Goal: Find specific page/section: Find specific page/section

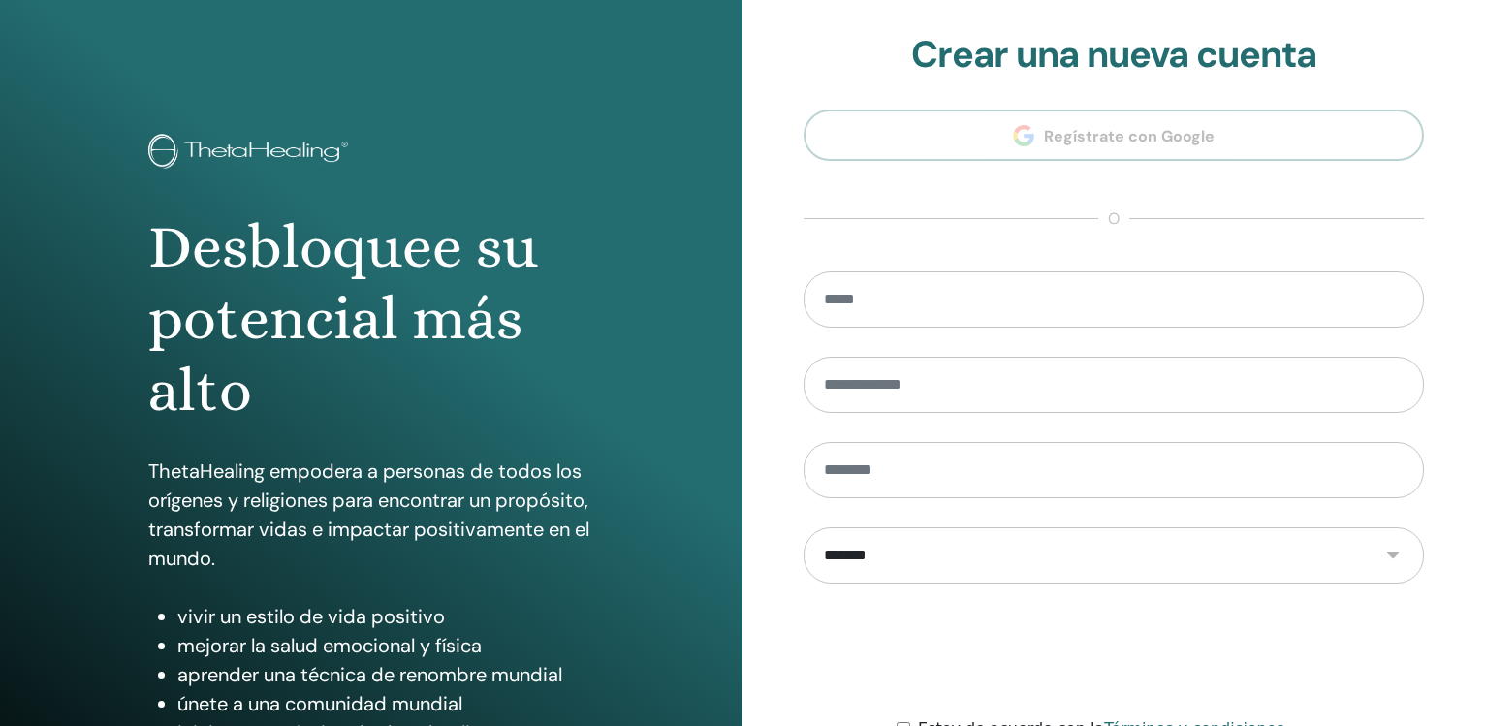
scroll to position [204, 0]
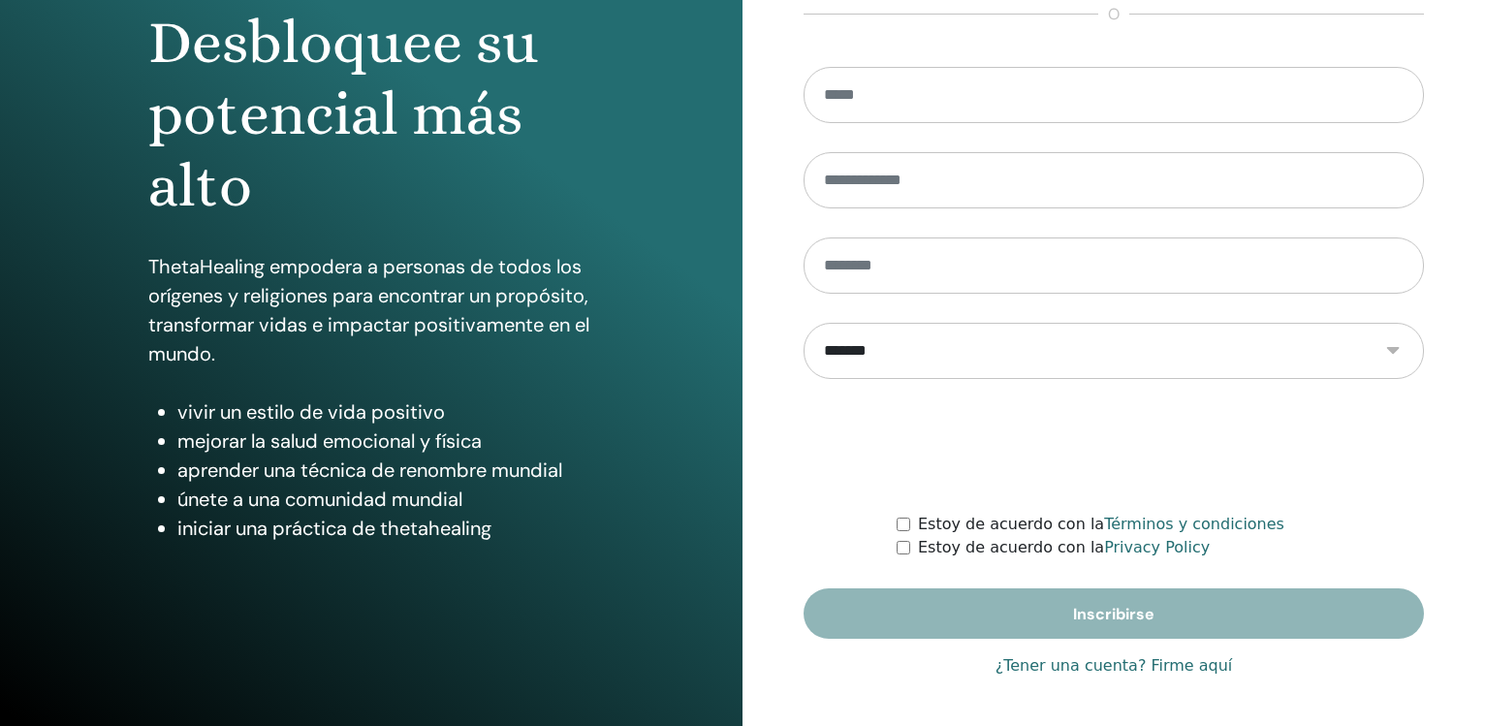
click at [1153, 665] on link "¿Tener una cuenta? Firme aquí" at bounding box center [1113, 665] width 237 height 23
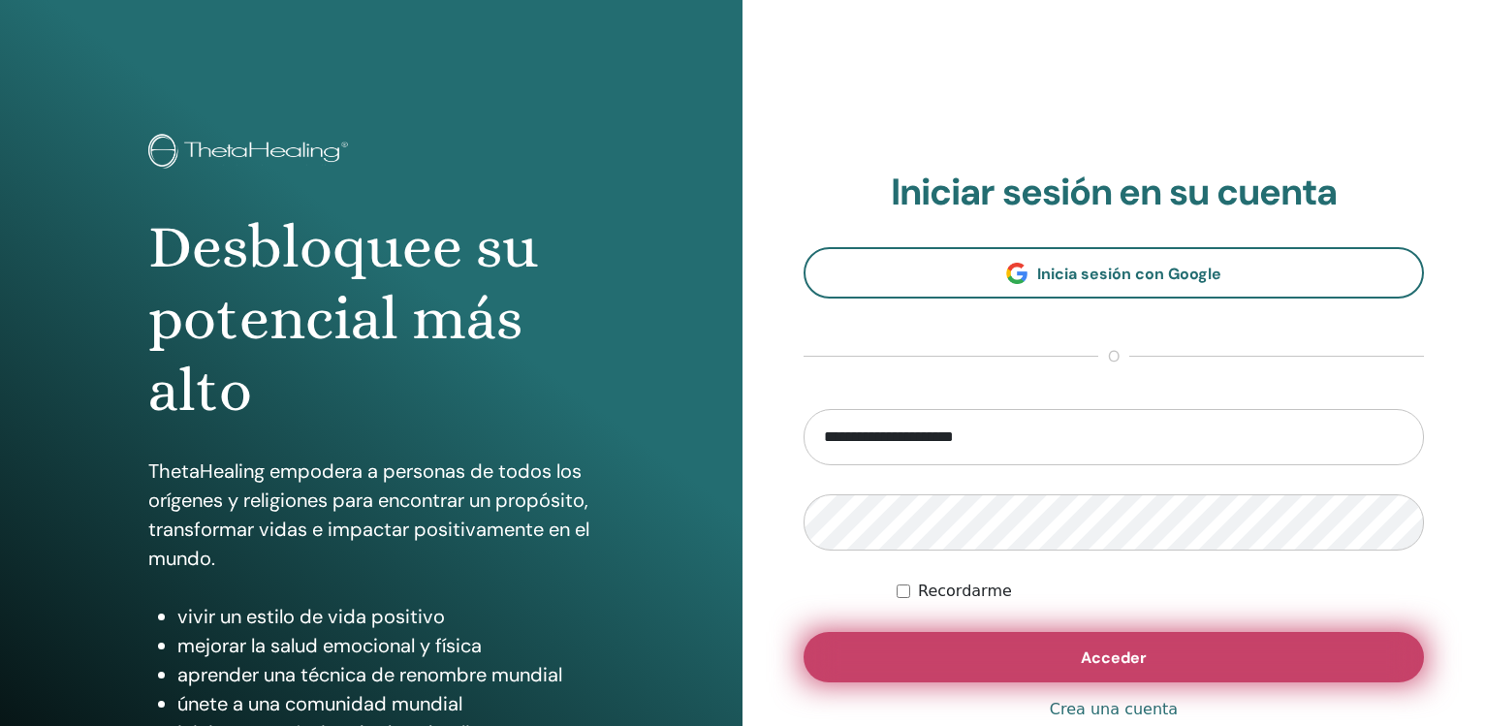
click at [1129, 664] on span "Acceder" at bounding box center [1114, 657] width 66 height 20
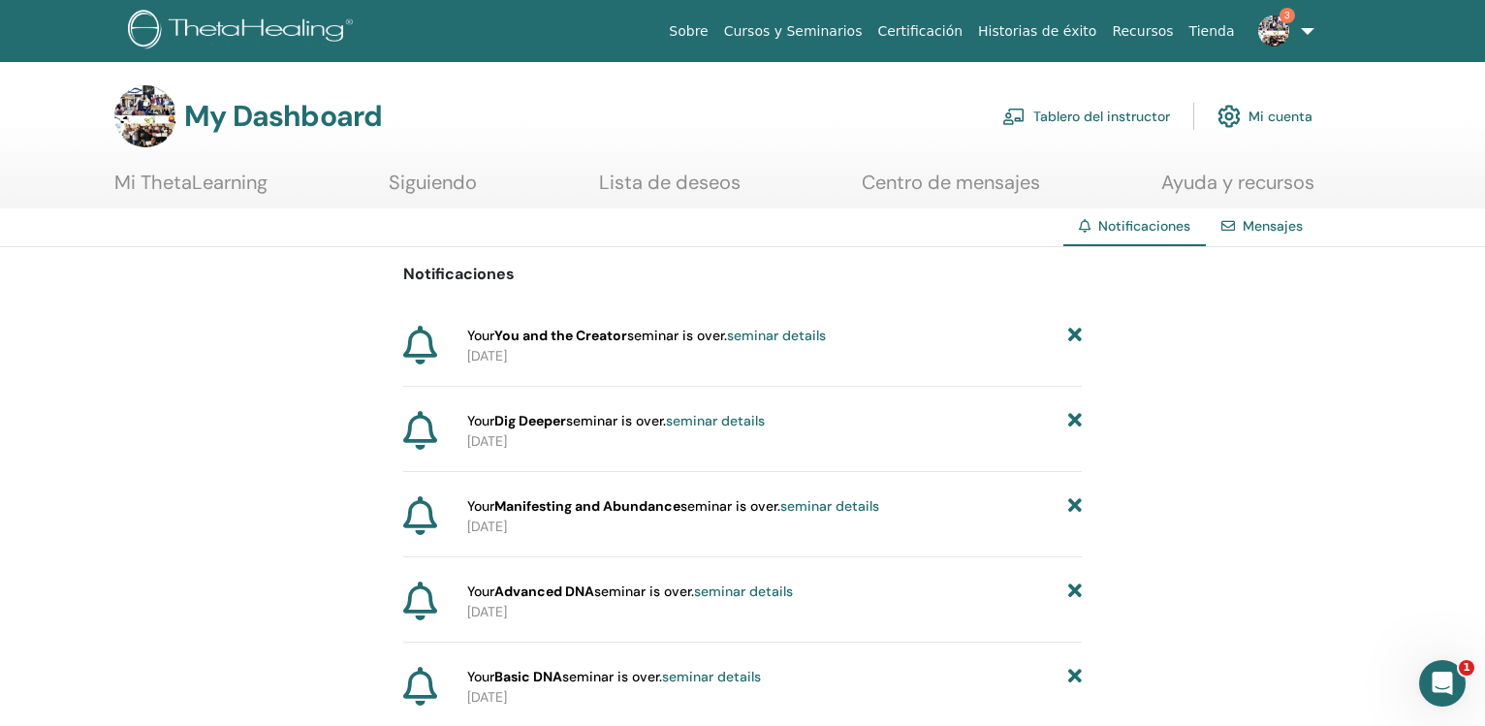
click at [1060, 116] on link "Tablero del instructor" at bounding box center [1086, 116] width 168 height 43
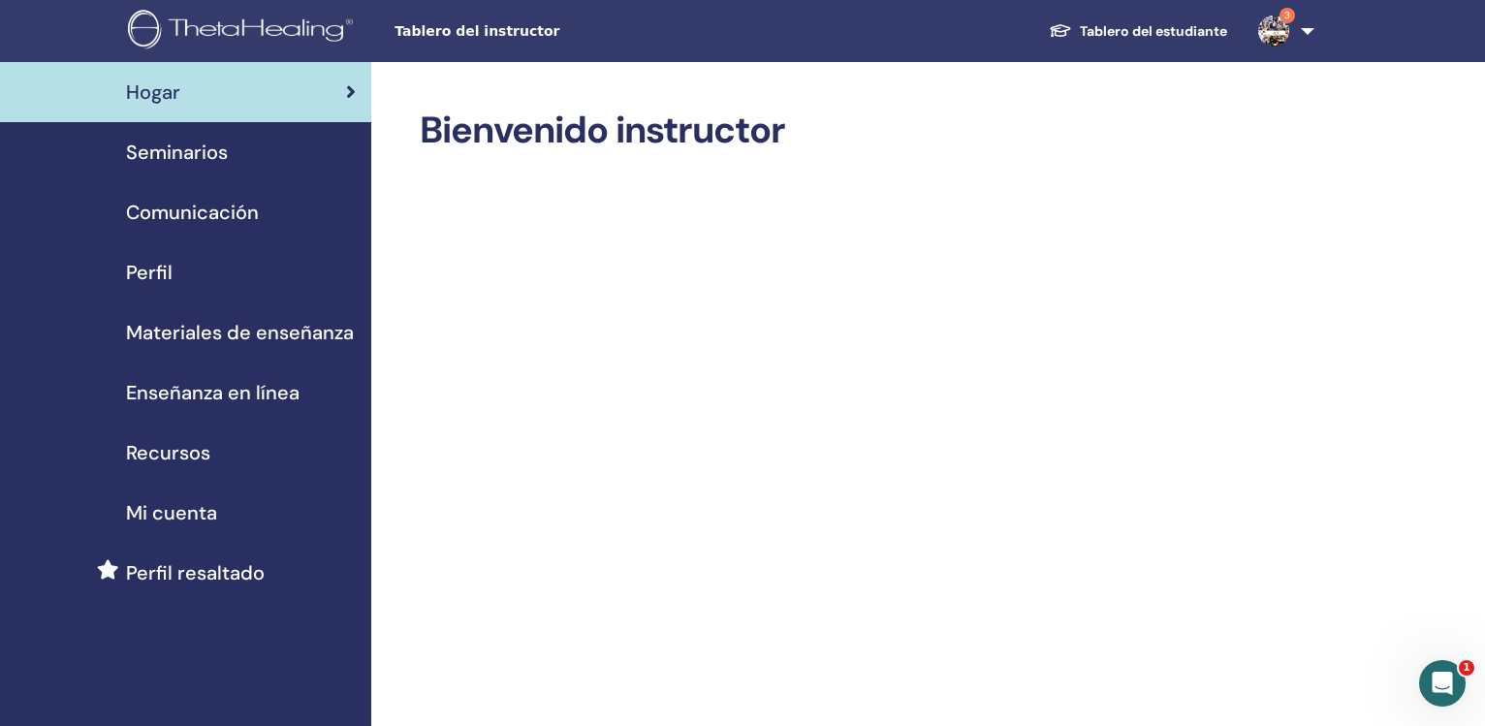
click at [202, 157] on span "Seminarios" at bounding box center [177, 152] width 102 height 29
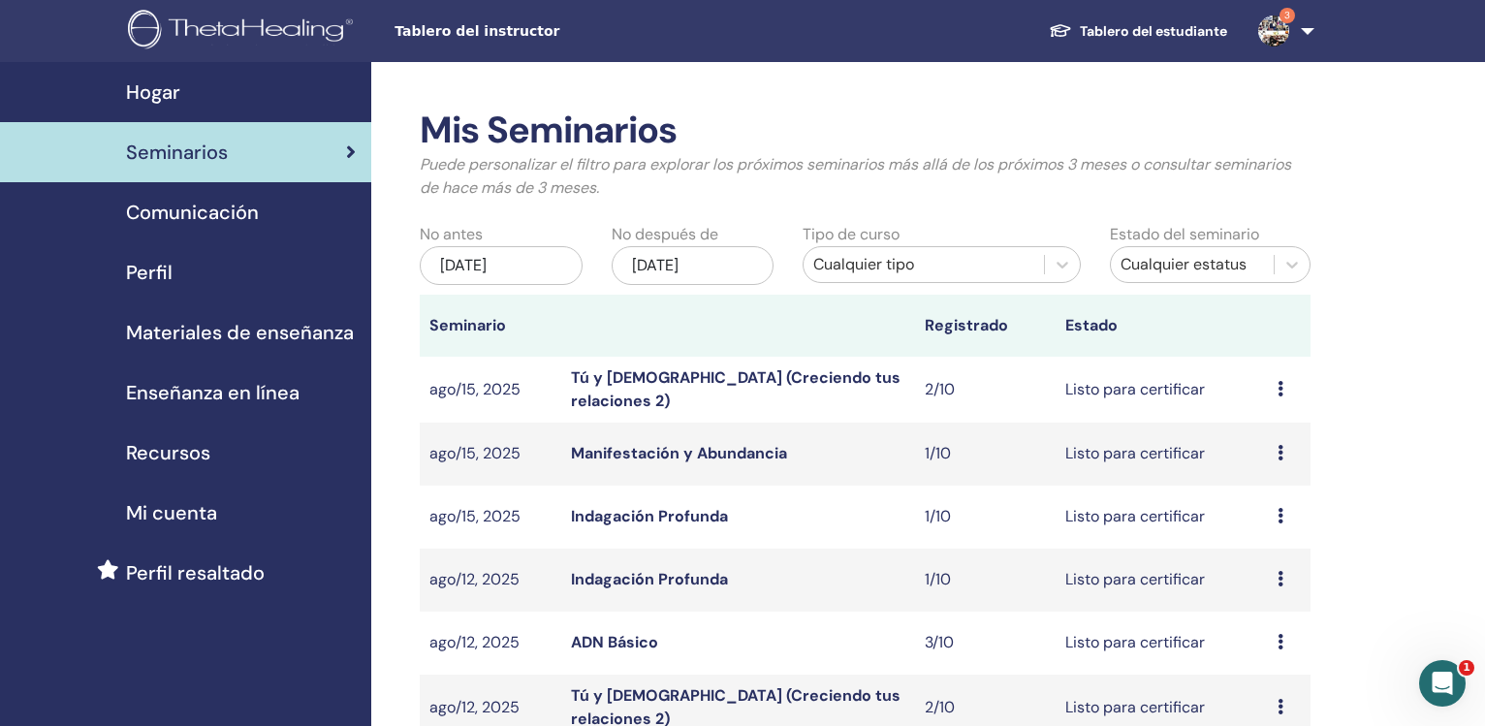
click at [215, 101] on div "Hogar" at bounding box center [186, 92] width 340 height 29
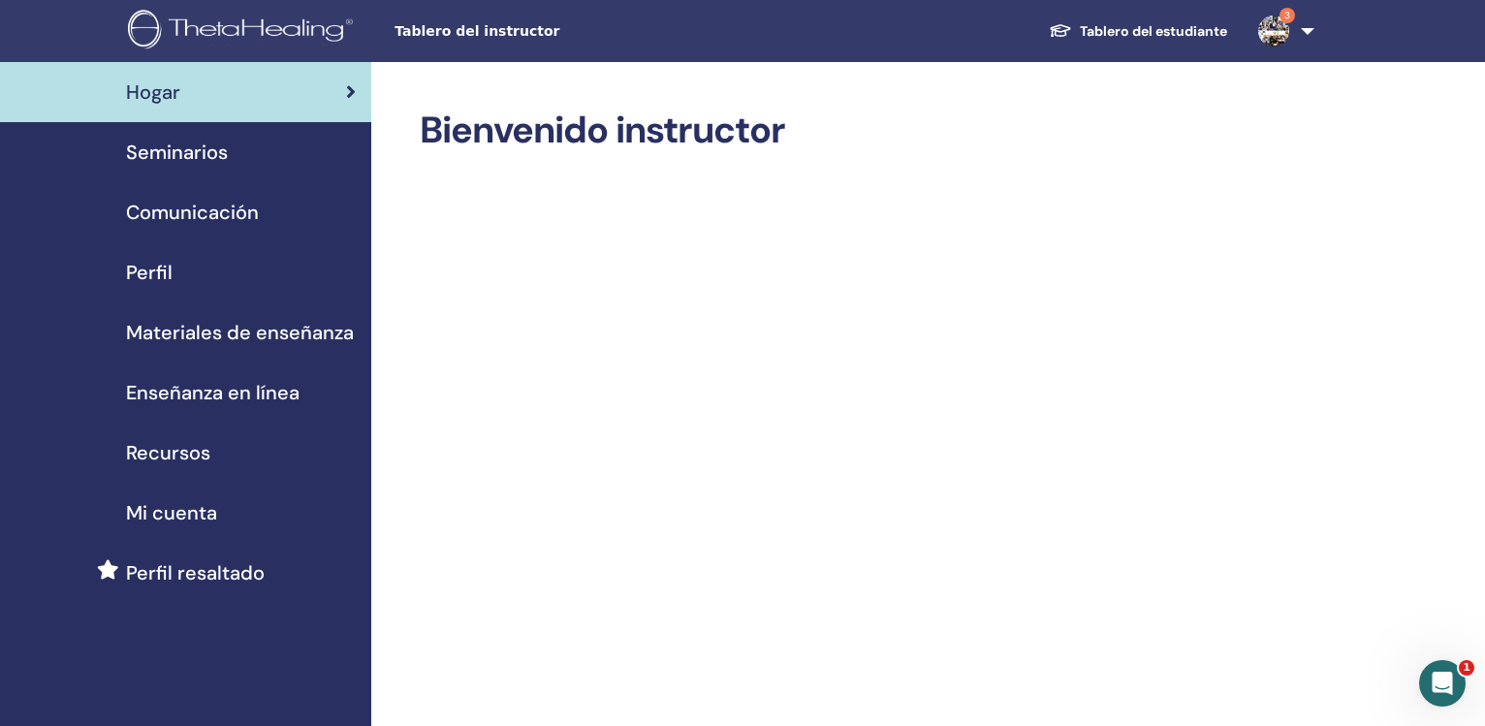
click at [192, 141] on span "Seminarios" at bounding box center [177, 152] width 102 height 29
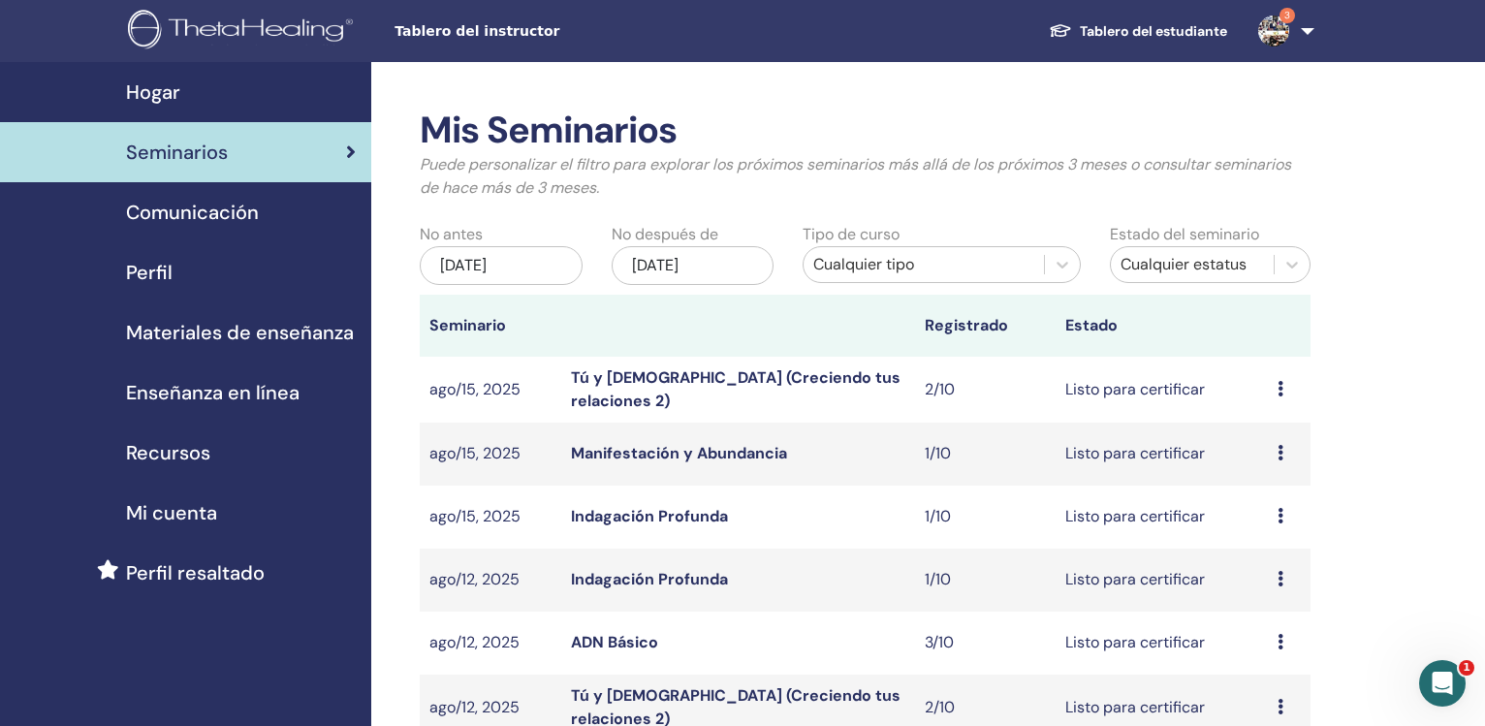
click at [500, 249] on div "[DATE]" at bounding box center [501, 265] width 163 height 39
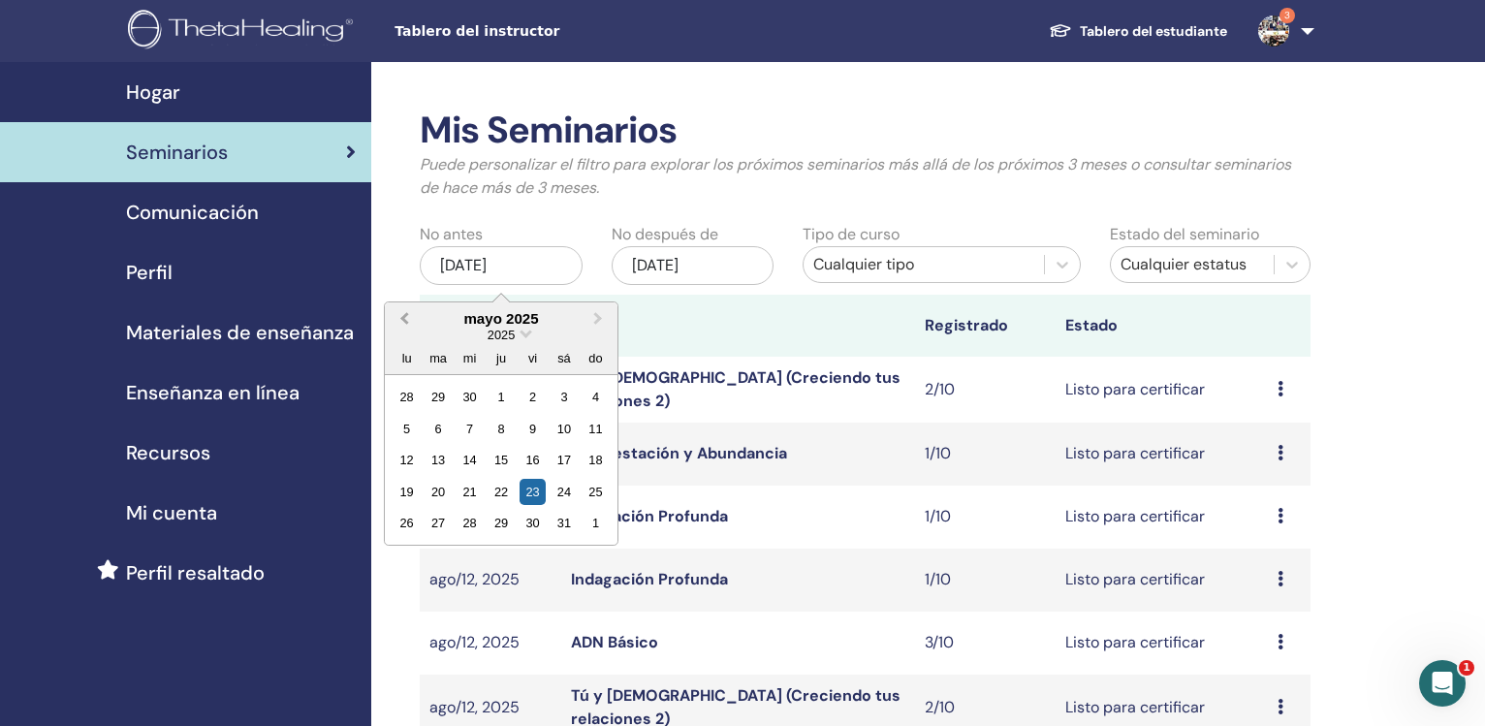
click at [404, 320] on span "Previous Month" at bounding box center [404, 318] width 0 height 20
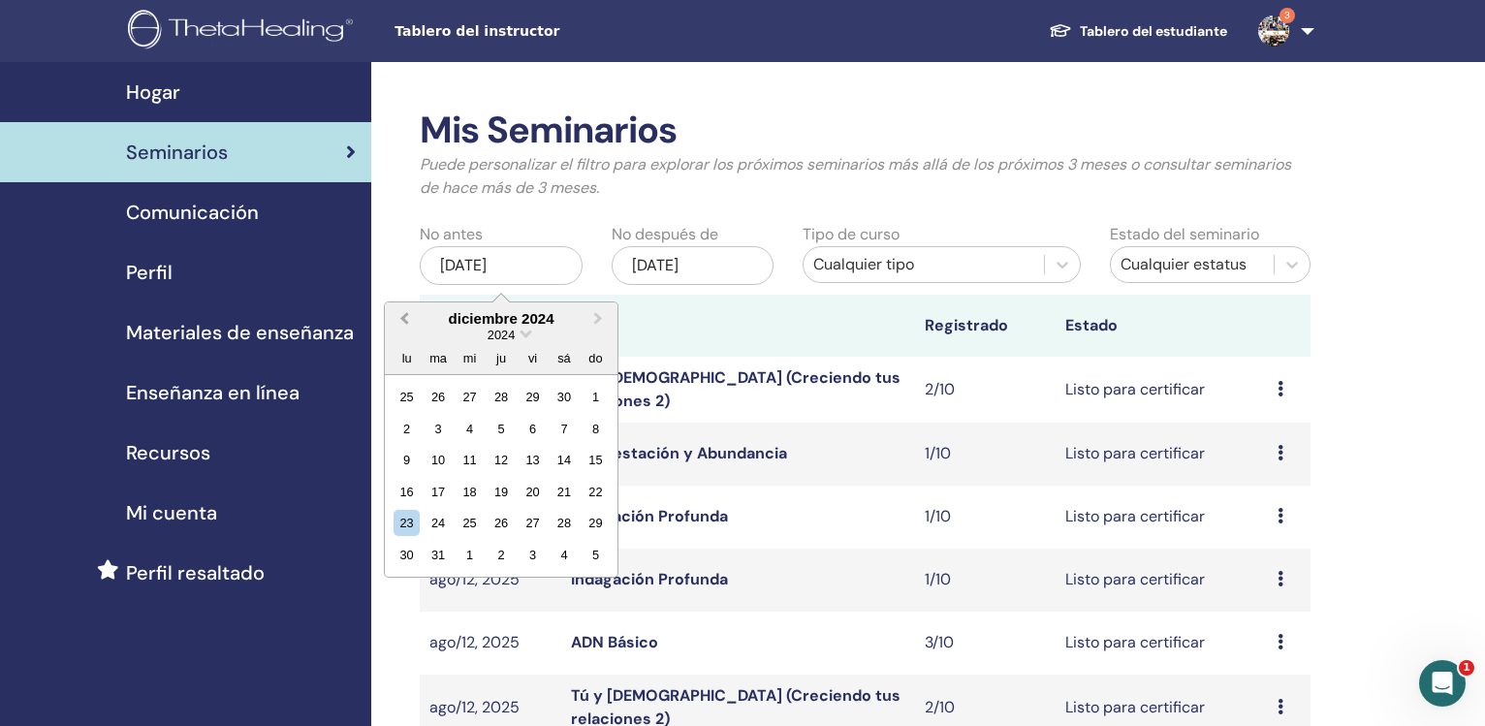
click at [404, 320] on span "Previous Month" at bounding box center [404, 318] width 0 height 20
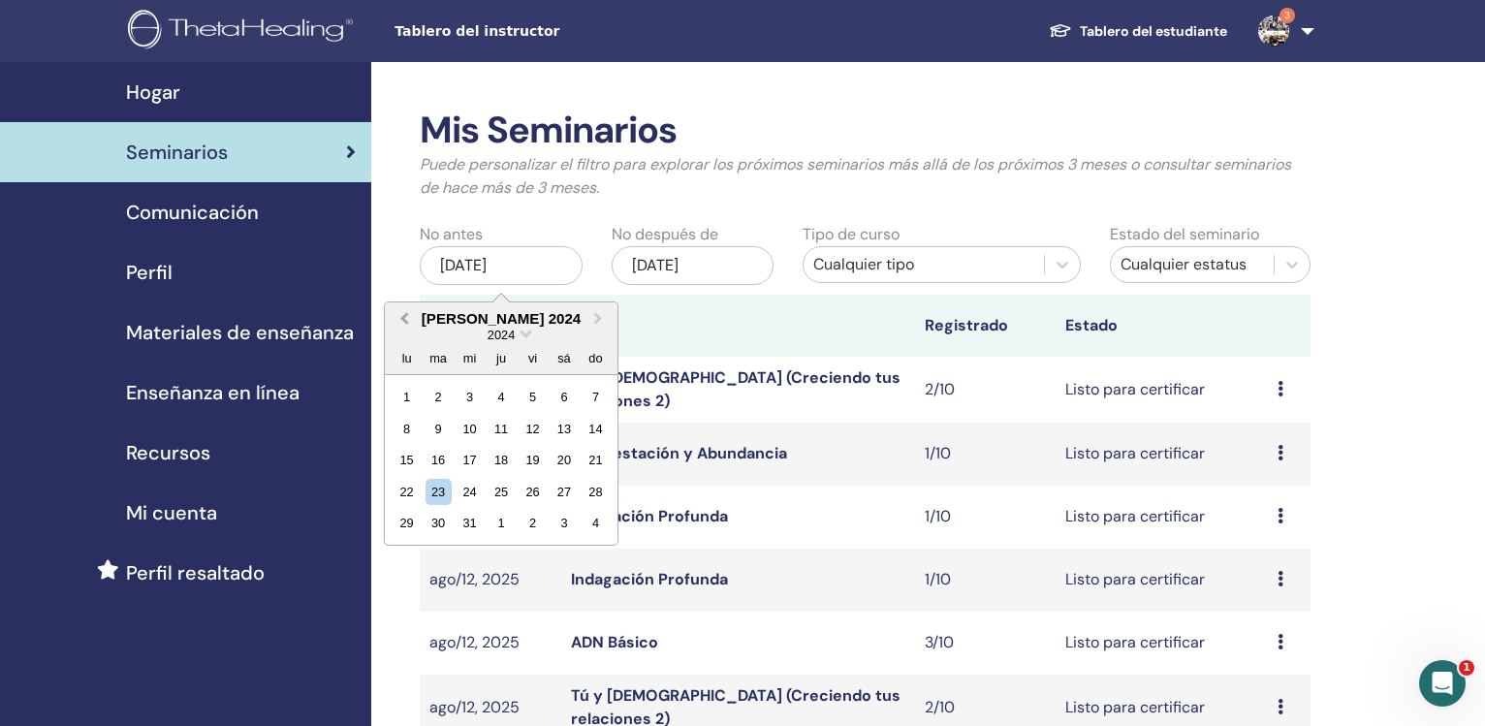
click at [404, 320] on span "Previous Month" at bounding box center [404, 318] width 0 height 20
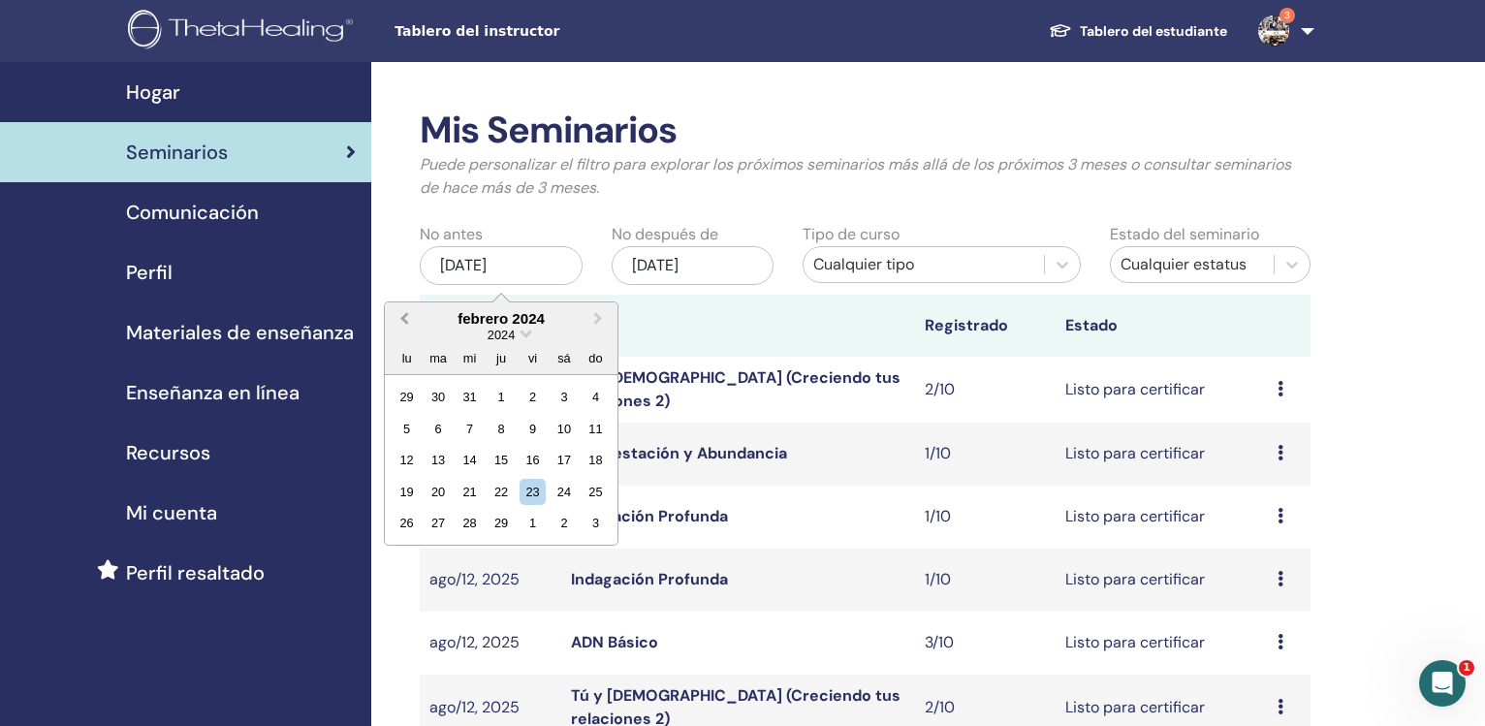
click at [404, 320] on span "Previous Month" at bounding box center [404, 318] width 0 height 20
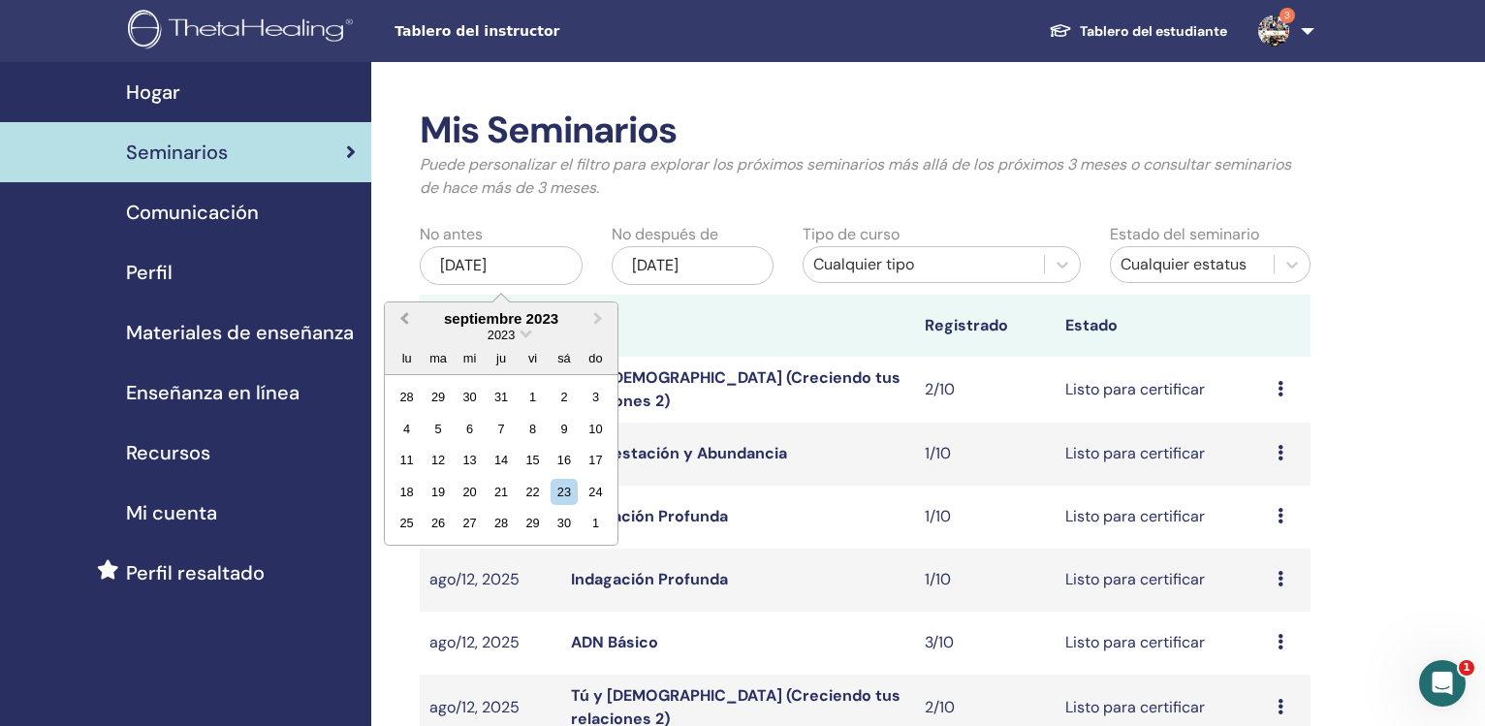
click at [404, 320] on span "Previous Month" at bounding box center [404, 318] width 0 height 20
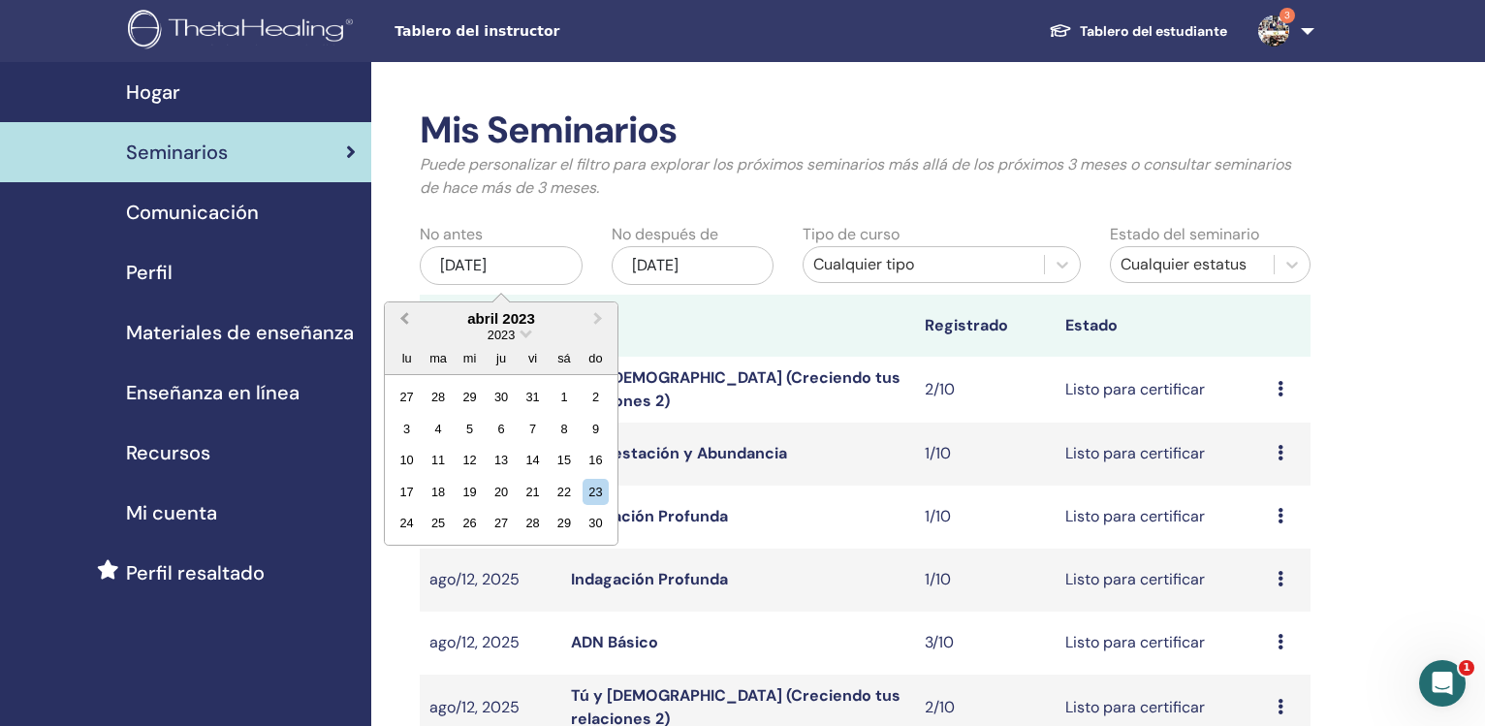
click at [404, 320] on span "Previous Month" at bounding box center [404, 318] width 0 height 20
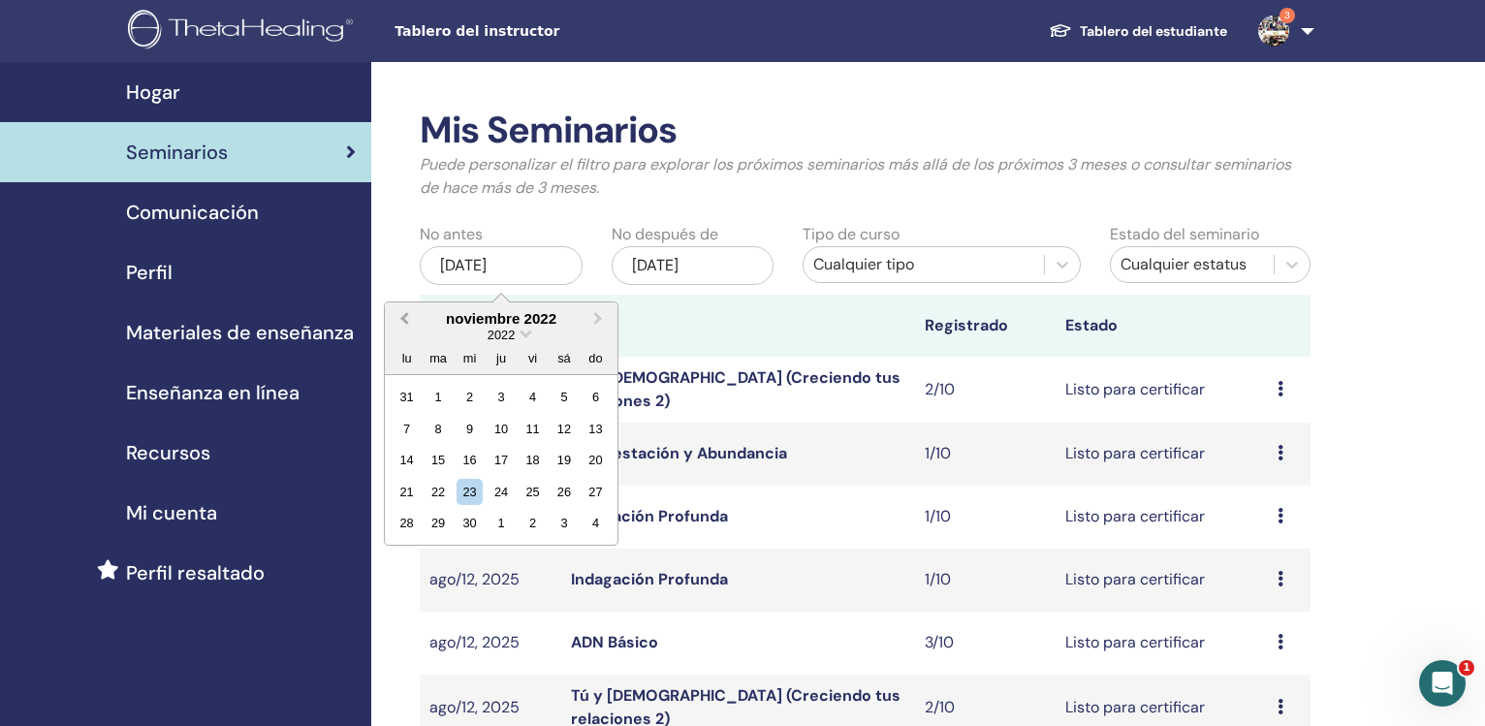
click at [404, 320] on span "Previous Month" at bounding box center [404, 318] width 0 height 20
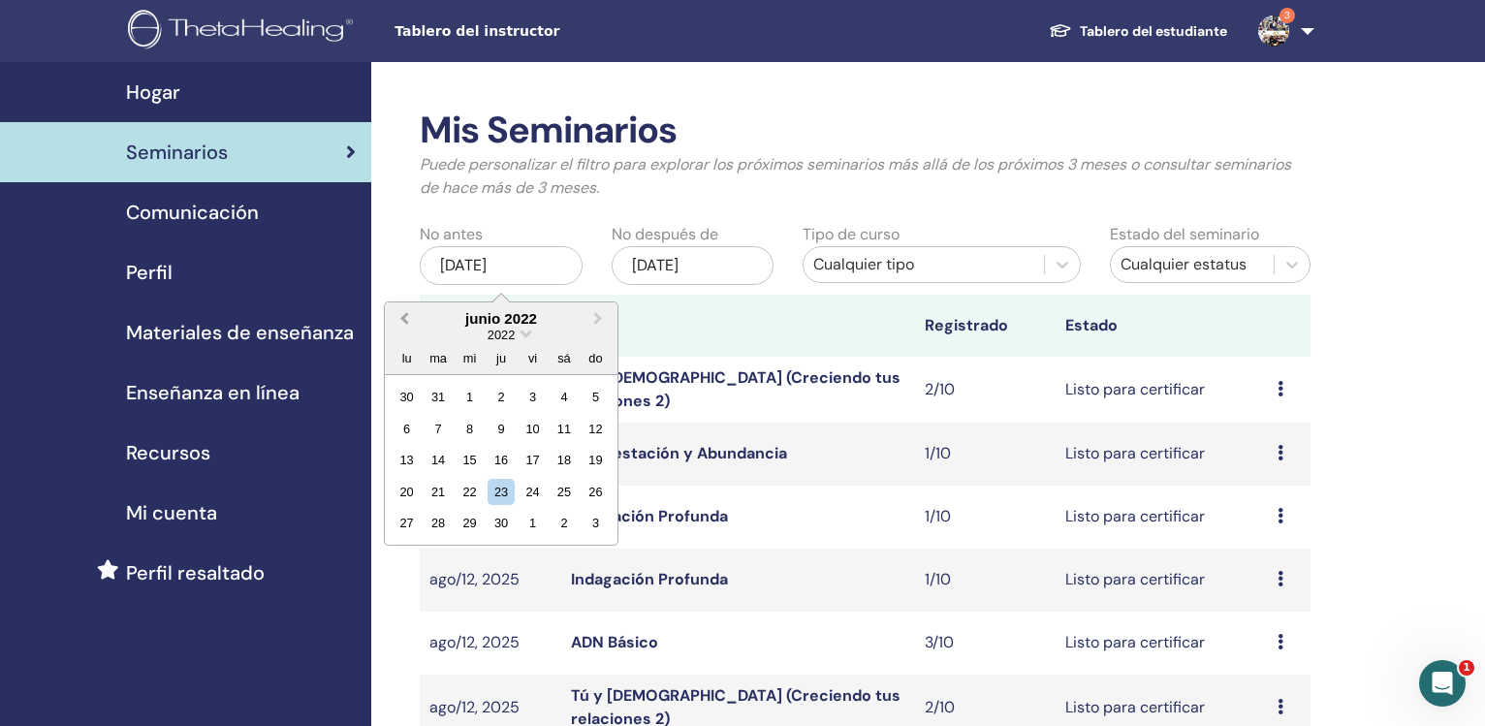
click at [404, 320] on span "Previous Month" at bounding box center [404, 318] width 0 height 20
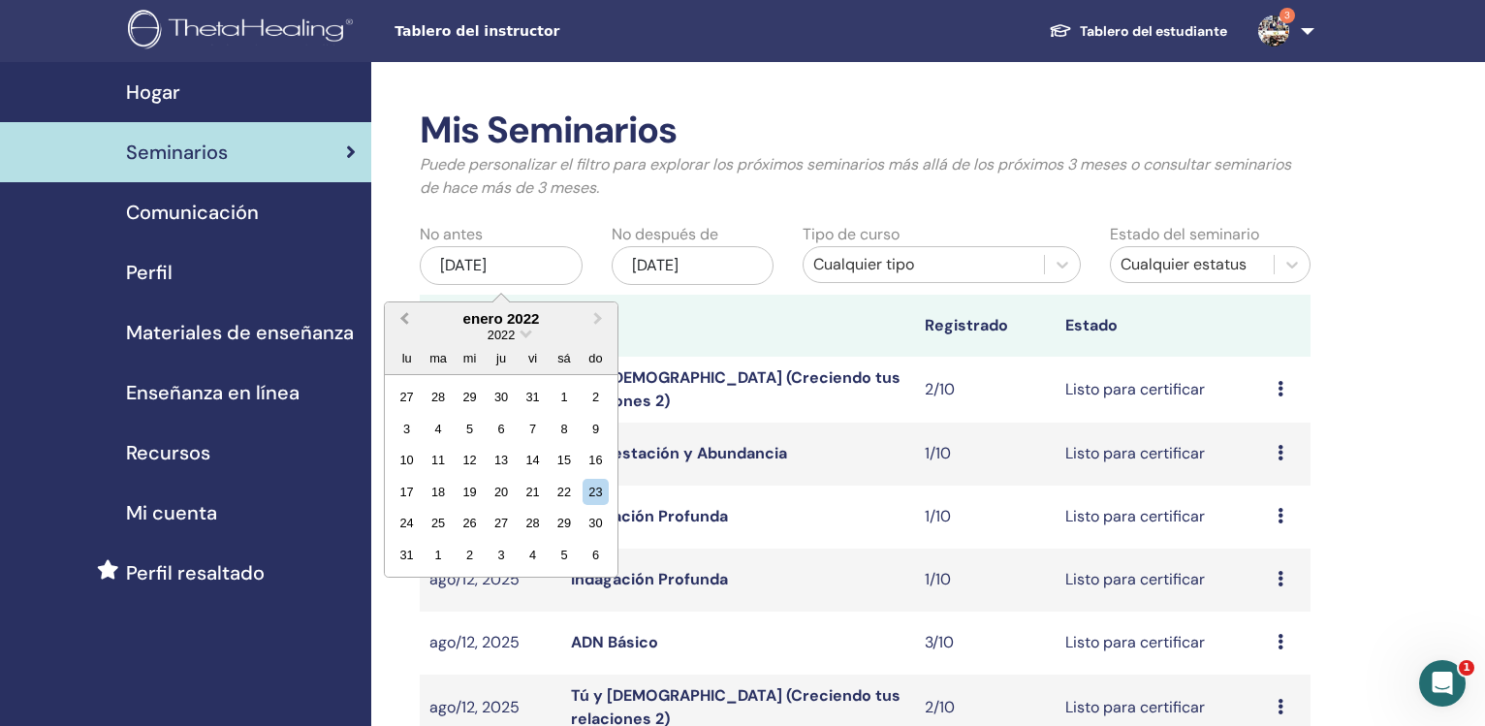
click at [404, 320] on span "Previous Month" at bounding box center [404, 318] width 0 height 20
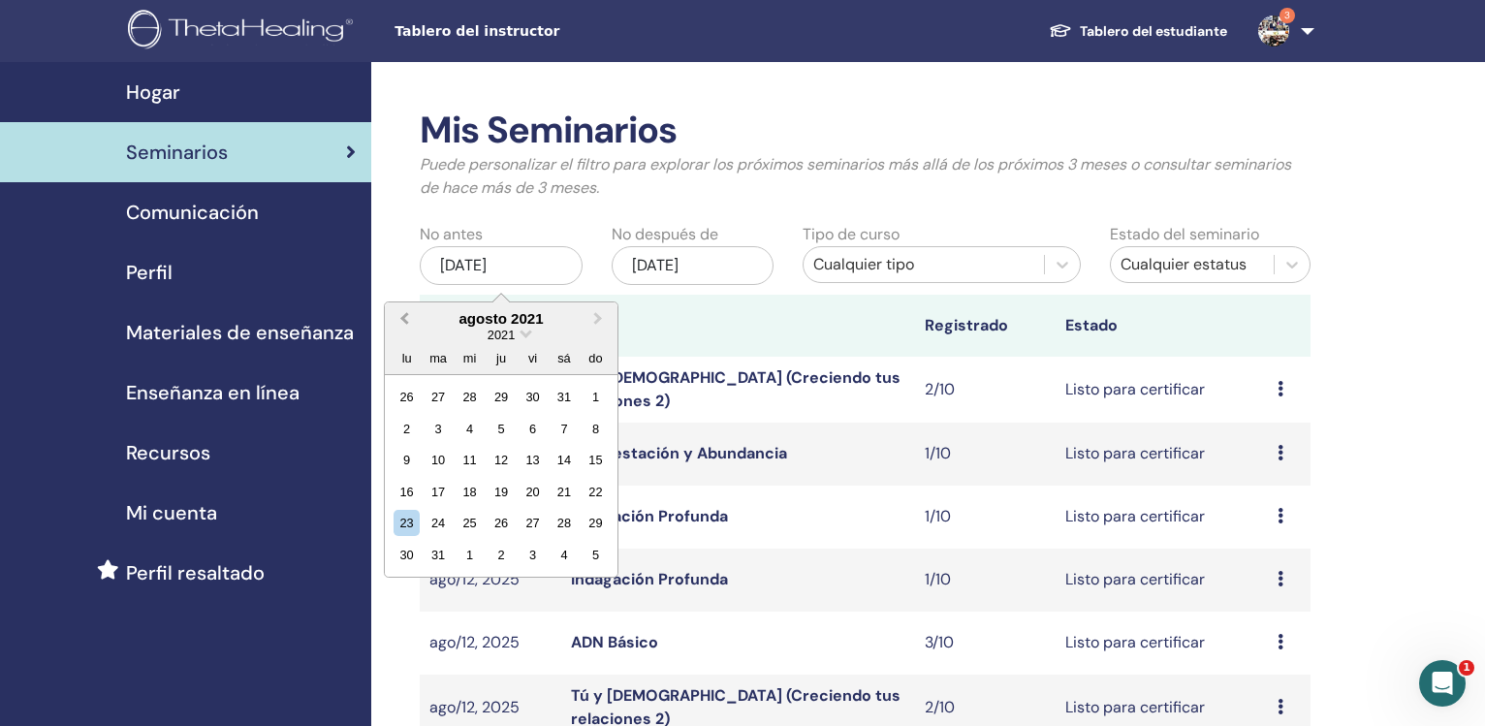
click at [404, 320] on span "Previous Month" at bounding box center [404, 318] width 0 height 20
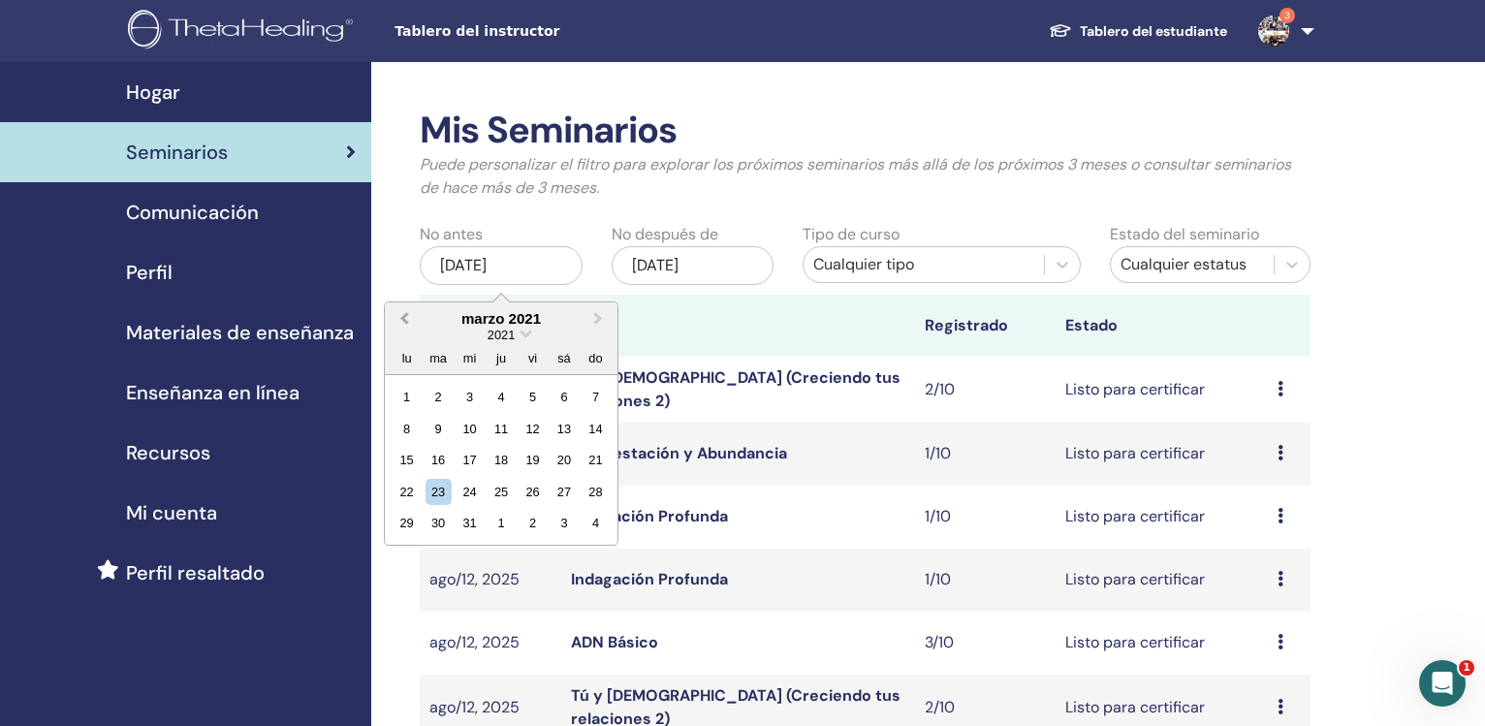
click at [404, 320] on span "Previous Month" at bounding box center [404, 318] width 0 height 20
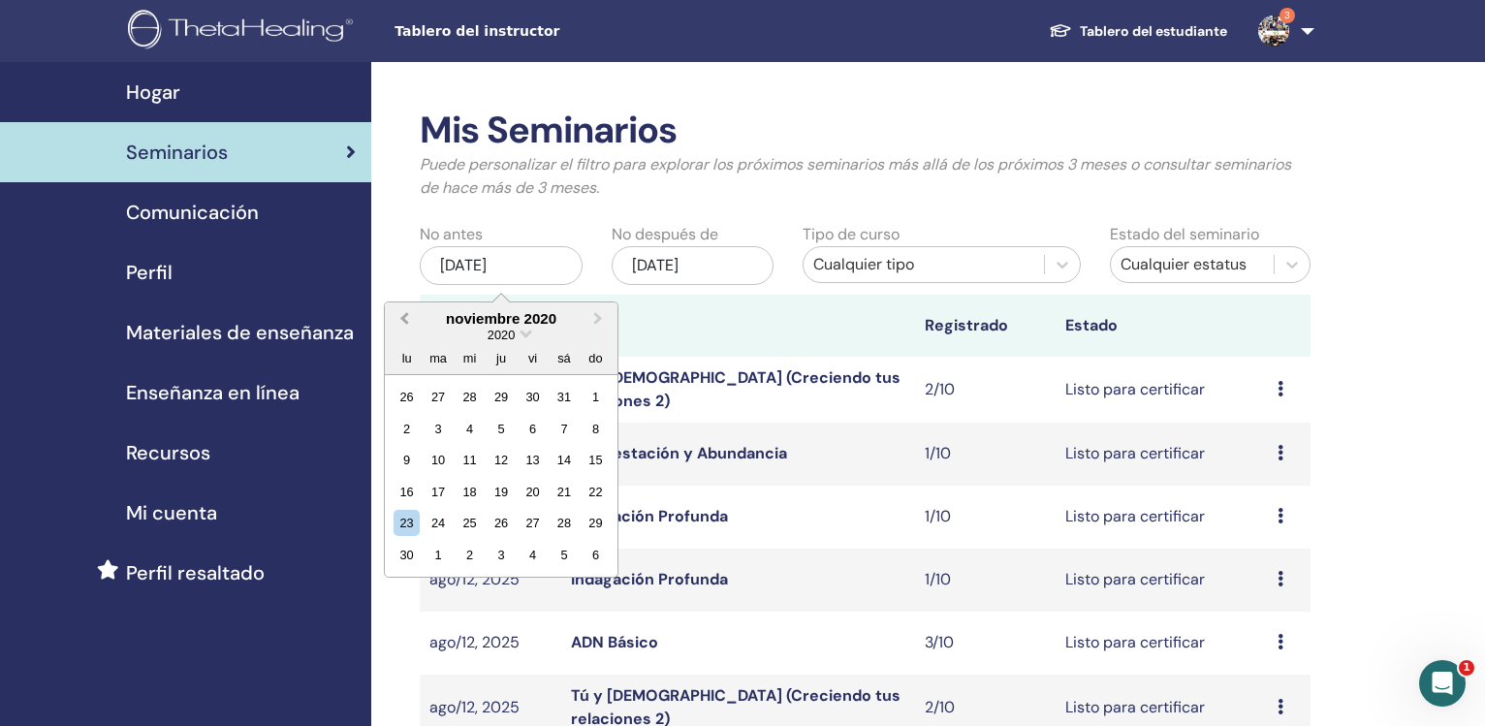
click at [404, 320] on span "Previous Month" at bounding box center [404, 318] width 0 height 20
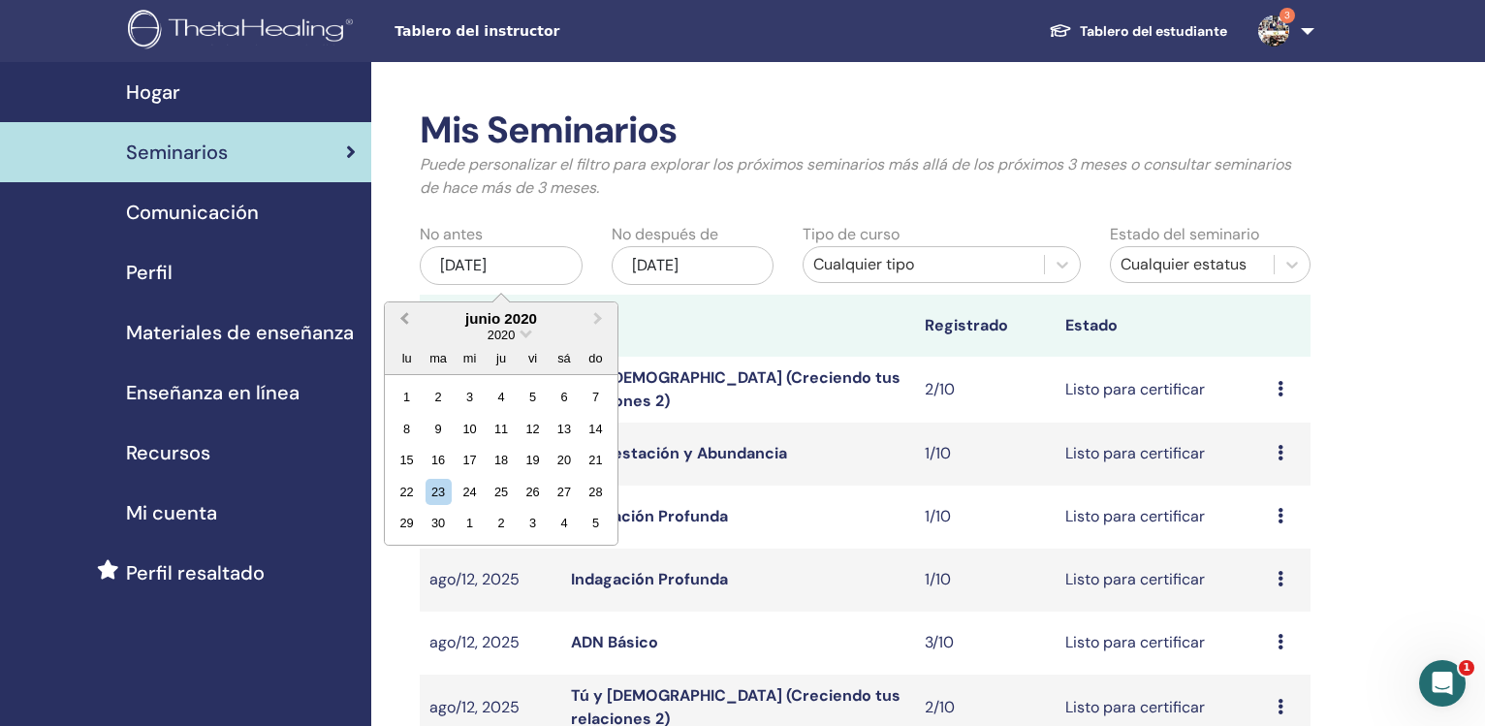
click at [404, 320] on span "Previous Month" at bounding box center [404, 318] width 0 height 20
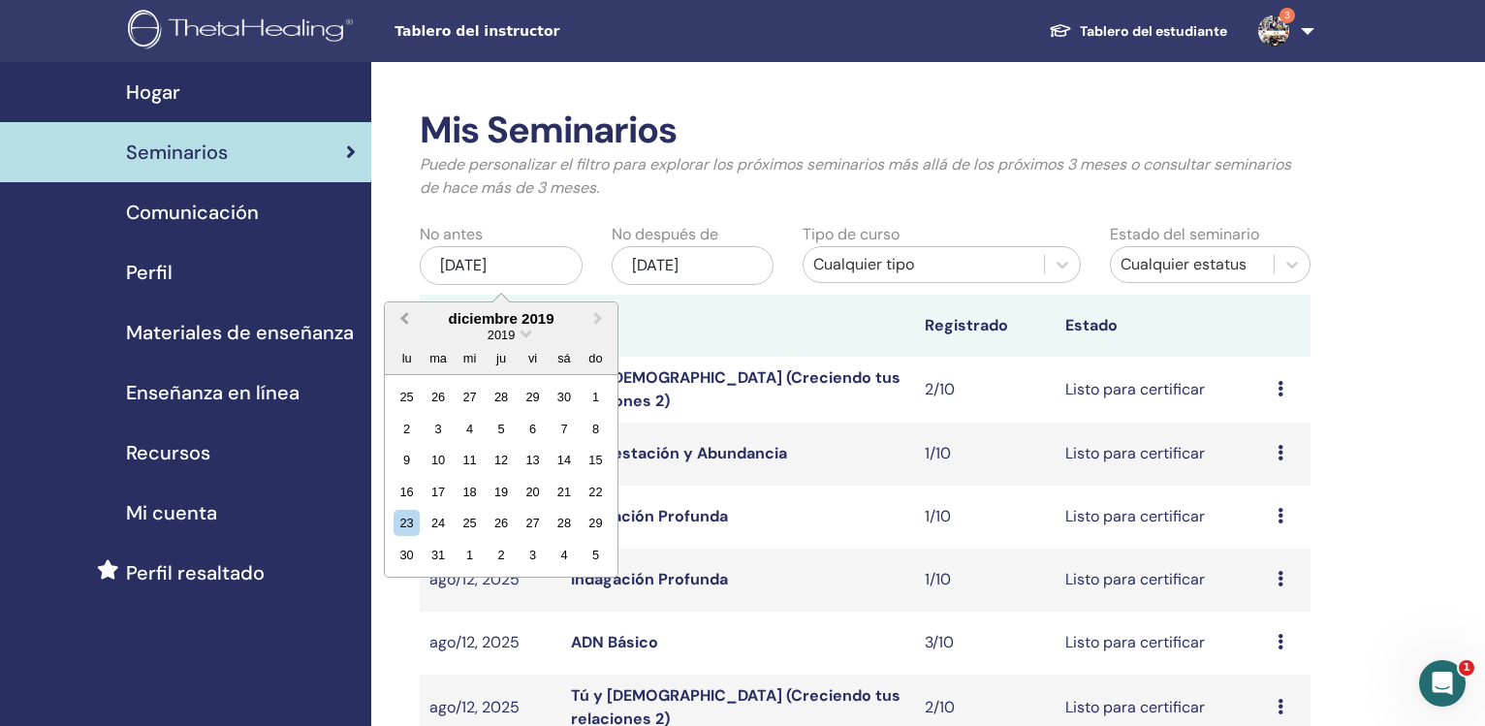
click at [404, 320] on span "Previous Month" at bounding box center [404, 318] width 0 height 20
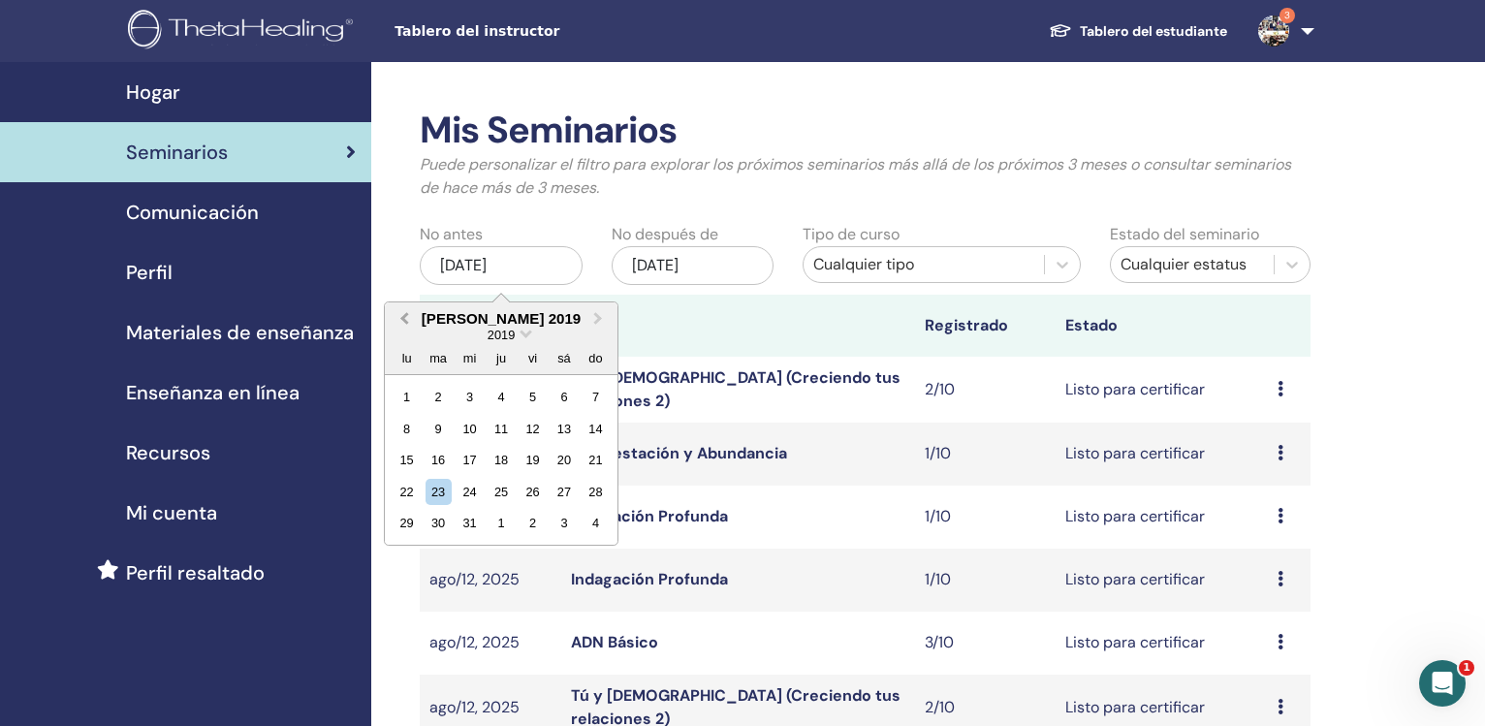
click at [404, 320] on span "Previous Month" at bounding box center [404, 318] width 0 height 20
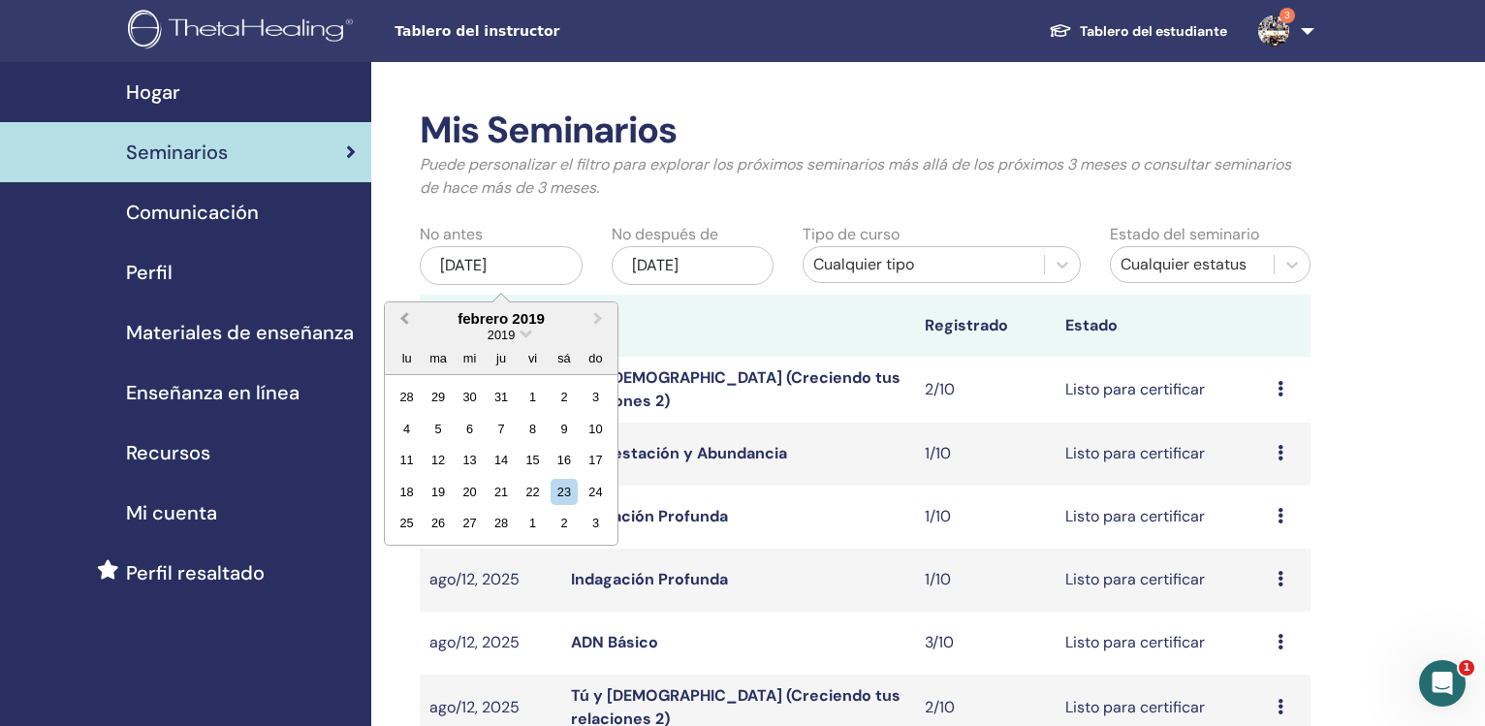
click at [404, 320] on span "Previous Month" at bounding box center [404, 318] width 0 height 20
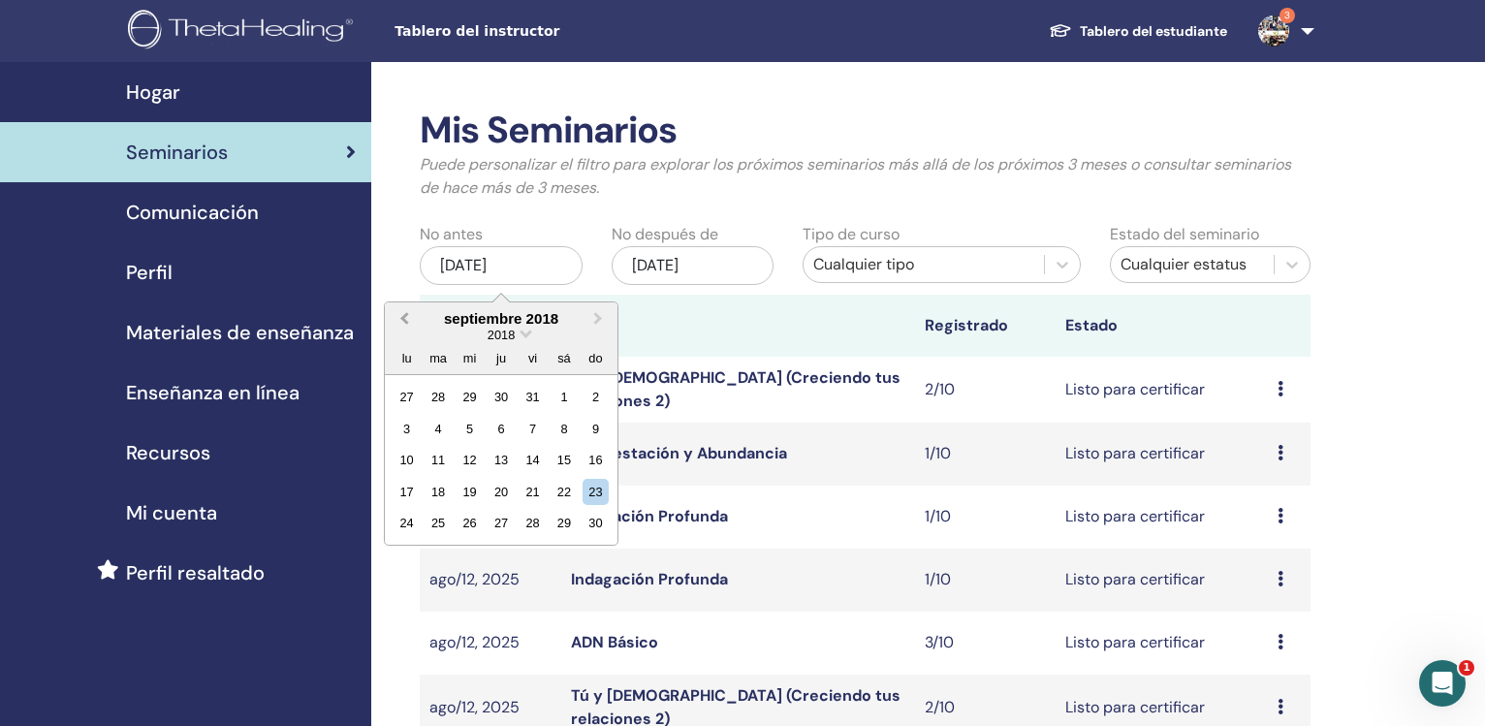
click at [404, 320] on span "Previous Month" at bounding box center [404, 318] width 0 height 20
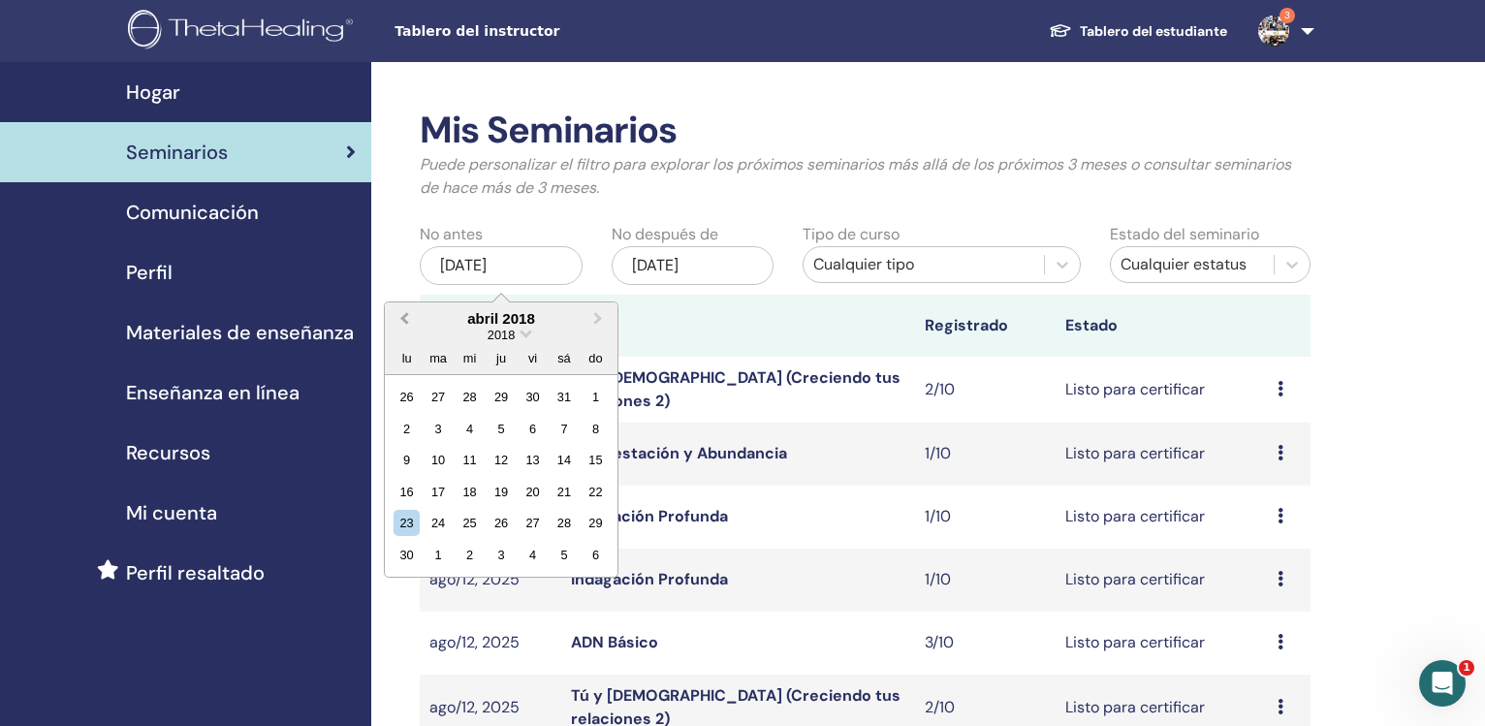
click at [404, 320] on span "Previous Month" at bounding box center [404, 318] width 0 height 20
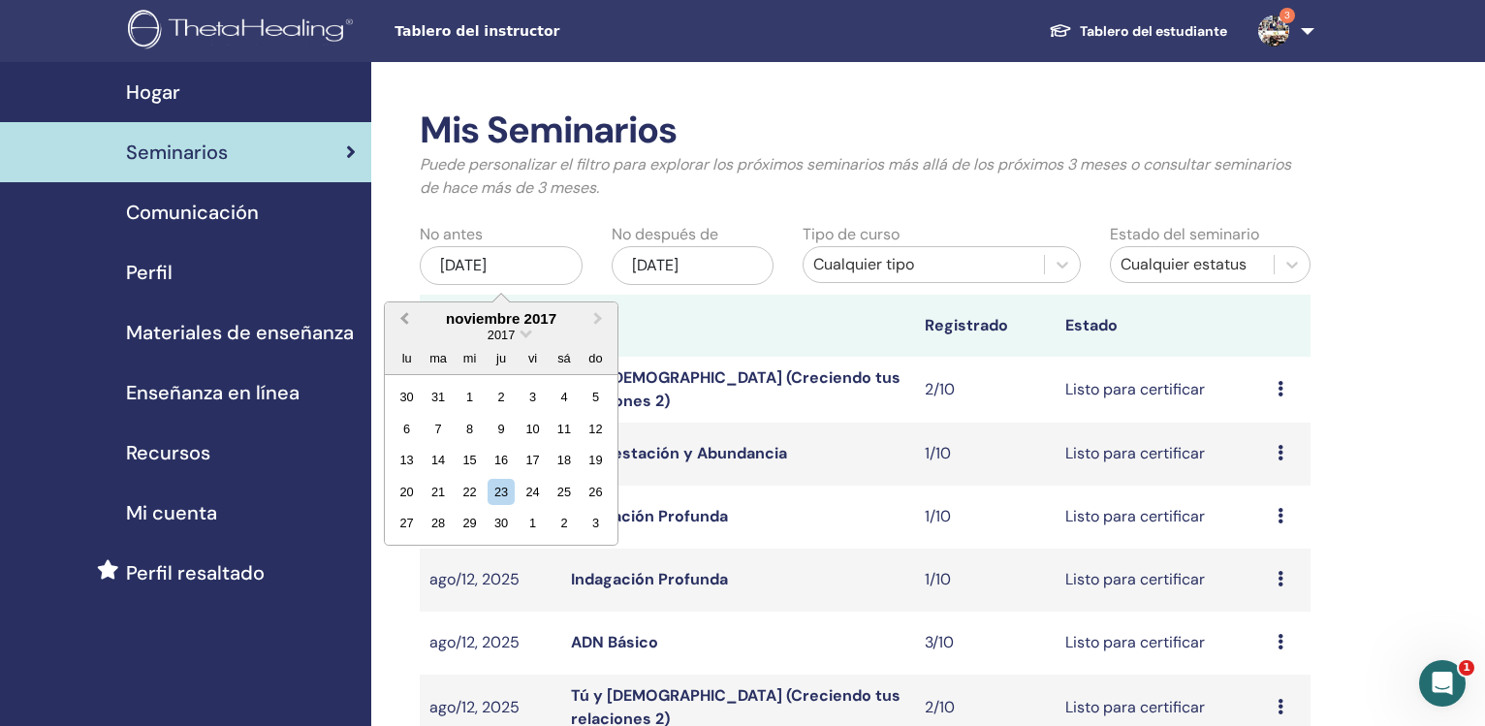
click at [404, 320] on span "Previous Month" at bounding box center [404, 318] width 0 height 20
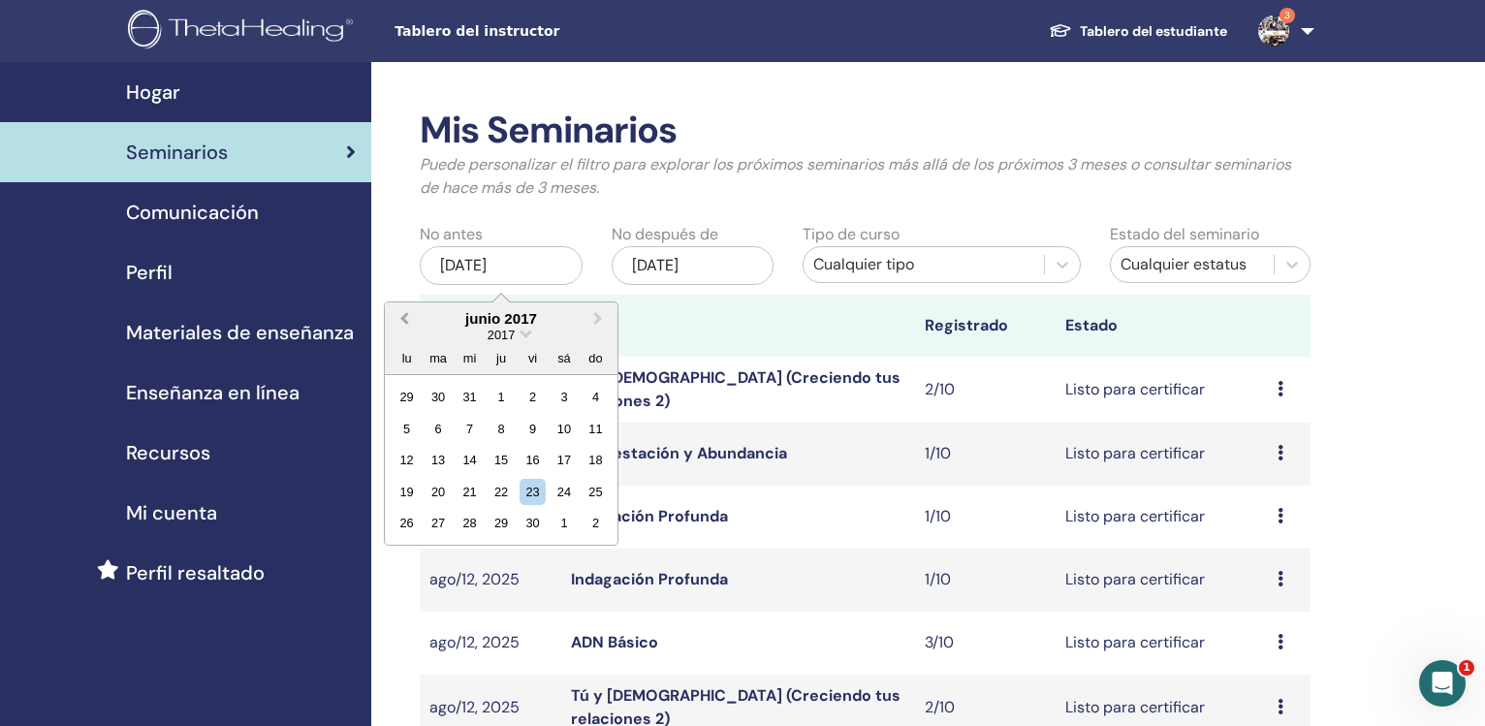
click at [404, 320] on span "Previous Month" at bounding box center [404, 318] width 0 height 20
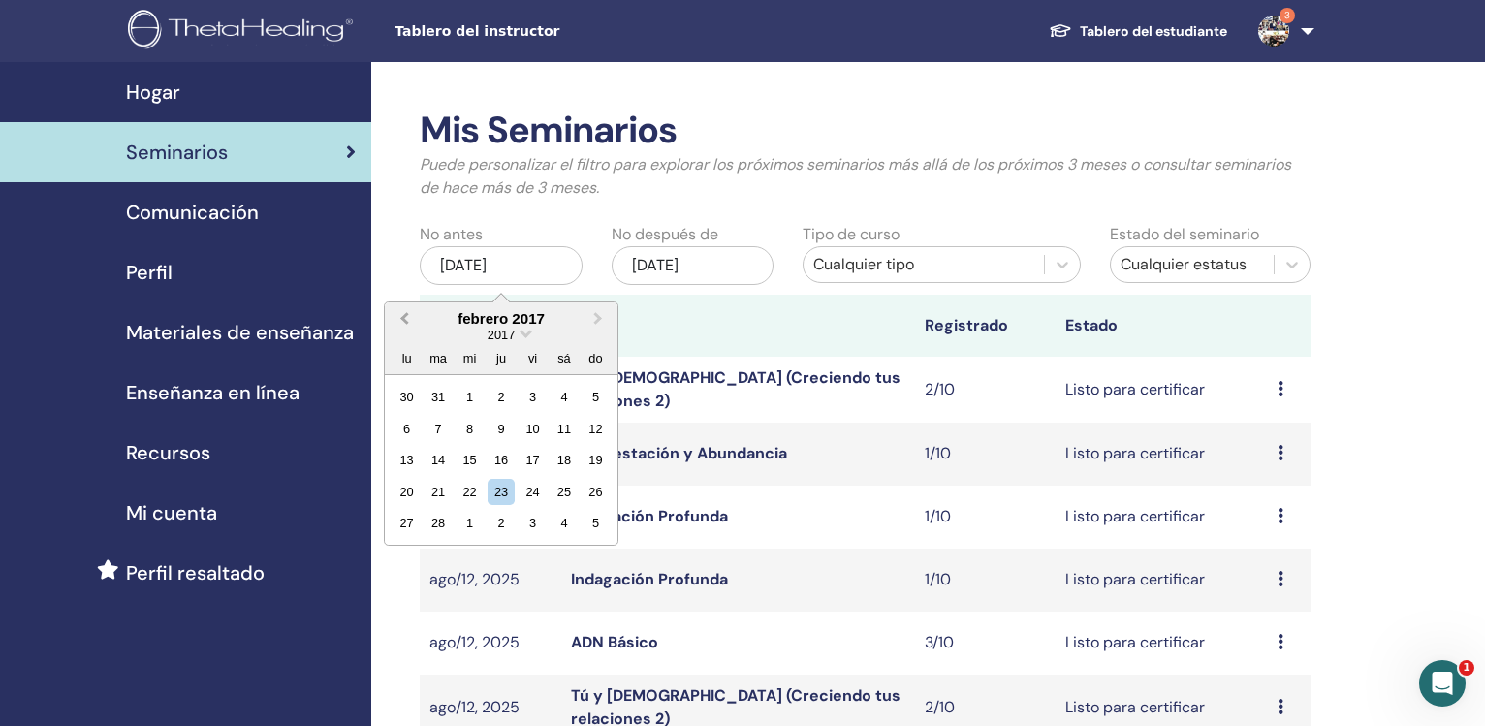
click at [404, 320] on span "Previous Month" at bounding box center [404, 318] width 0 height 20
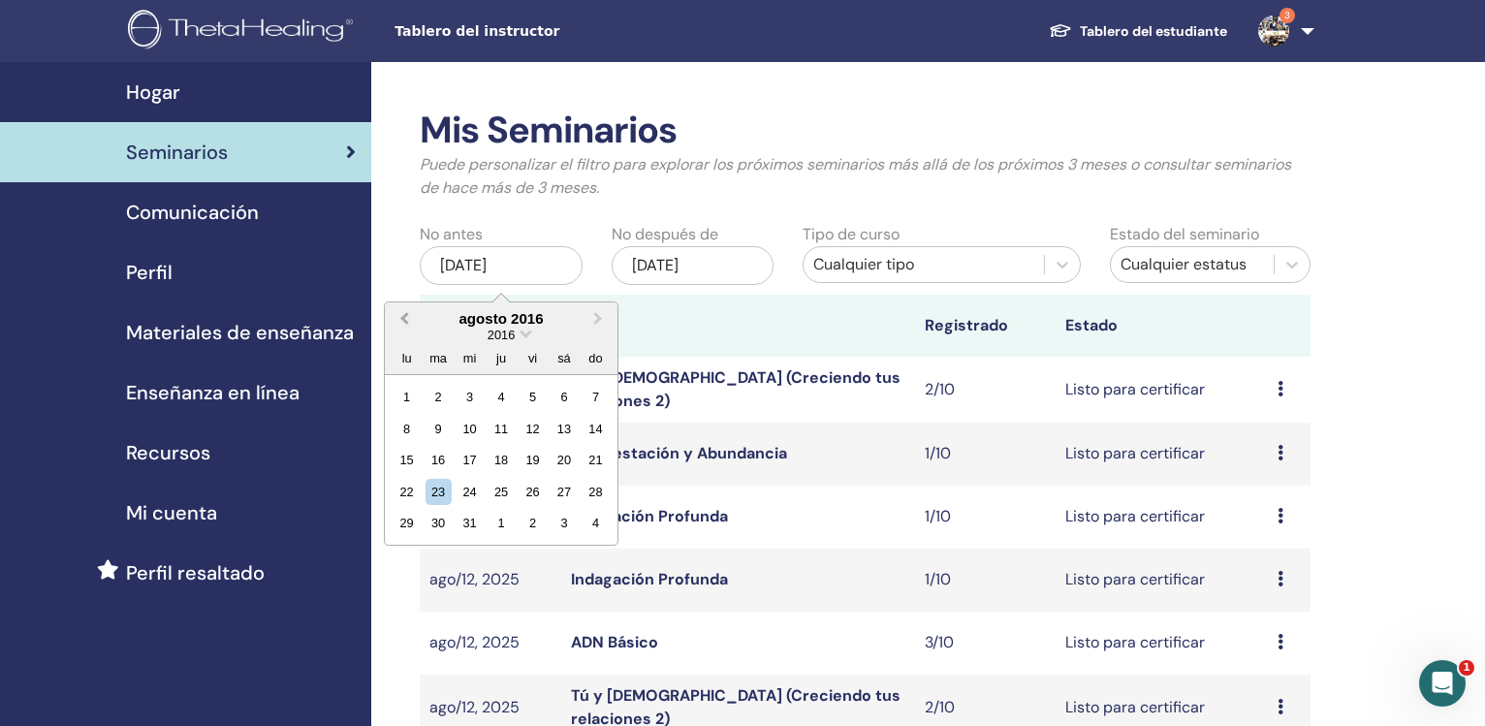
click at [404, 320] on span "Previous Month" at bounding box center [404, 318] width 0 height 20
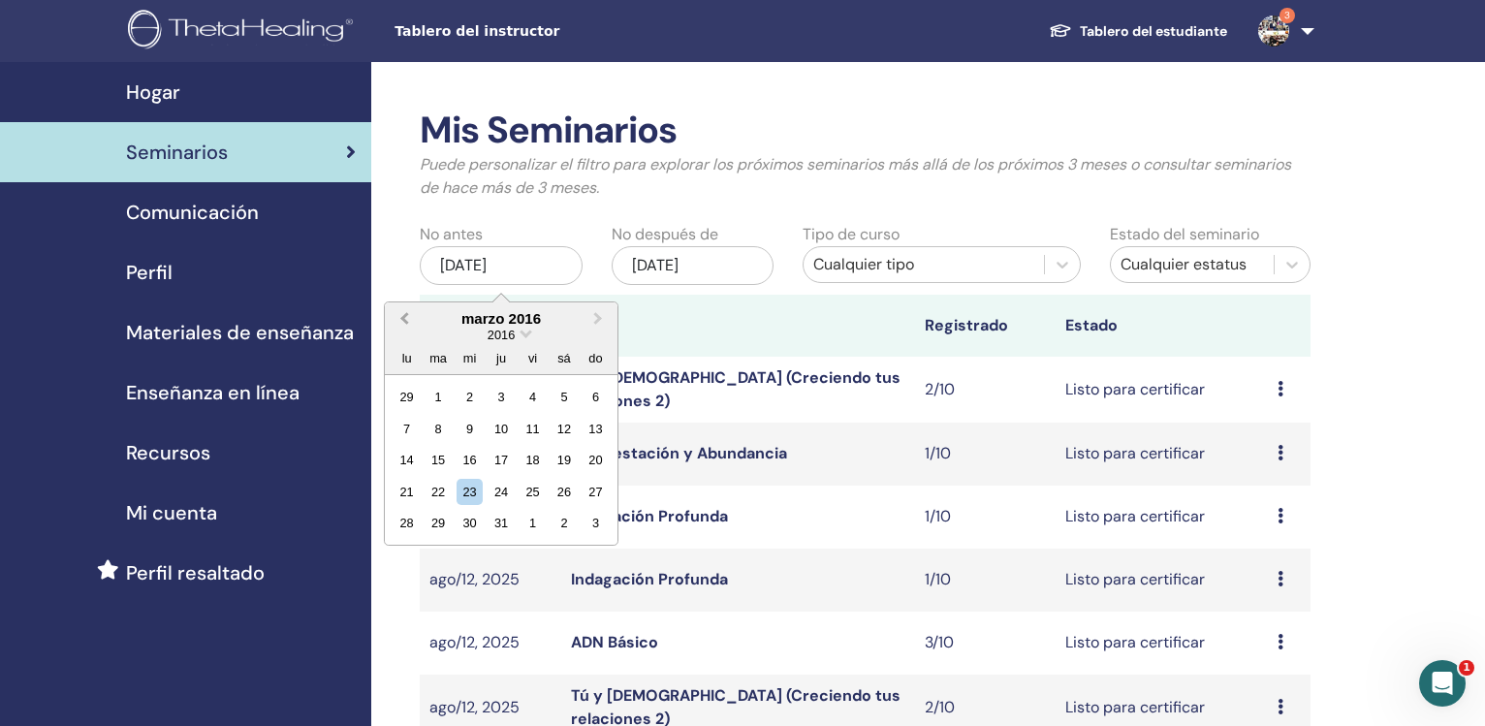
click at [404, 320] on span "Previous Month" at bounding box center [404, 318] width 0 height 20
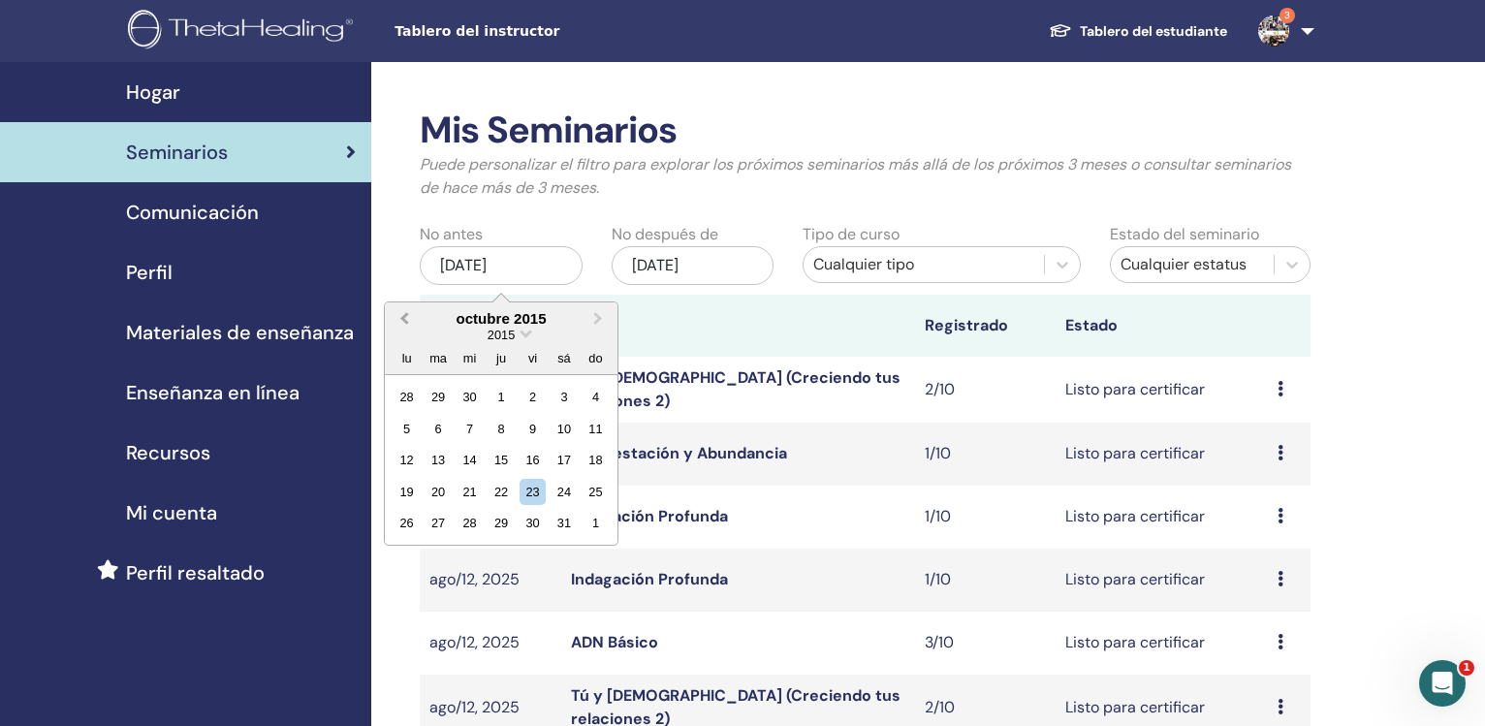
click at [404, 320] on span "Previous Month" at bounding box center [404, 318] width 0 height 20
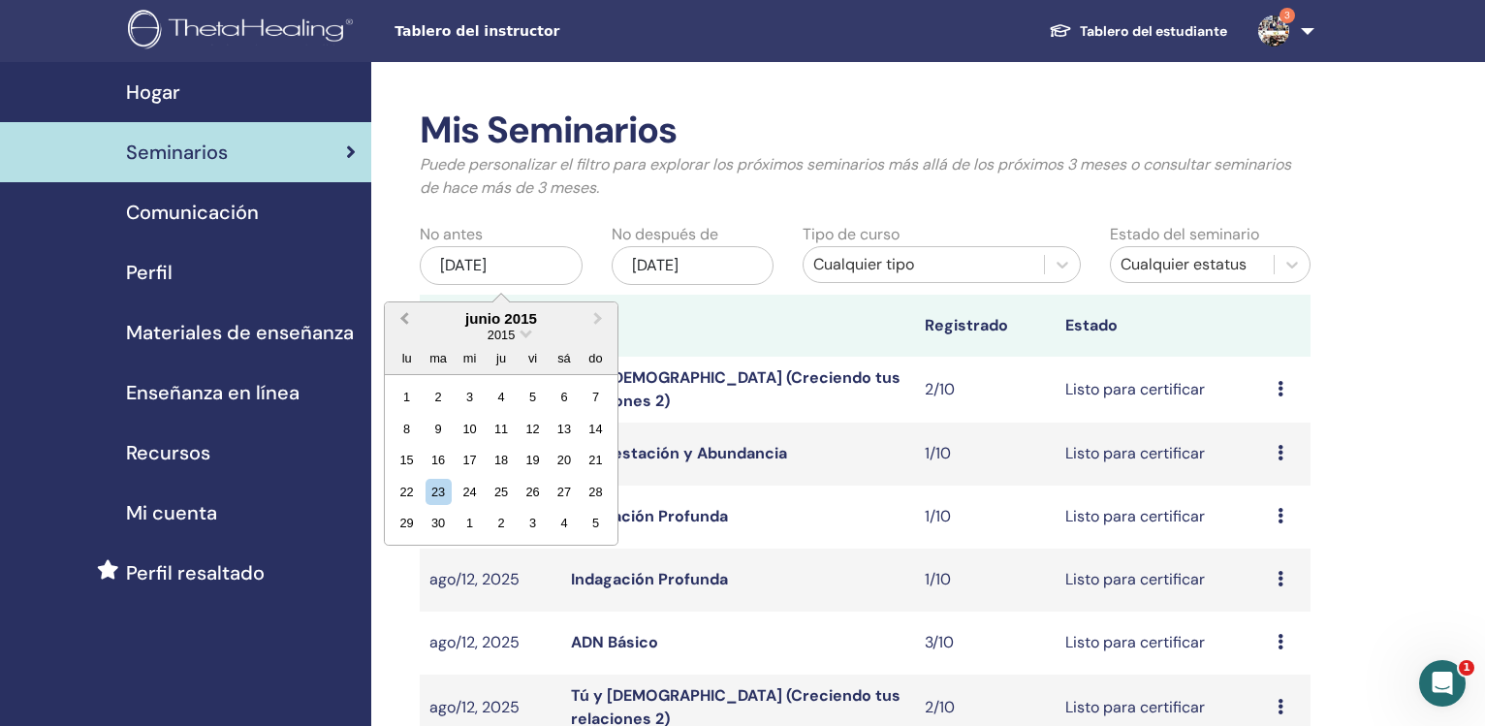
click at [404, 320] on span "Previous Month" at bounding box center [404, 318] width 0 height 20
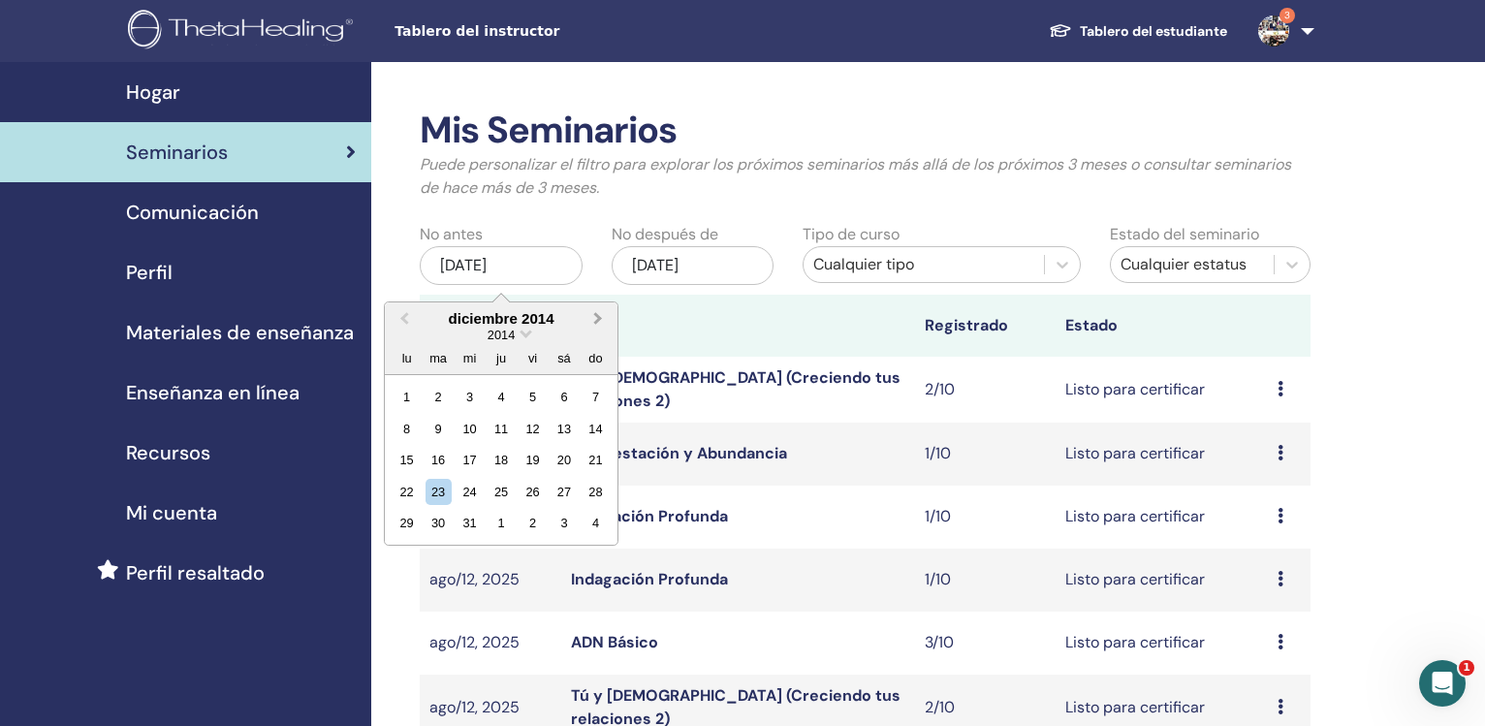
click at [593, 312] on button "Next Month" at bounding box center [599, 319] width 31 height 31
click at [498, 388] on div "1" at bounding box center [500, 397] width 26 height 26
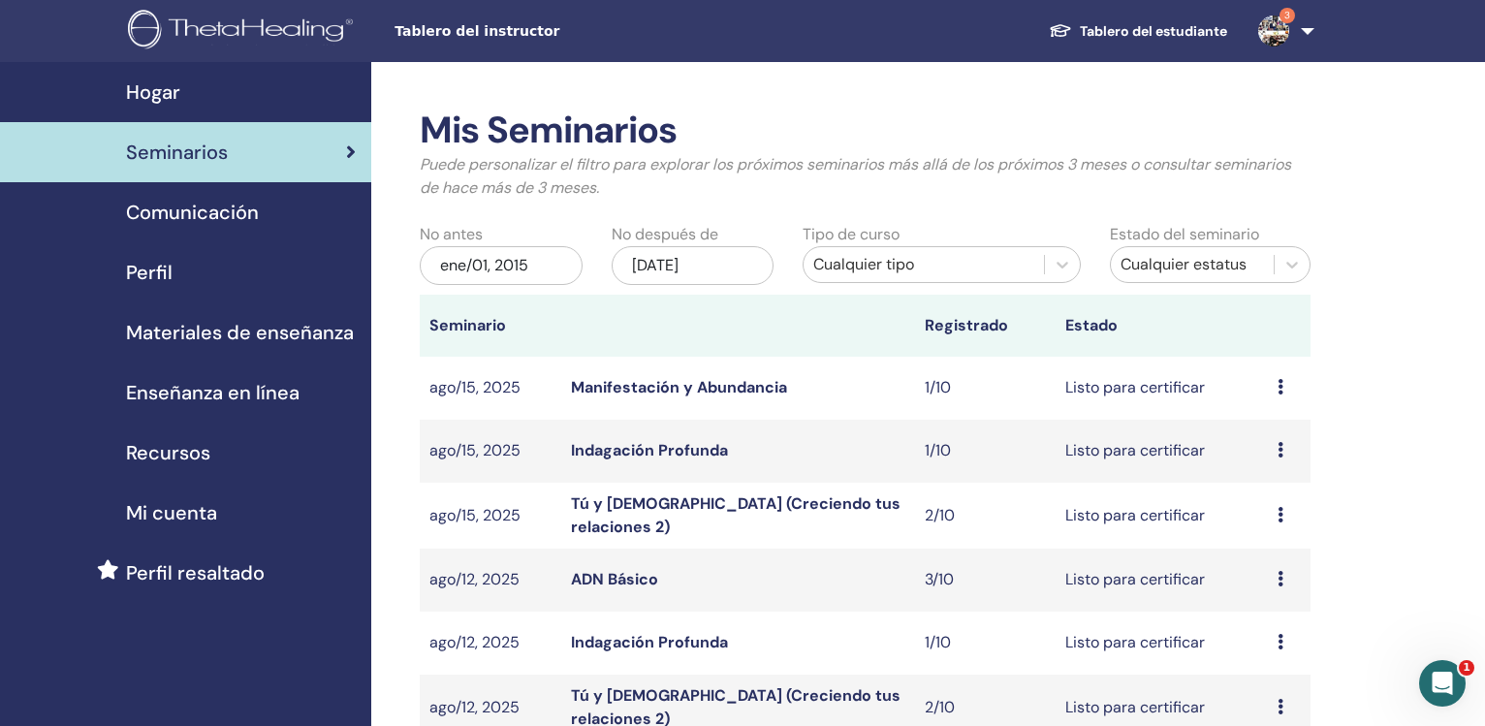
click at [684, 263] on div "nov/23, 2025" at bounding box center [693, 265] width 163 height 39
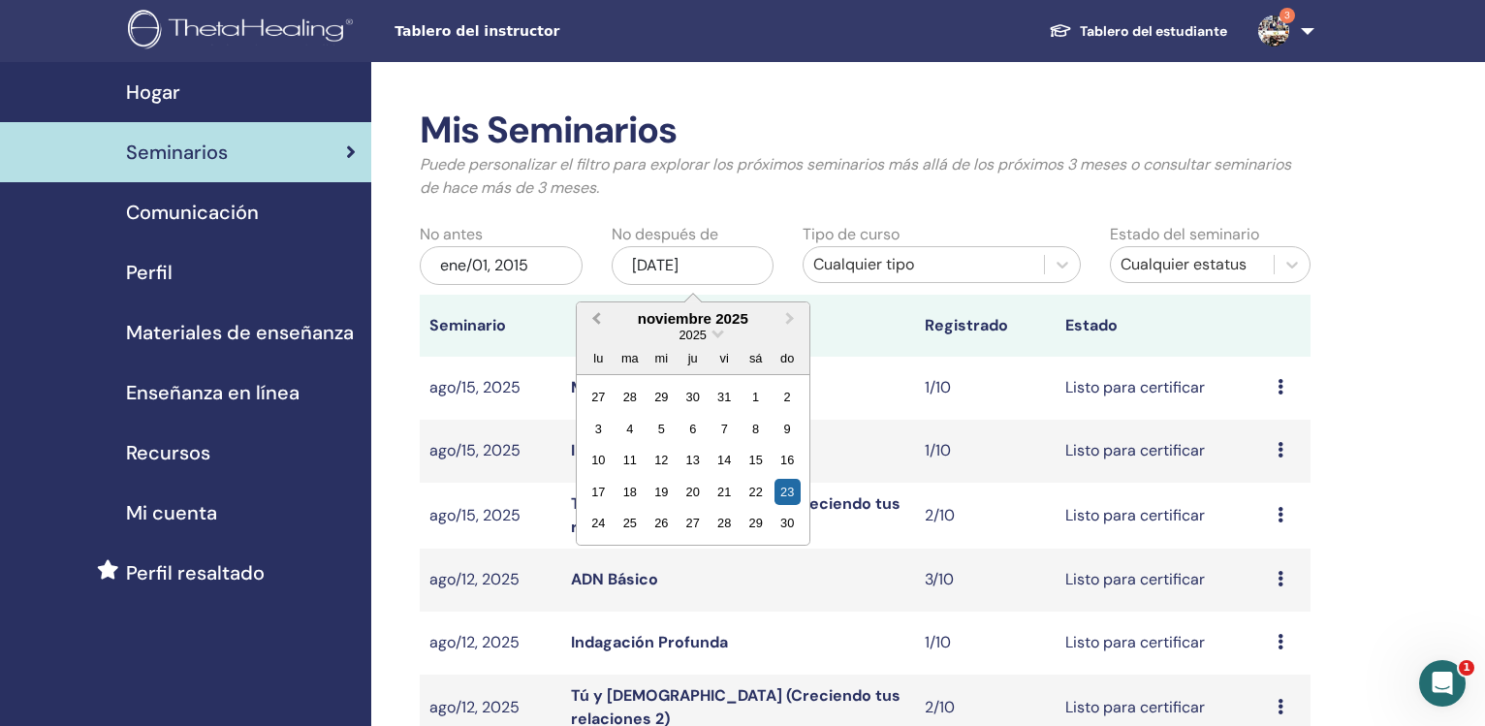
click at [596, 320] on span "Previous Month" at bounding box center [596, 318] width 0 height 20
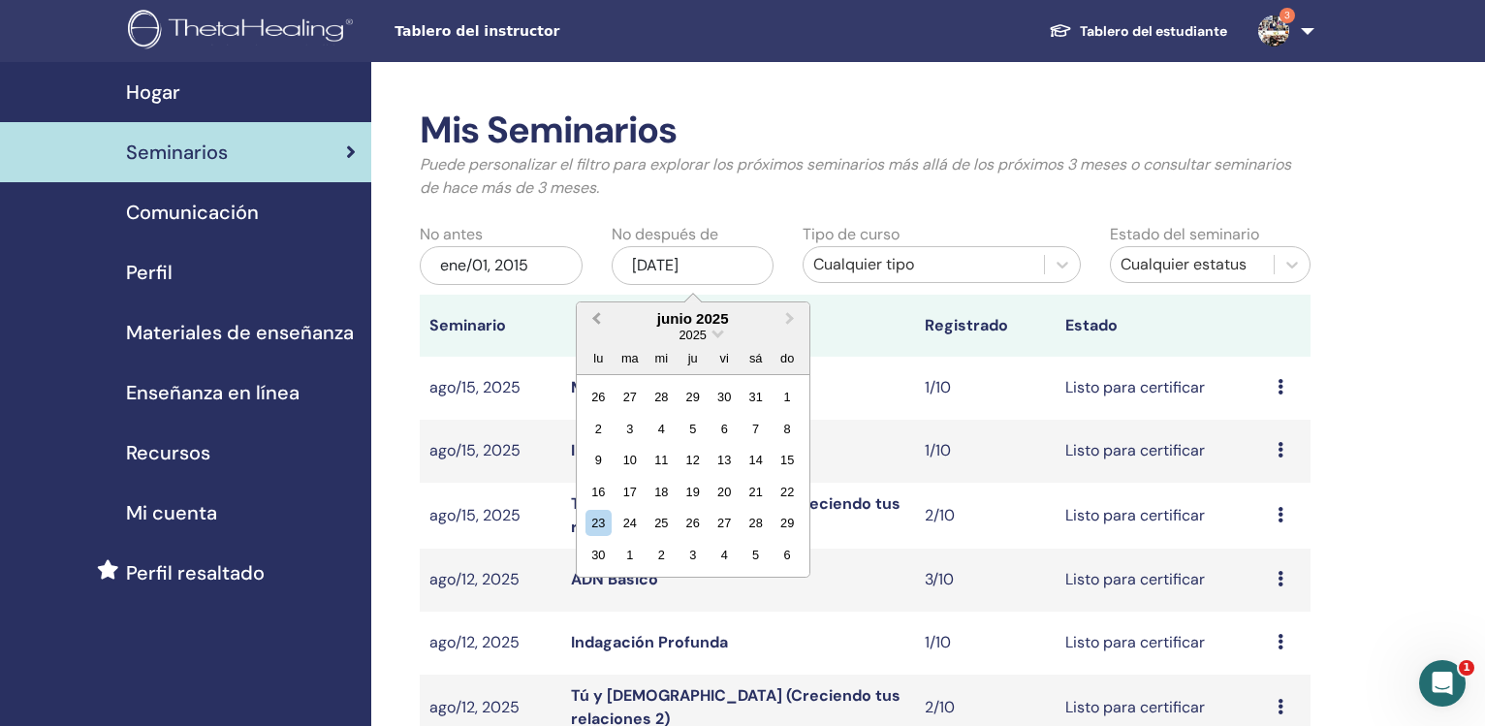
click at [596, 320] on span "Previous Month" at bounding box center [596, 318] width 0 height 20
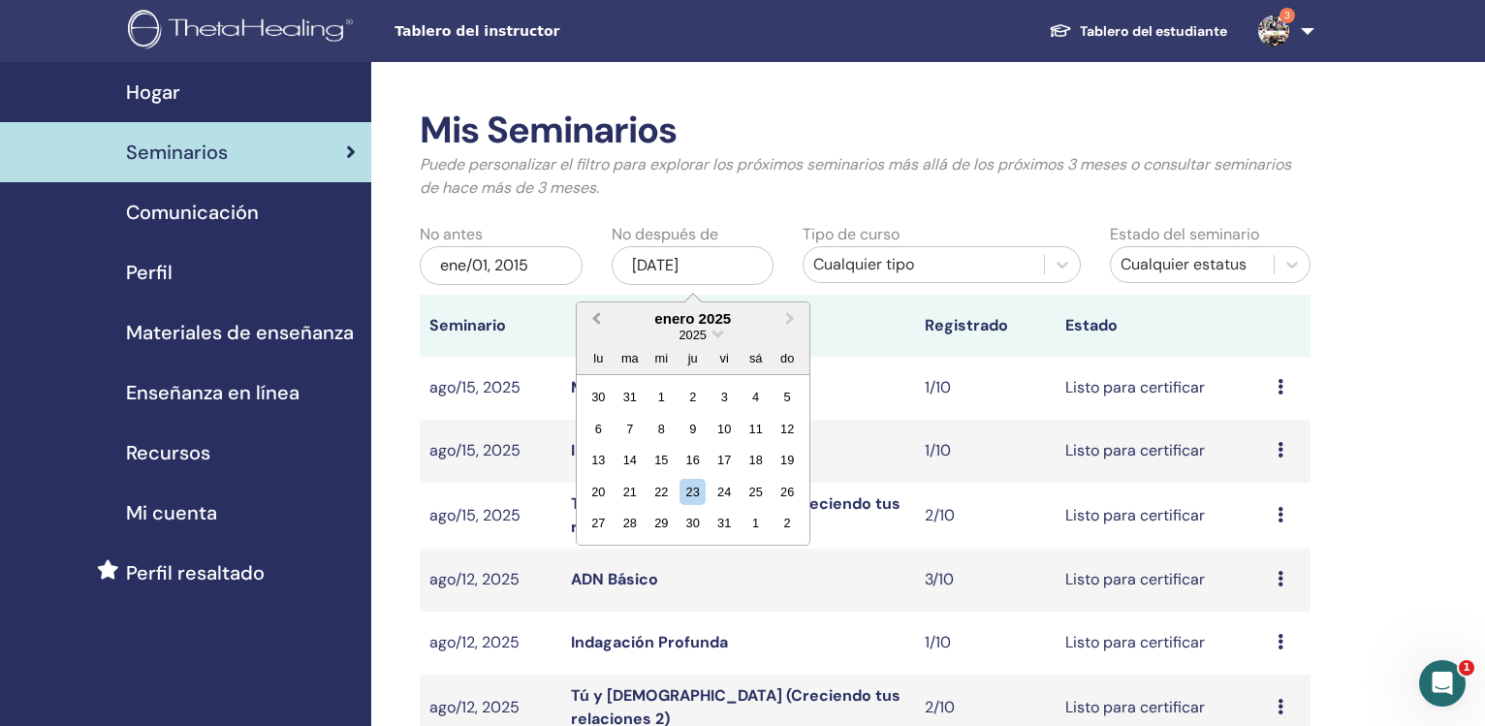
click at [596, 320] on span "Previous Month" at bounding box center [596, 318] width 0 height 20
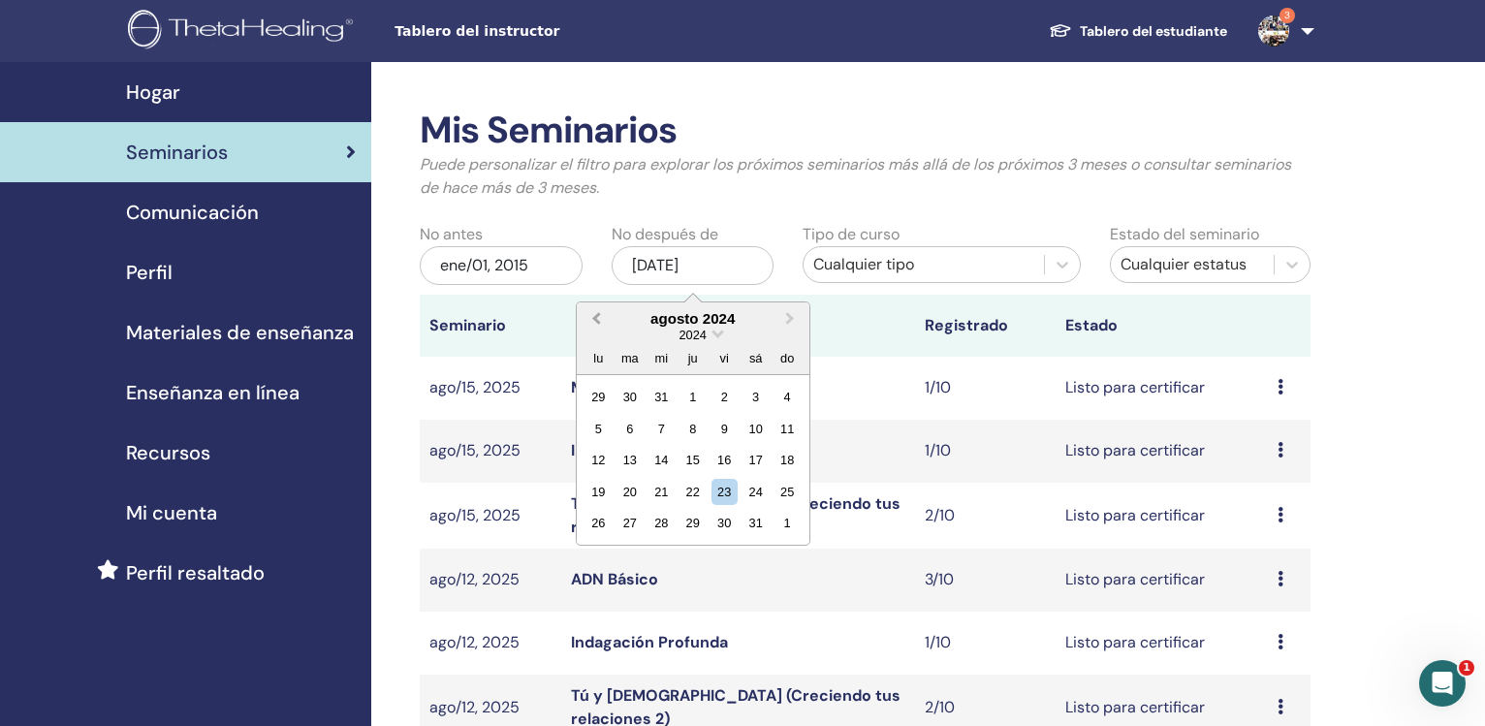
click at [596, 320] on span "Previous Month" at bounding box center [596, 318] width 0 height 20
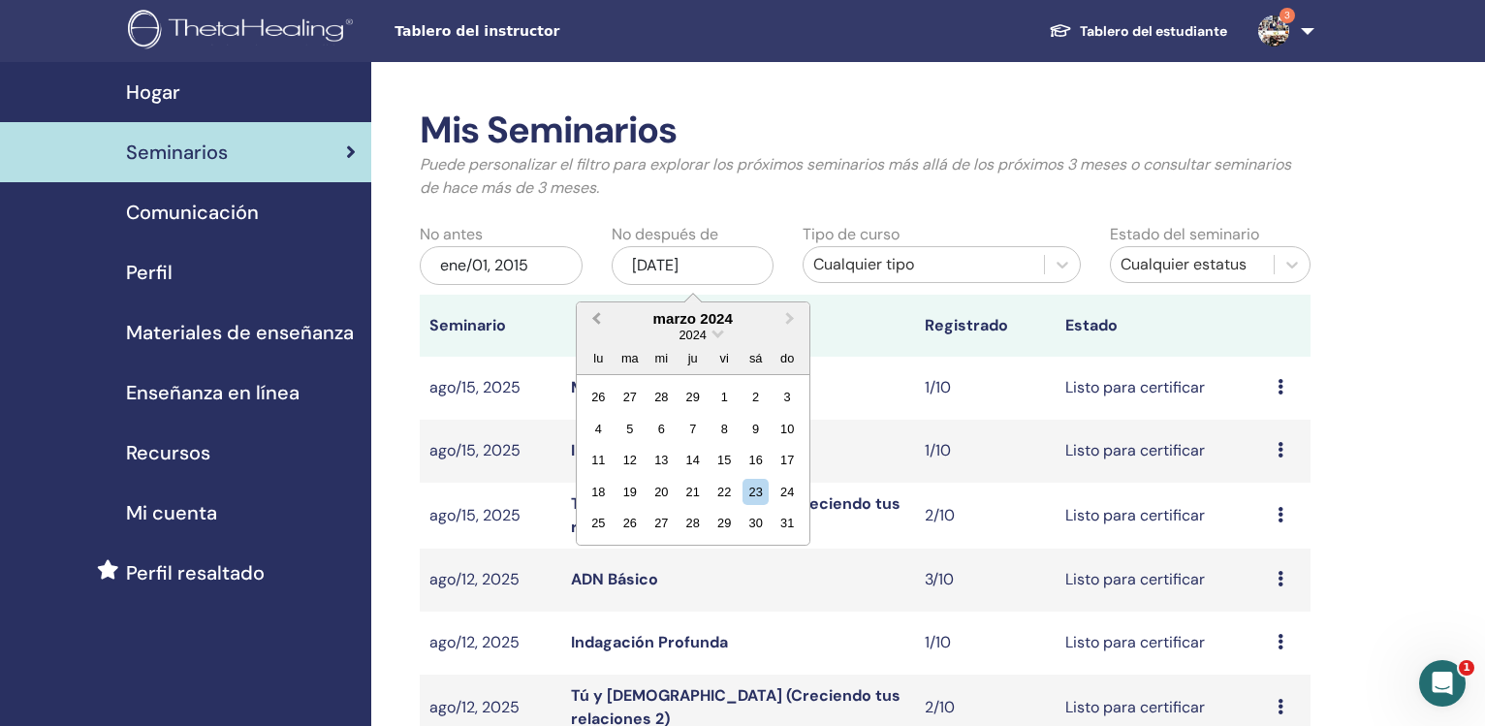
click at [596, 320] on span "Previous Month" at bounding box center [596, 318] width 0 height 20
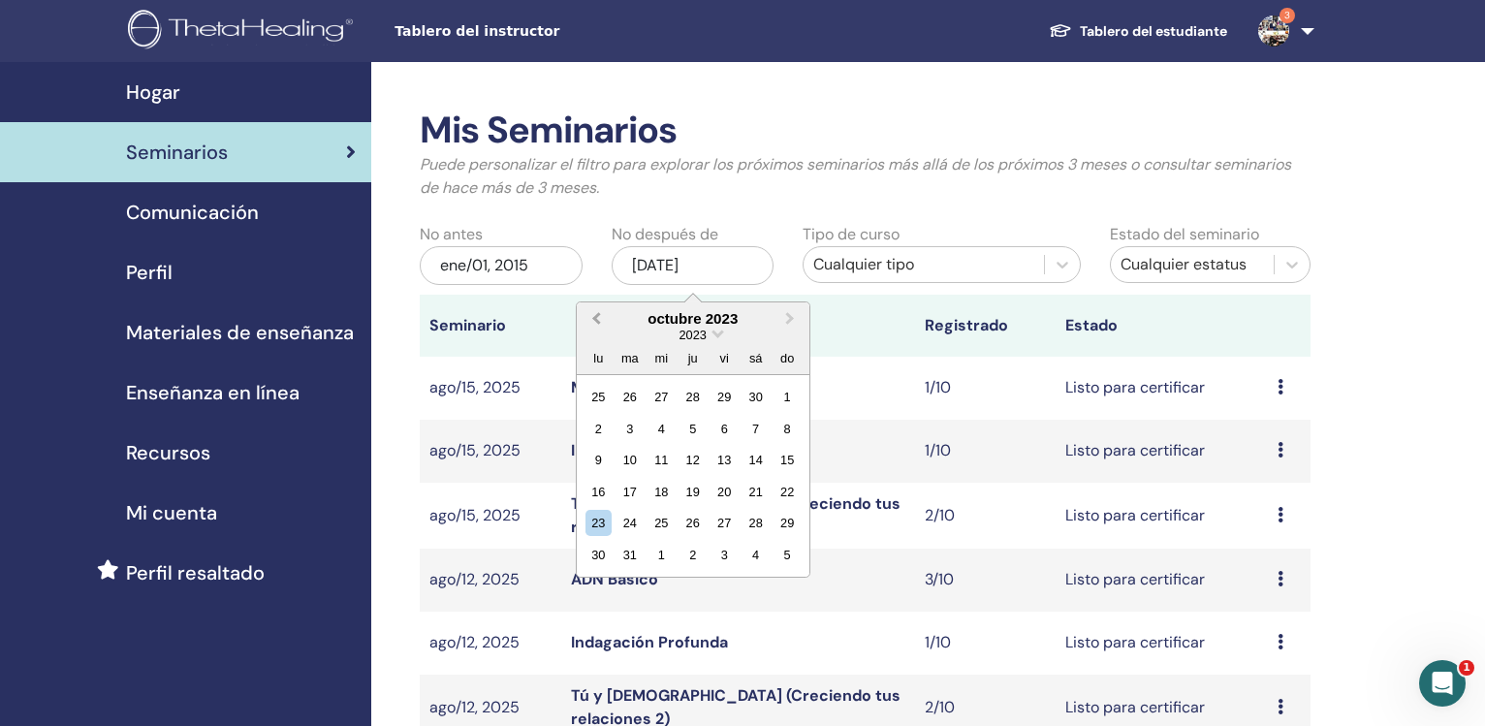
click at [596, 320] on span "Previous Month" at bounding box center [596, 318] width 0 height 20
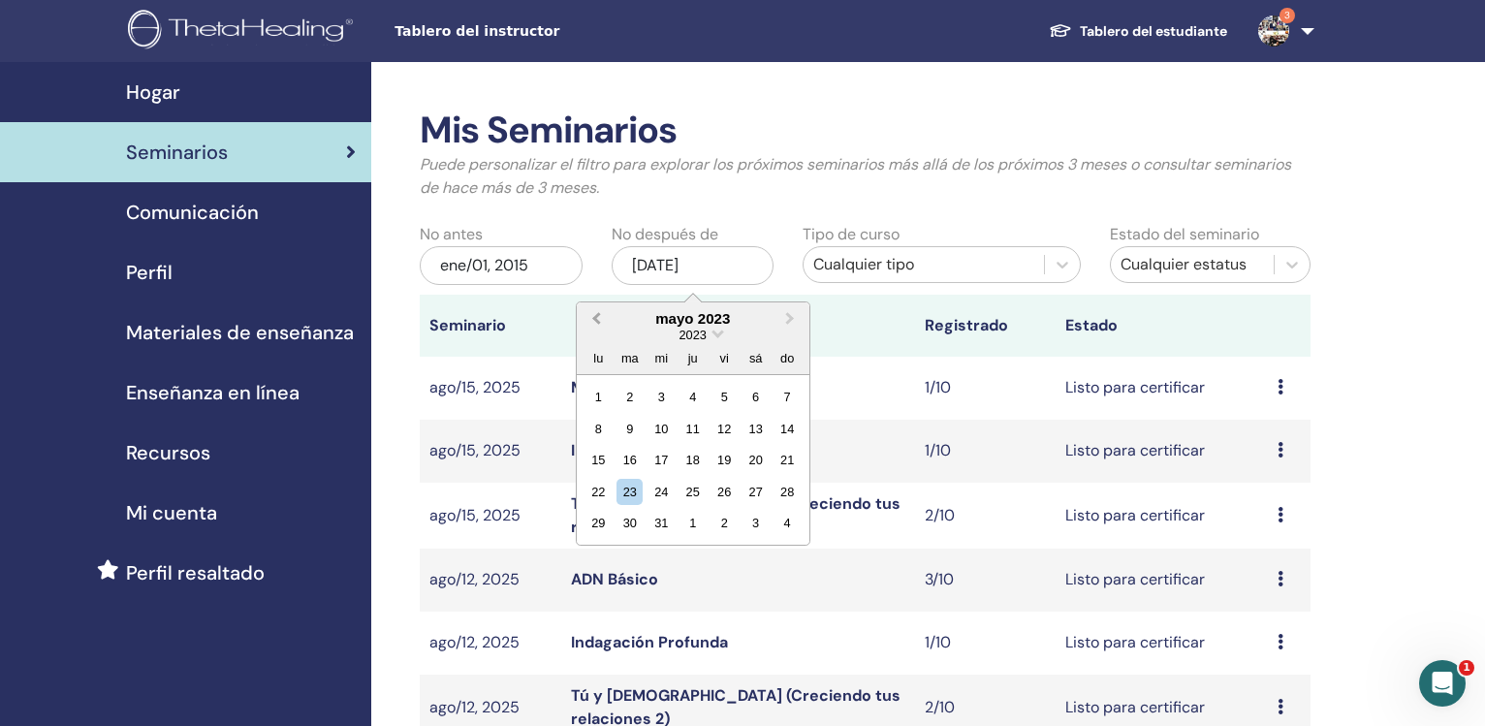
click at [596, 320] on span "Previous Month" at bounding box center [596, 318] width 0 height 20
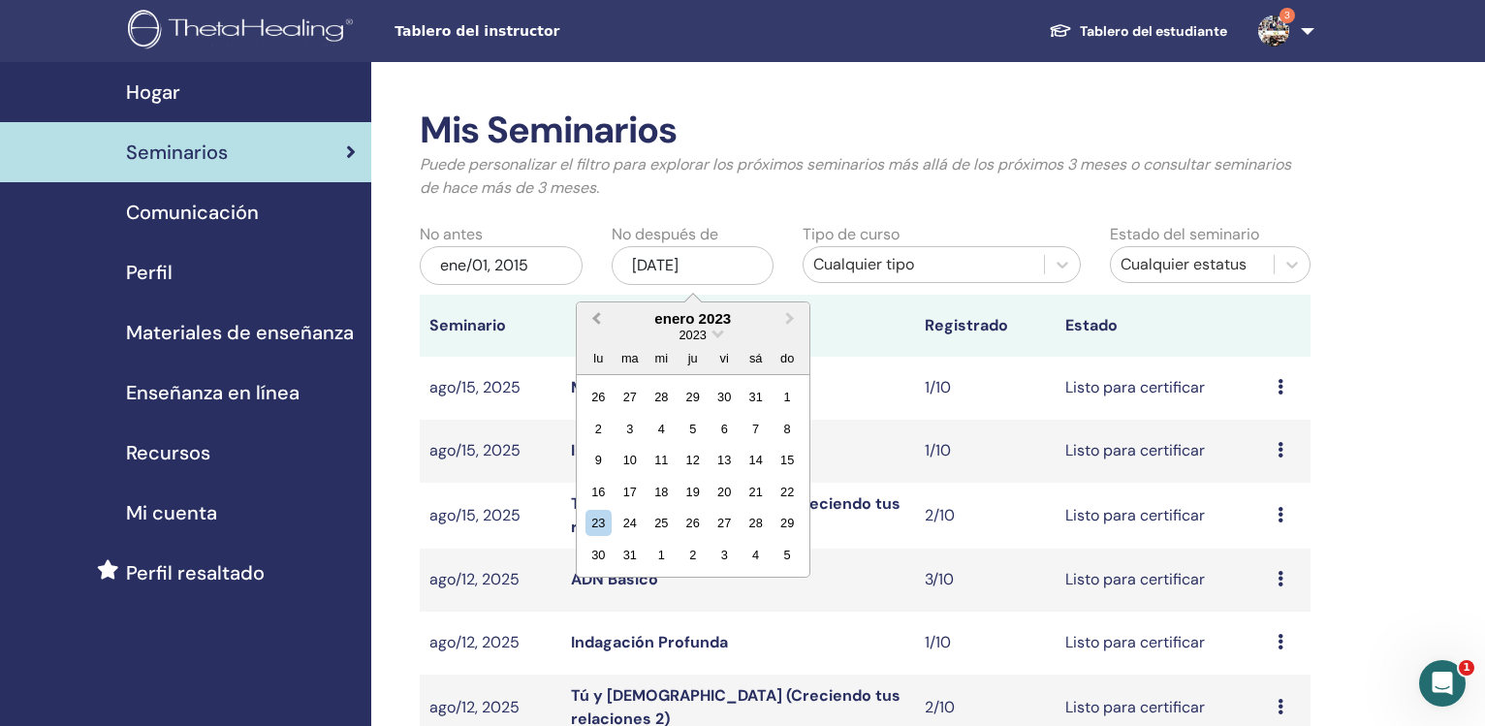
click at [596, 320] on span "Previous Month" at bounding box center [596, 318] width 0 height 20
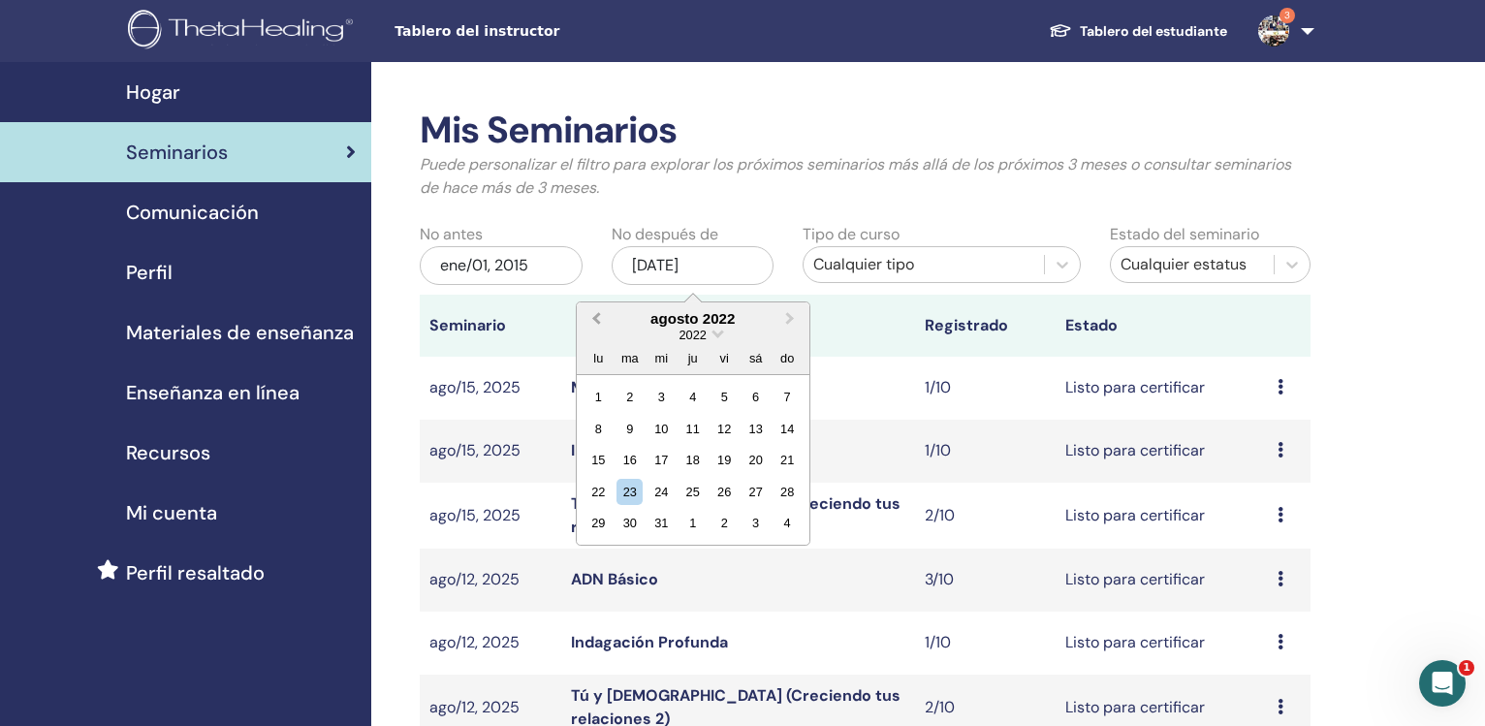
click at [596, 320] on span "Previous Month" at bounding box center [596, 318] width 0 height 20
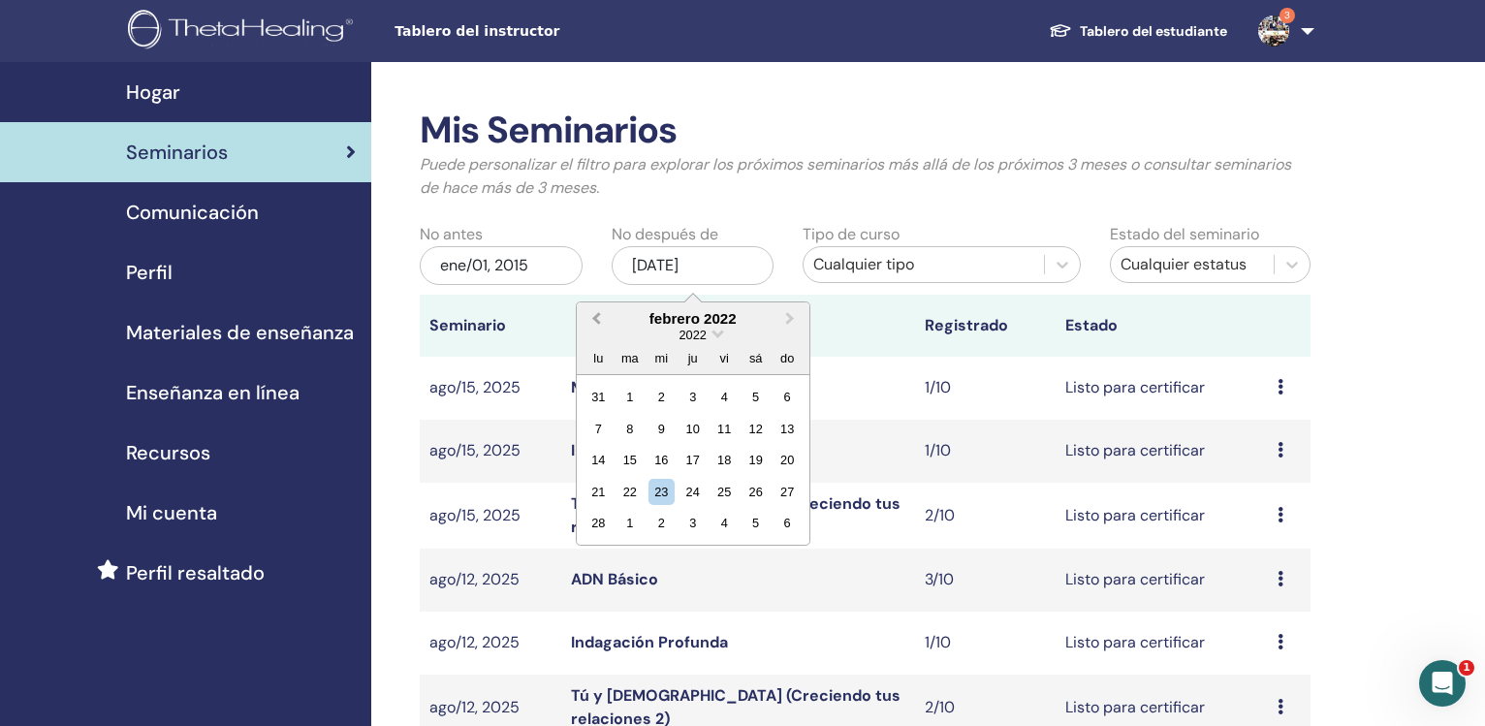
click at [596, 320] on span "Previous Month" at bounding box center [596, 318] width 0 height 20
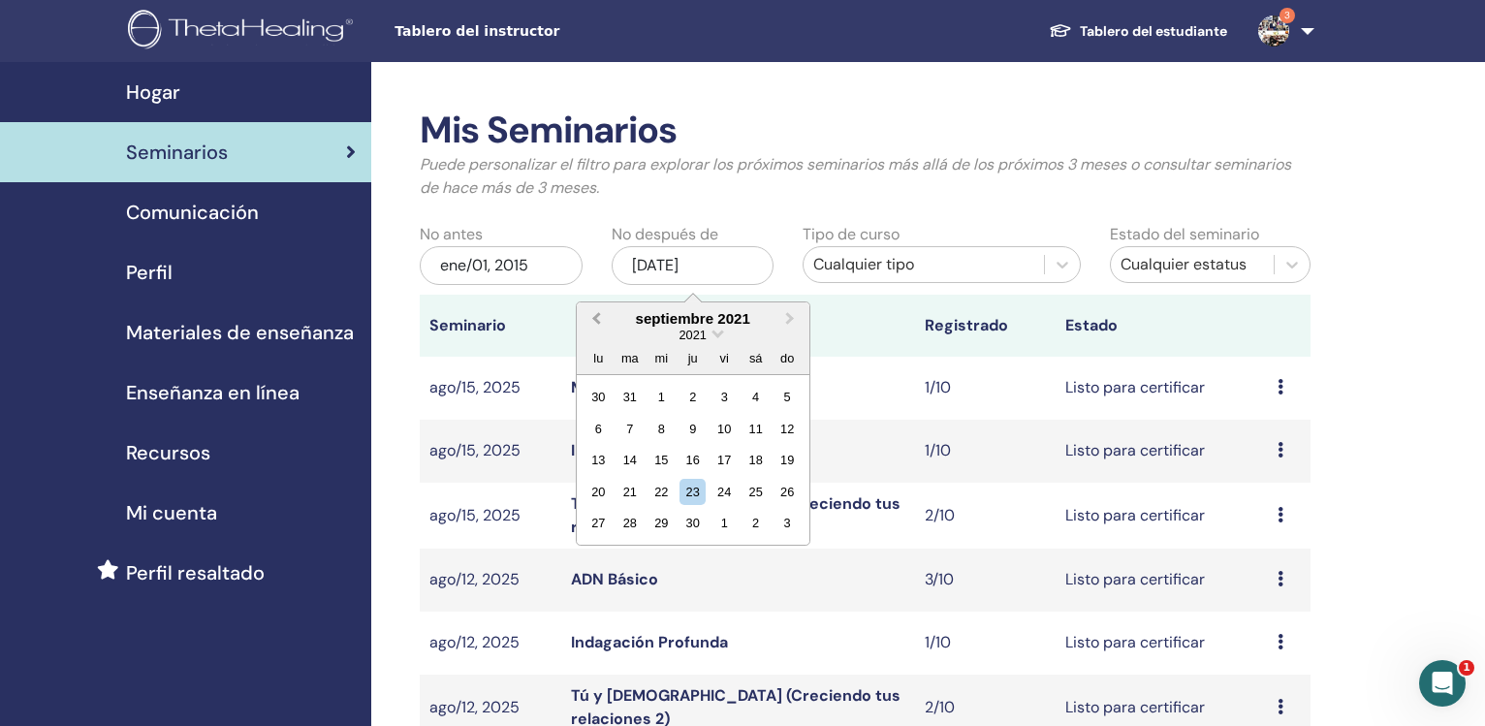
click at [596, 320] on span "Previous Month" at bounding box center [596, 318] width 0 height 20
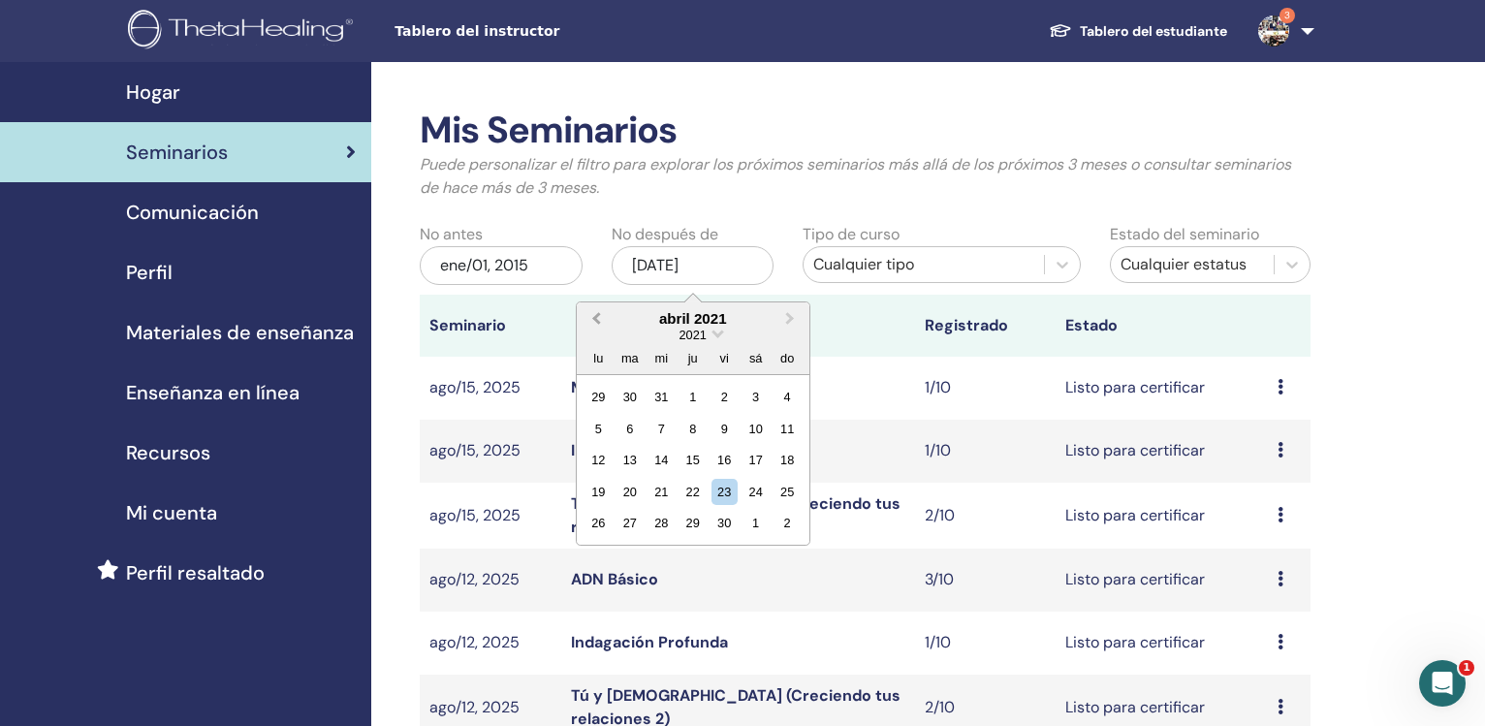
click at [596, 320] on span "Previous Month" at bounding box center [596, 318] width 0 height 20
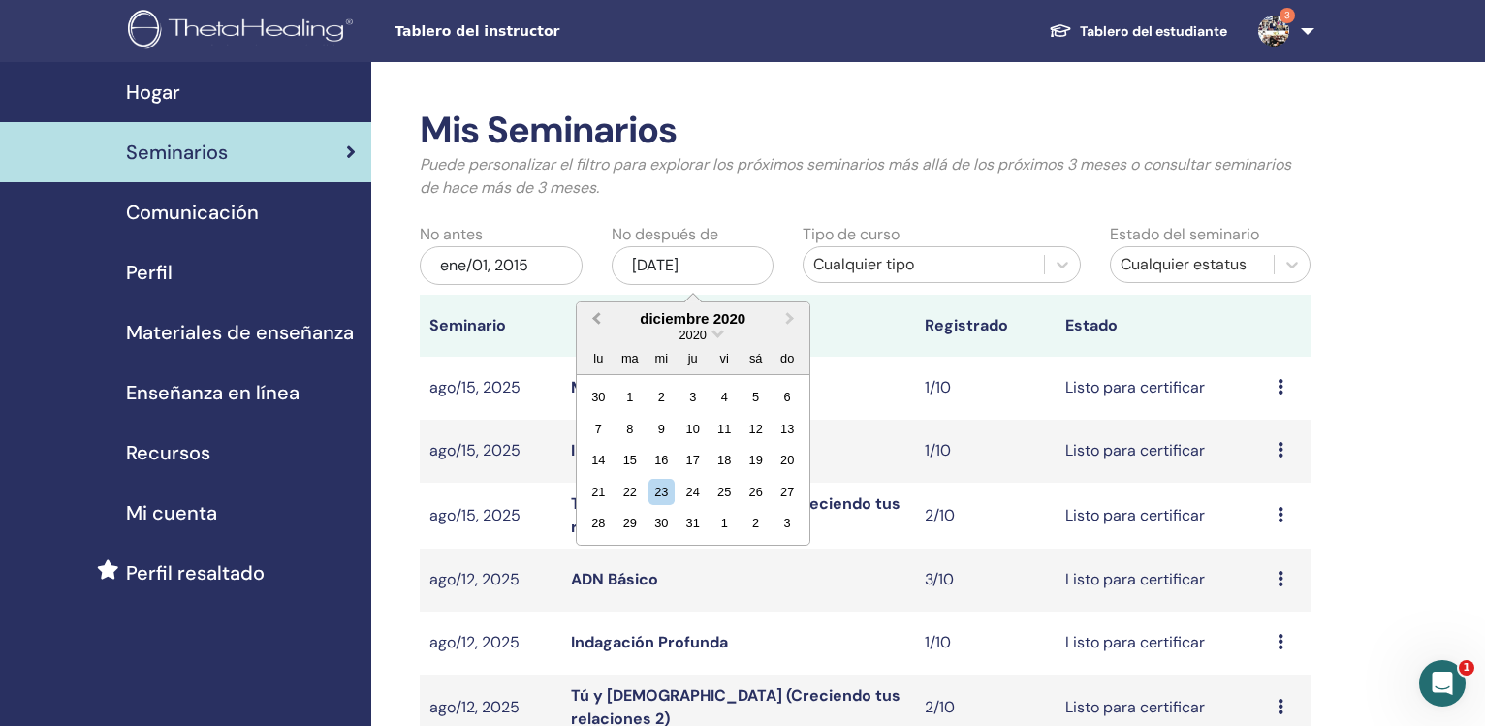
click at [596, 320] on span "Previous Month" at bounding box center [596, 318] width 0 height 20
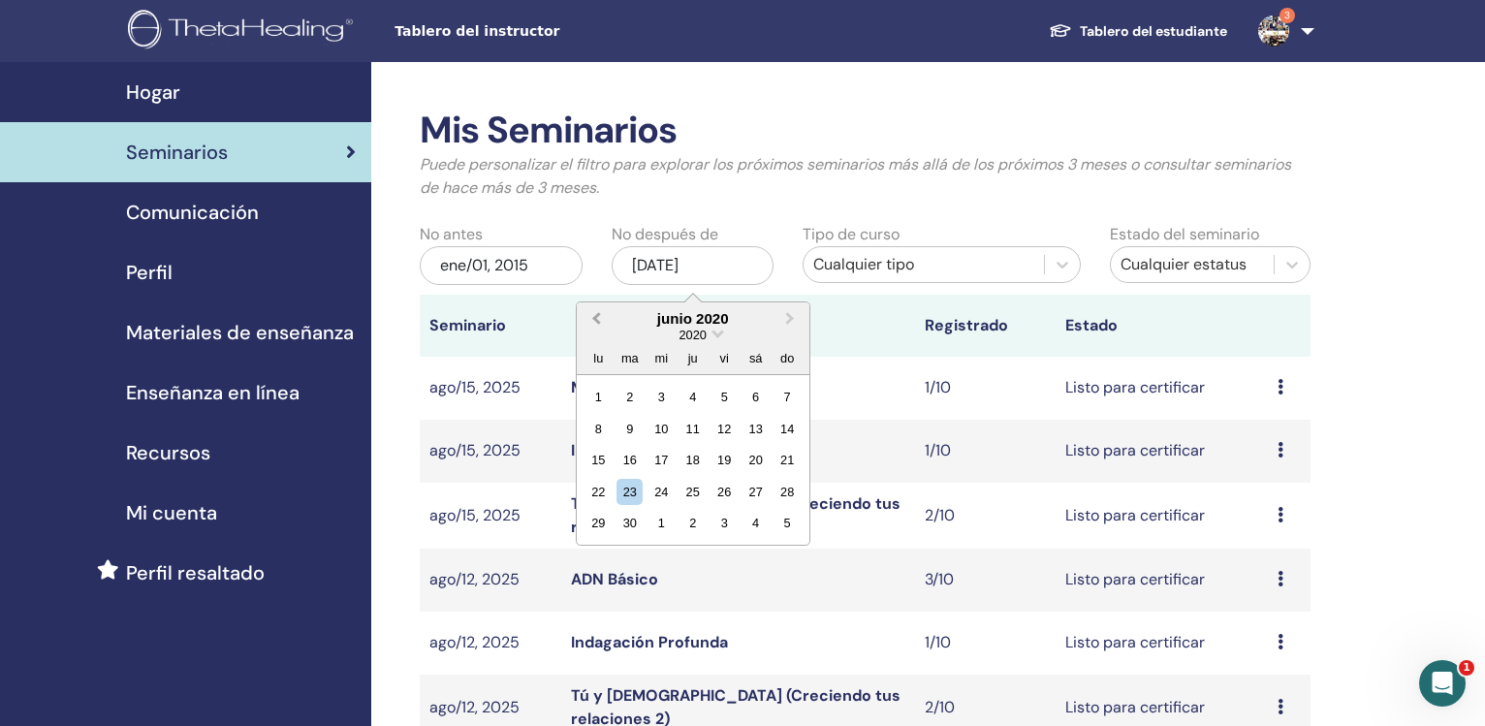
click at [596, 320] on span "Previous Month" at bounding box center [596, 318] width 0 height 20
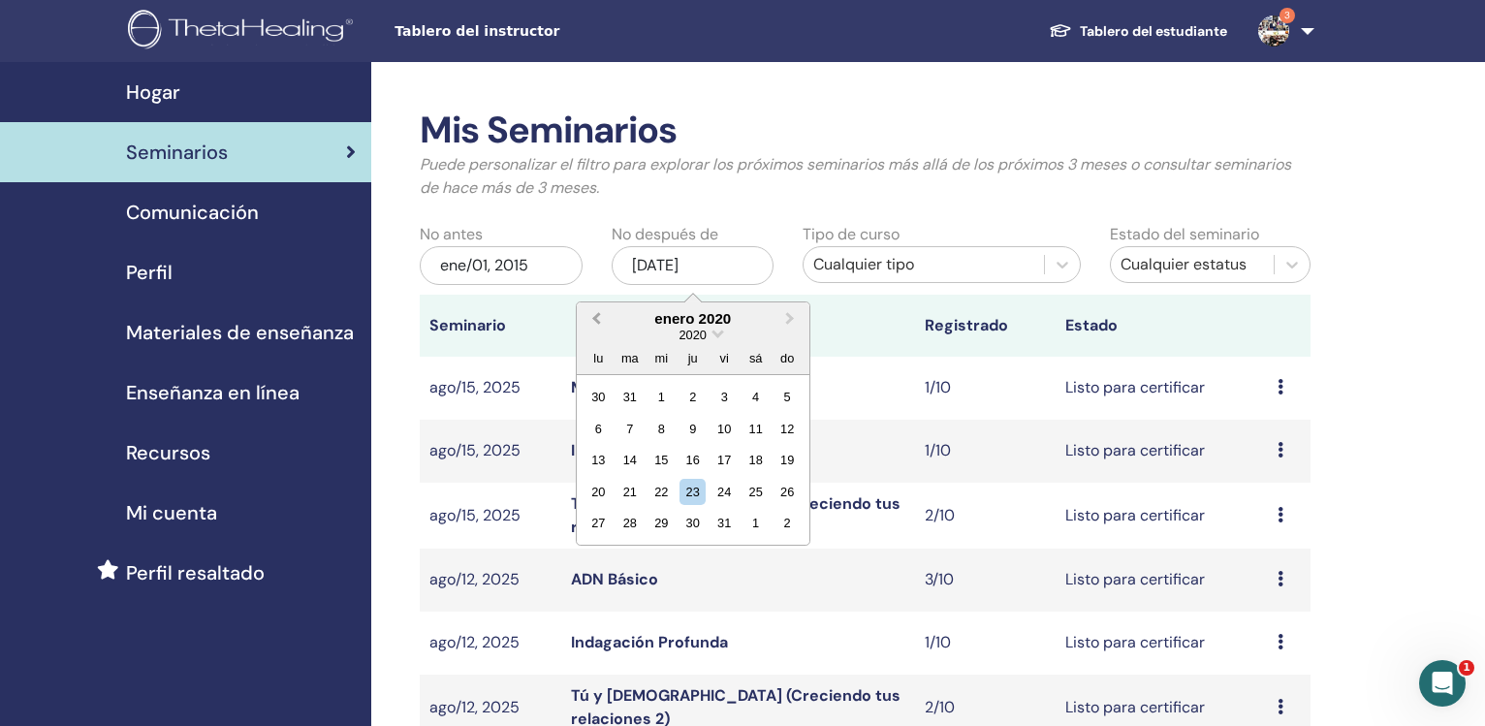
click at [596, 321] on span "Previous Month" at bounding box center [596, 318] width 0 height 20
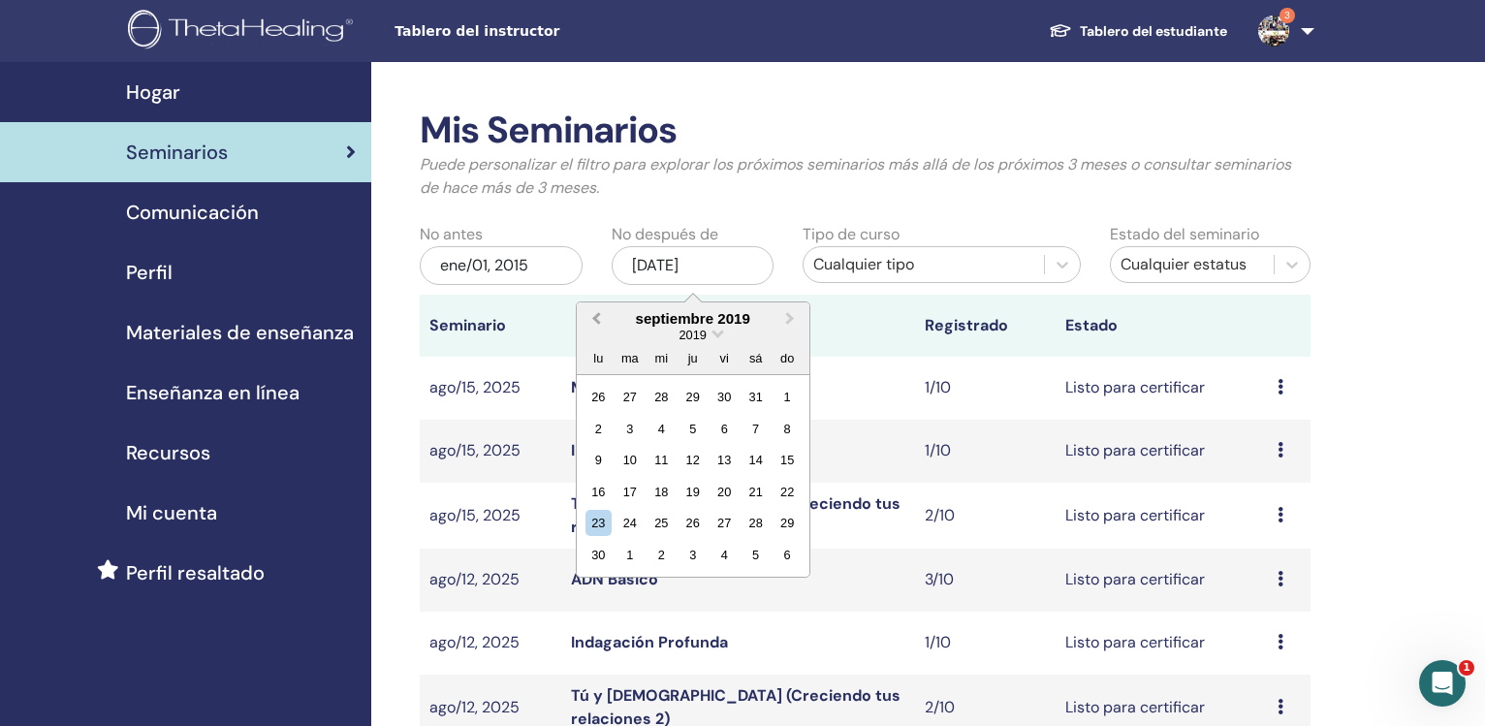
click at [596, 321] on span "Previous Month" at bounding box center [596, 318] width 0 height 20
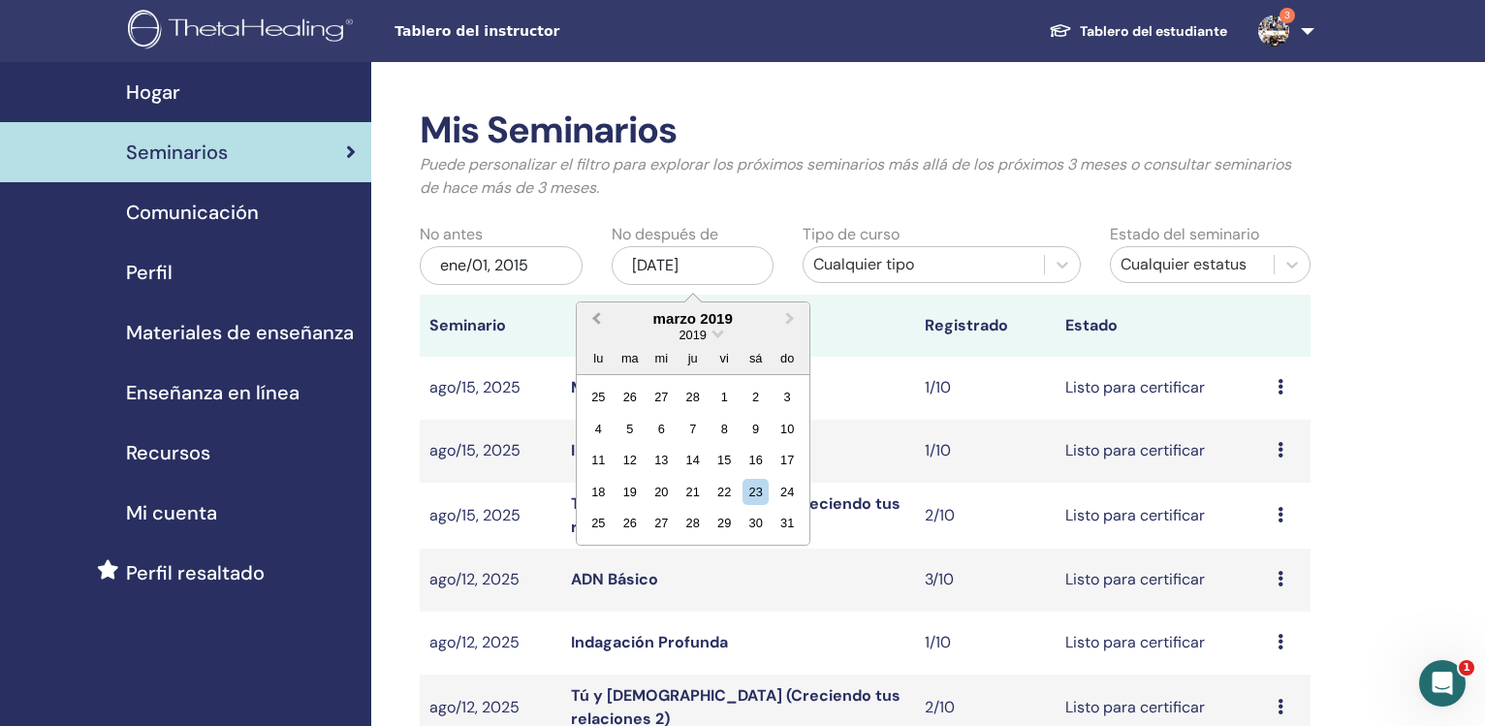
click at [596, 321] on span "Previous Month" at bounding box center [596, 318] width 0 height 20
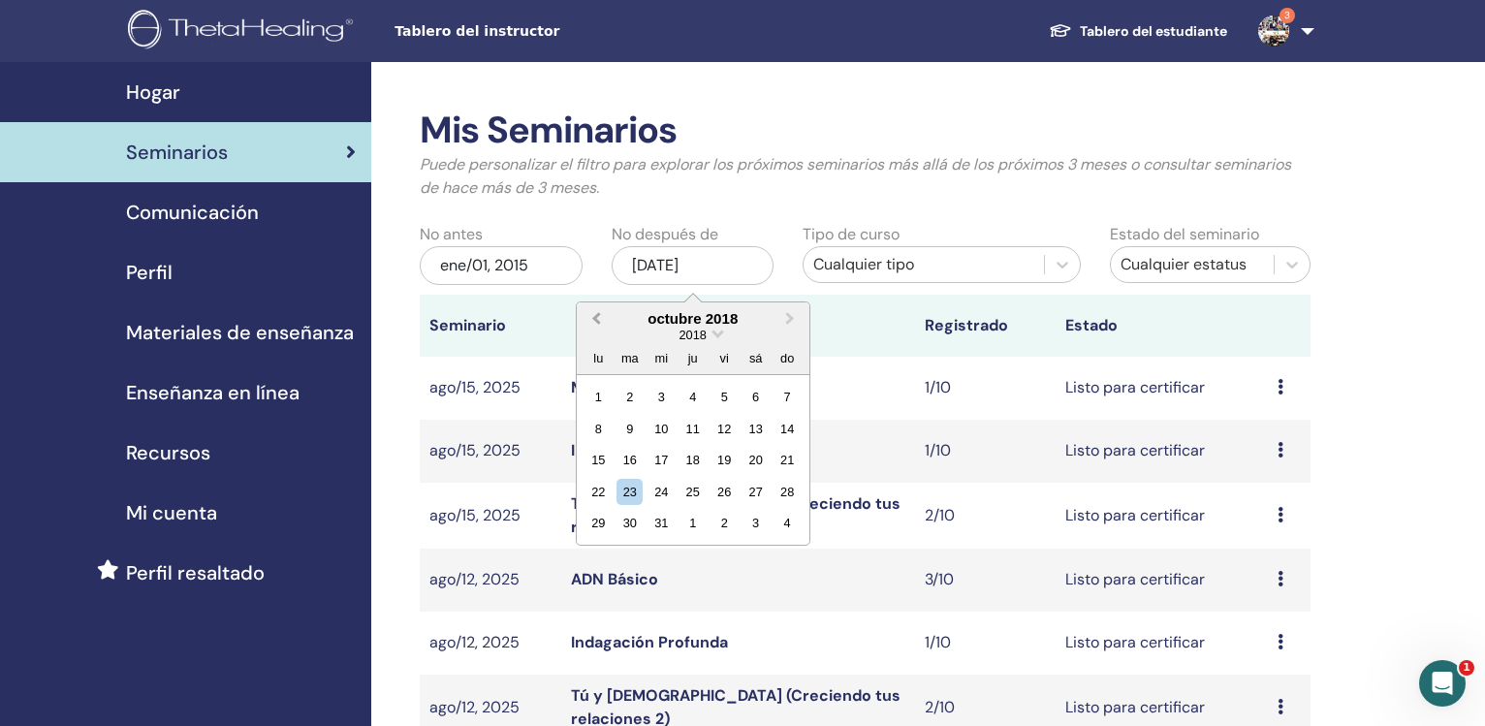
click at [596, 321] on span "Previous Month" at bounding box center [596, 318] width 0 height 20
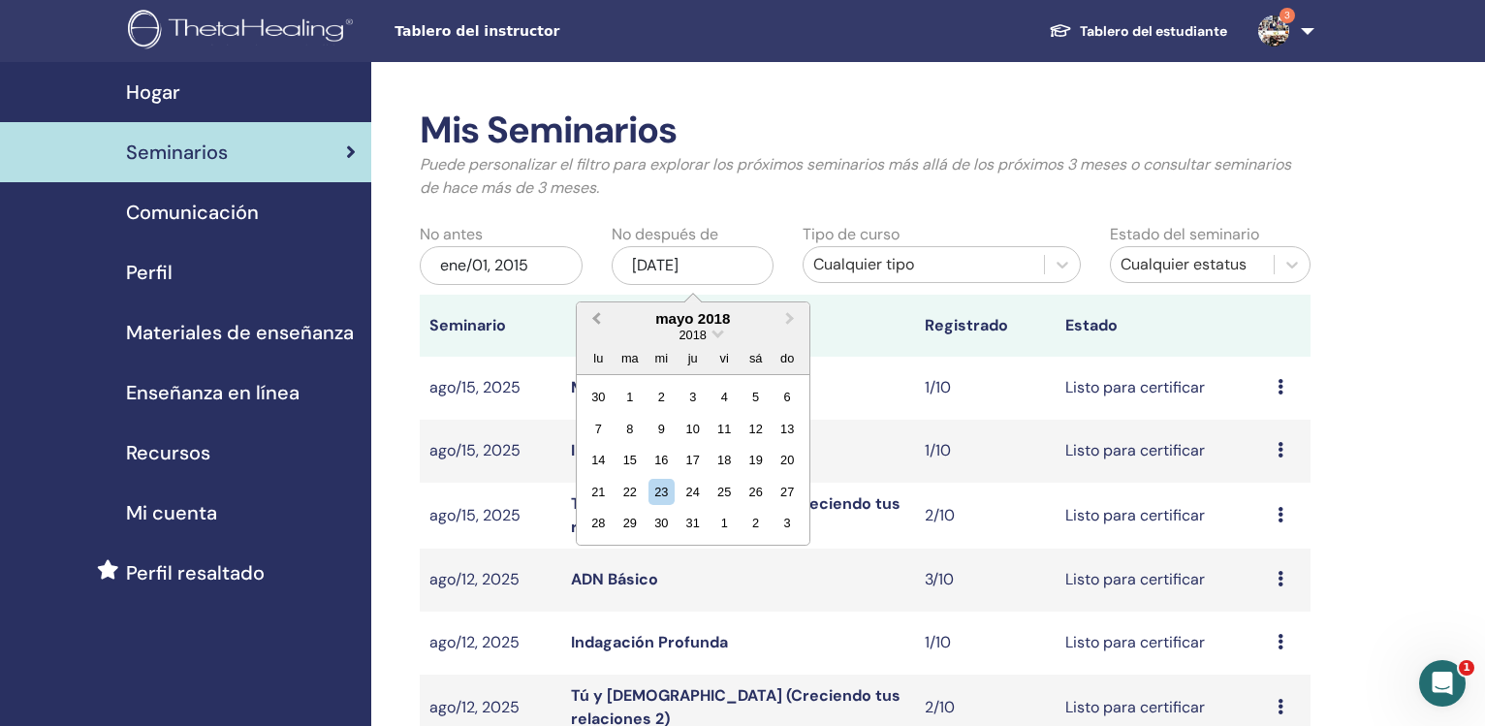
click at [596, 321] on span "Previous Month" at bounding box center [596, 318] width 0 height 20
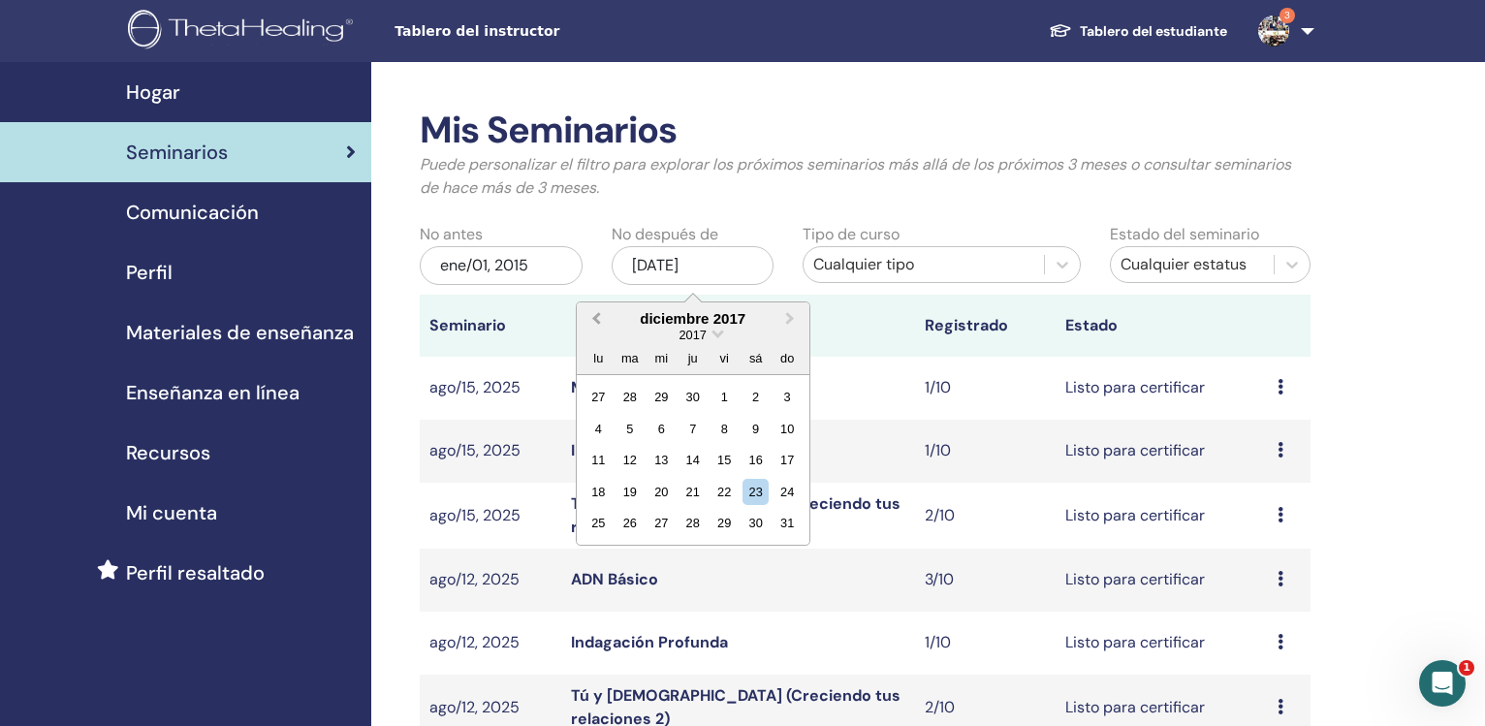
click at [596, 321] on span "Previous Month" at bounding box center [596, 318] width 0 height 20
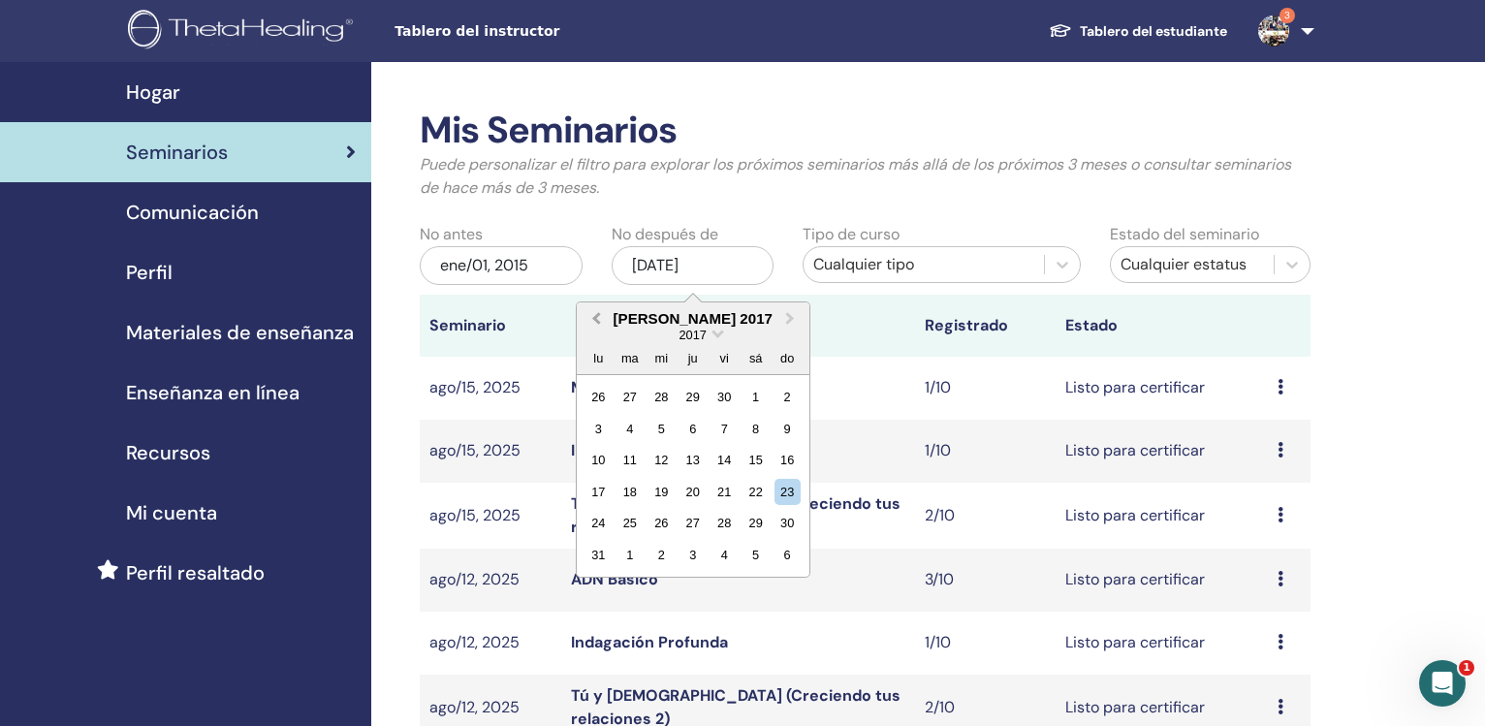
click at [596, 321] on span "Previous Month" at bounding box center [596, 318] width 0 height 20
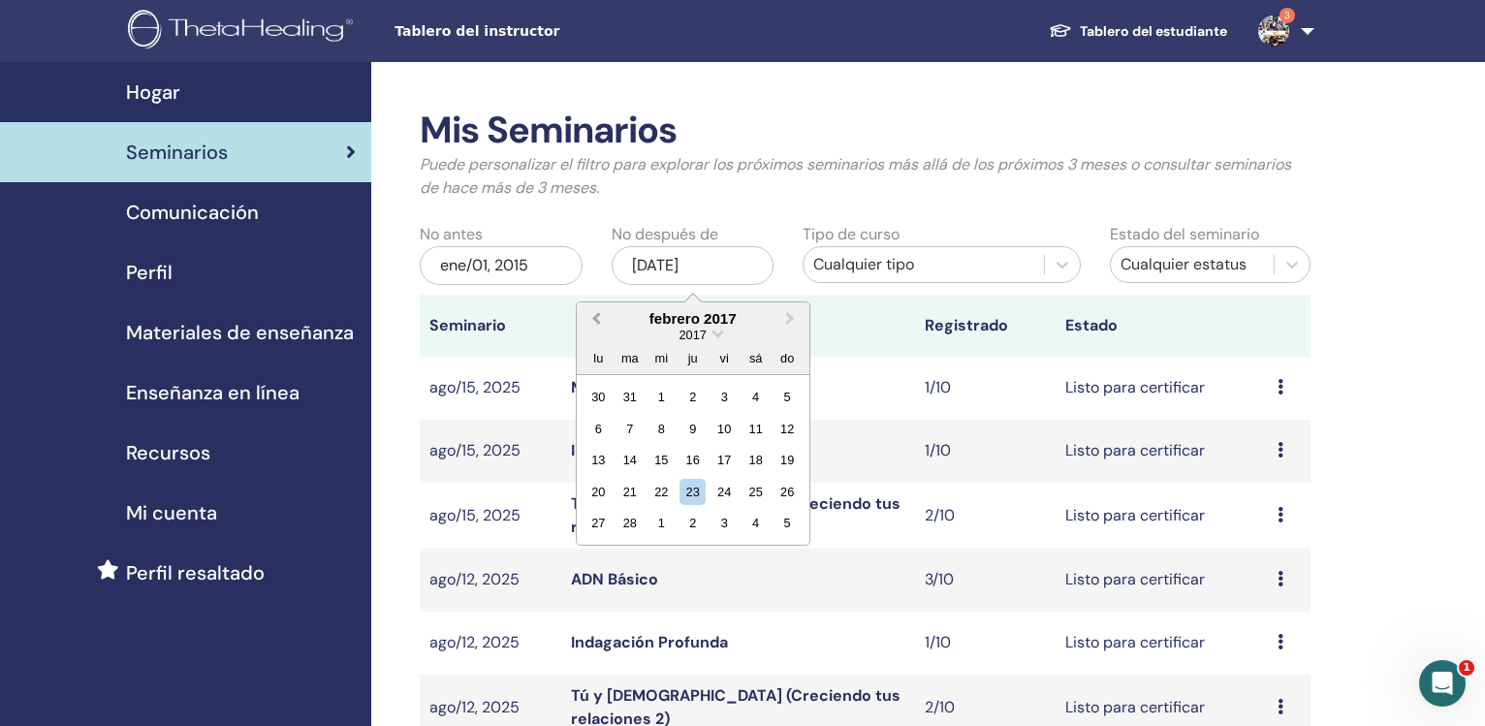
click at [596, 321] on span "Previous Month" at bounding box center [596, 318] width 0 height 20
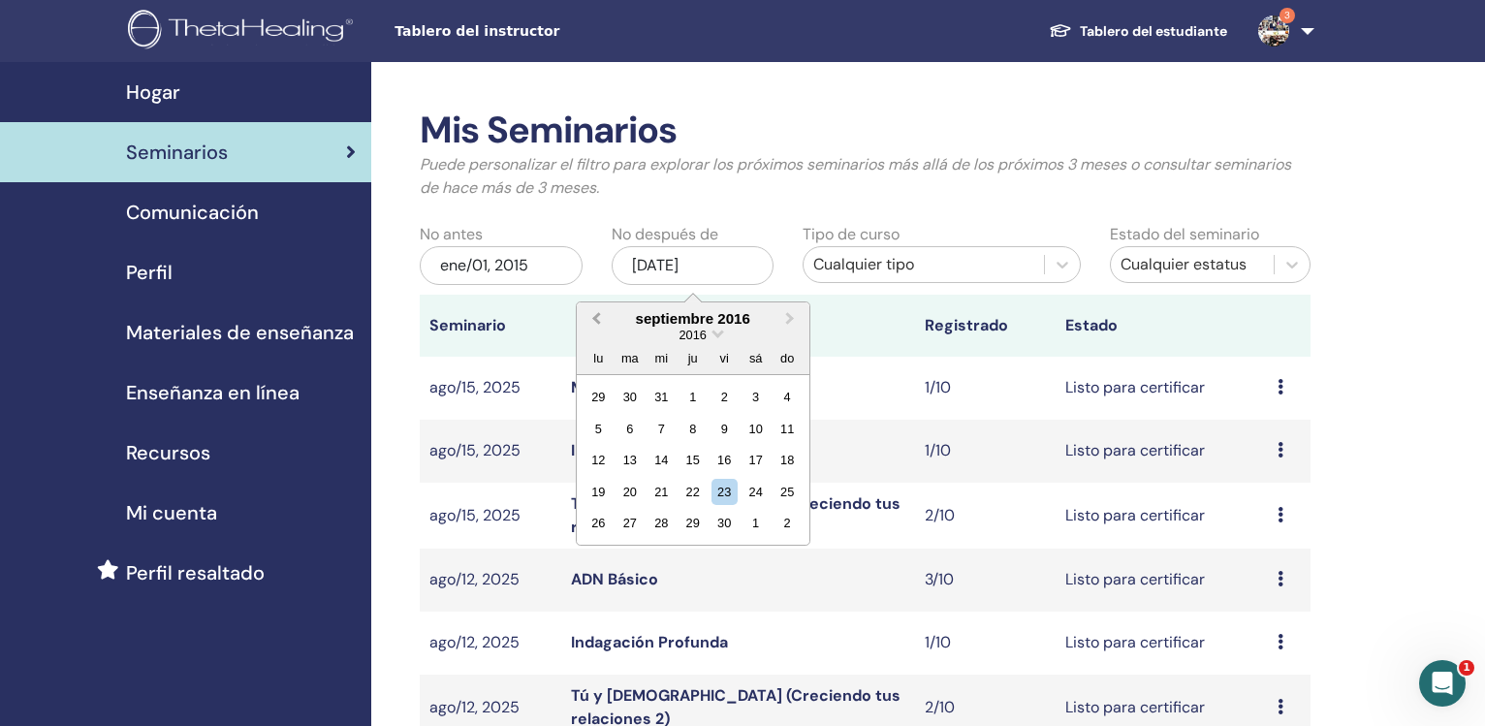
click at [596, 321] on span "Previous Month" at bounding box center [596, 318] width 0 height 20
click at [790, 321] on span "Next Month" at bounding box center [790, 318] width 0 height 20
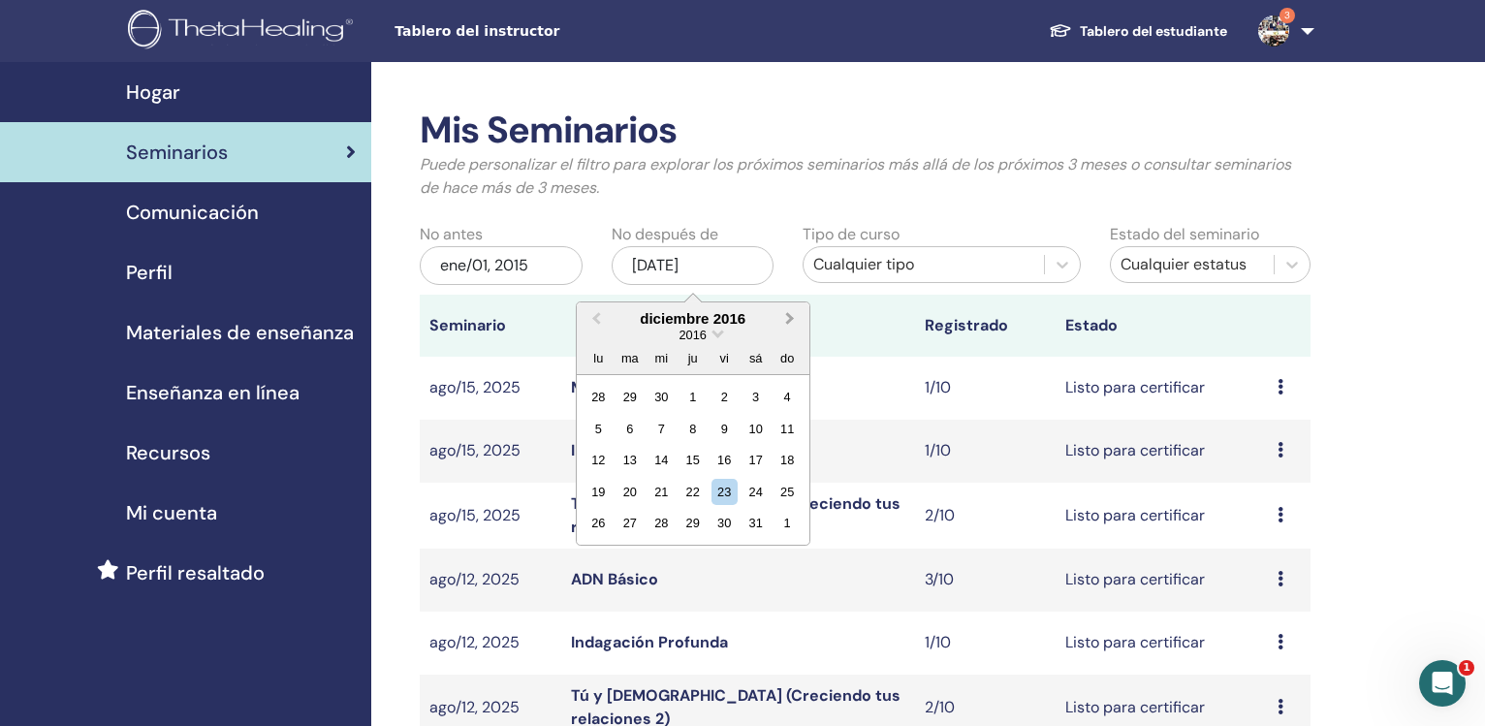
click at [790, 321] on span "Next Month" at bounding box center [790, 318] width 0 height 20
click at [596, 318] on span "Previous Month" at bounding box center [596, 318] width 0 height 20
click at [759, 527] on div "31" at bounding box center [755, 523] width 26 height 26
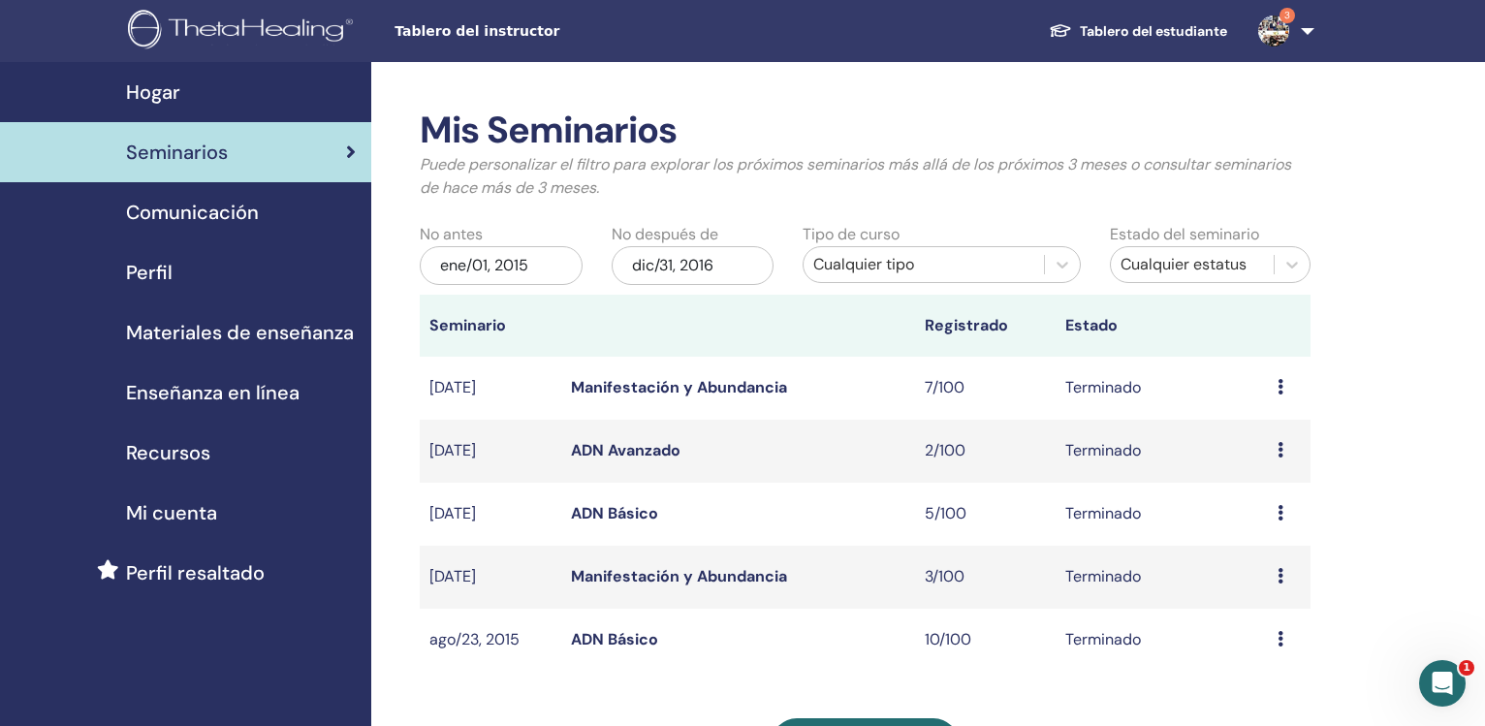
click at [626, 648] on link "ADN Básico" at bounding box center [614, 639] width 87 height 20
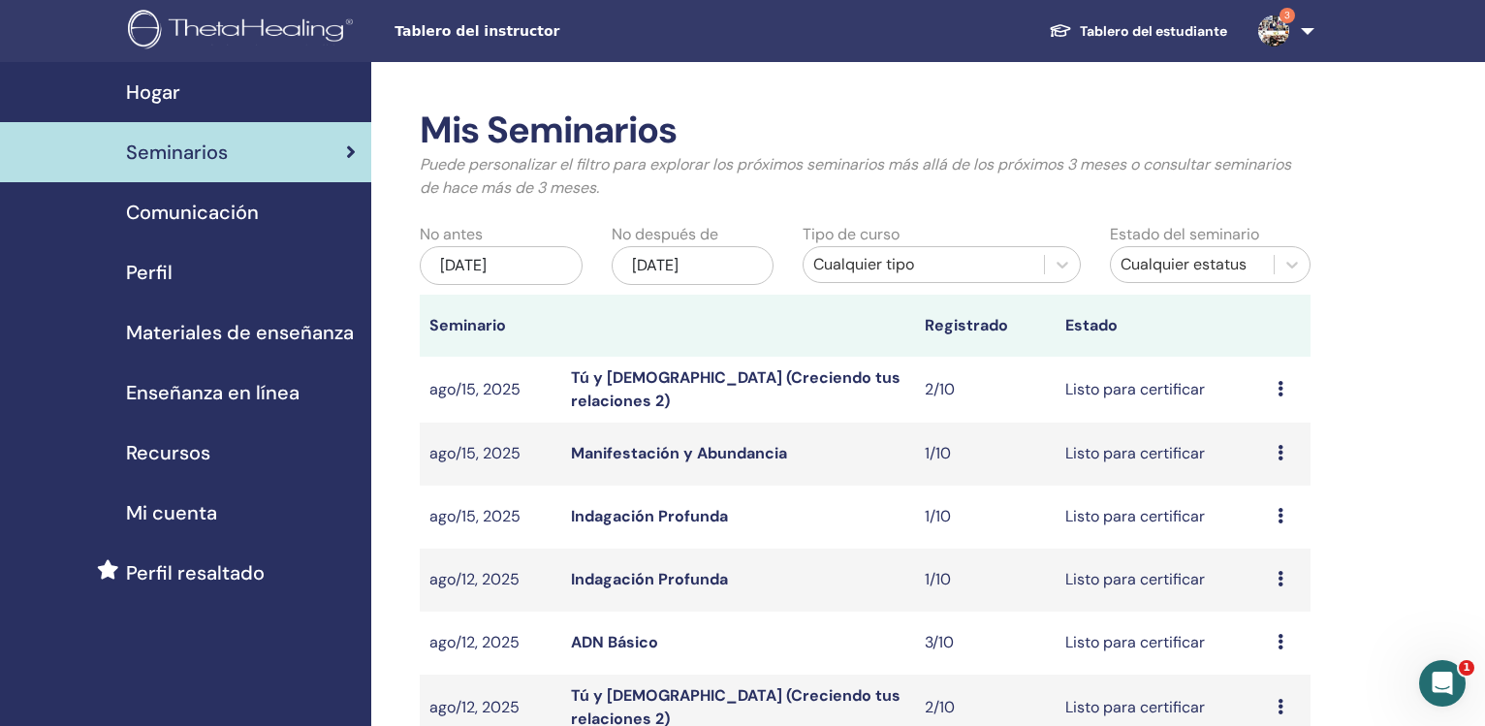
click at [492, 259] on div "[DATE]" at bounding box center [501, 265] width 163 height 39
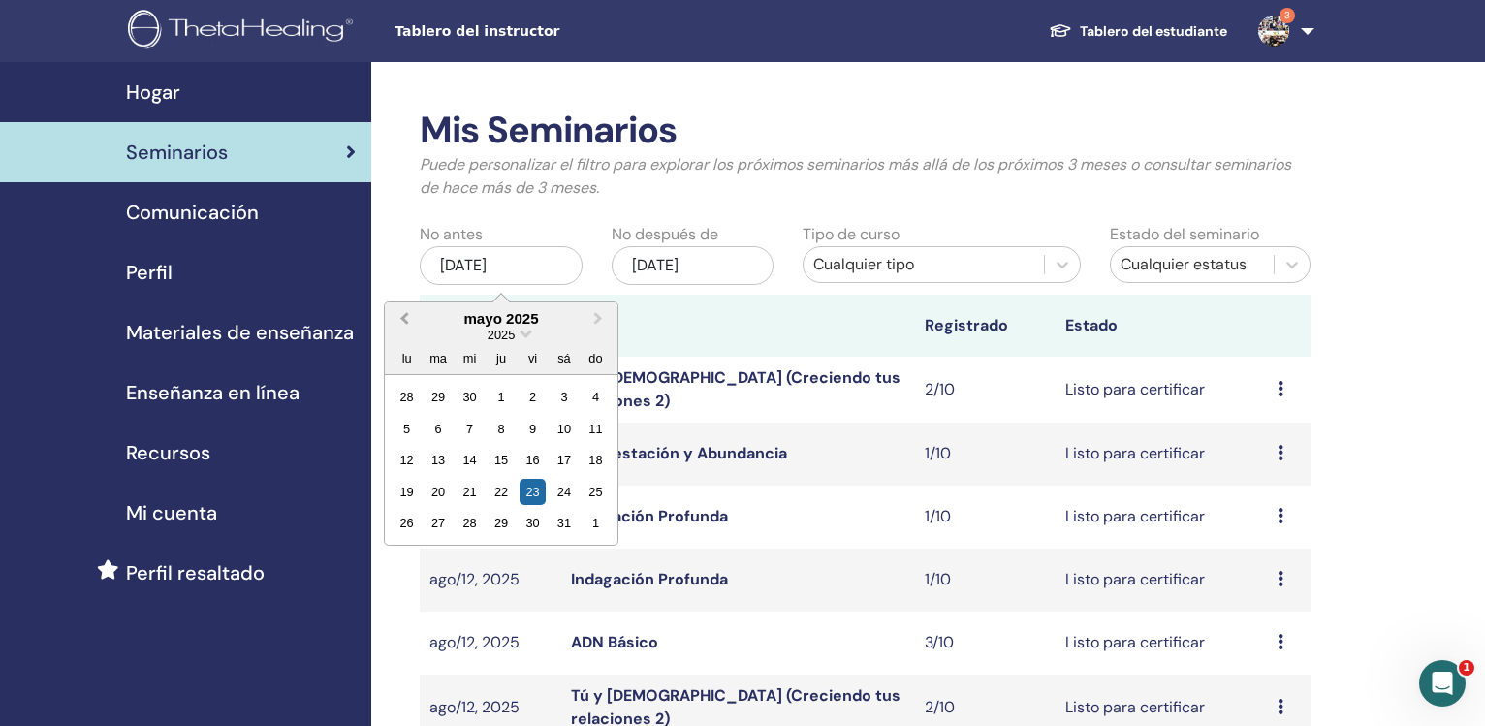
click at [400, 320] on button "Previous Month" at bounding box center [402, 319] width 31 height 31
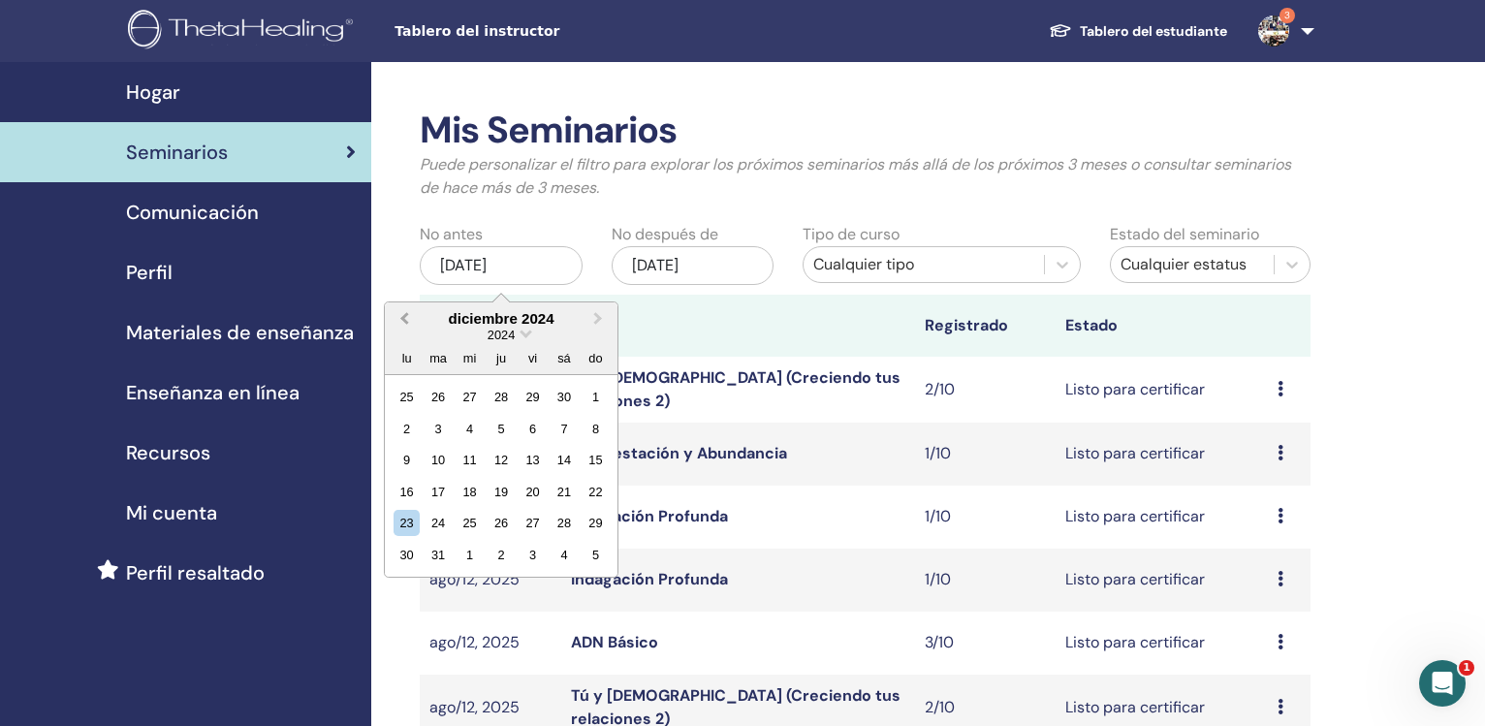
click at [401, 319] on button "Previous Month" at bounding box center [402, 319] width 31 height 31
click at [404, 319] on span "Previous Month" at bounding box center [404, 318] width 0 height 20
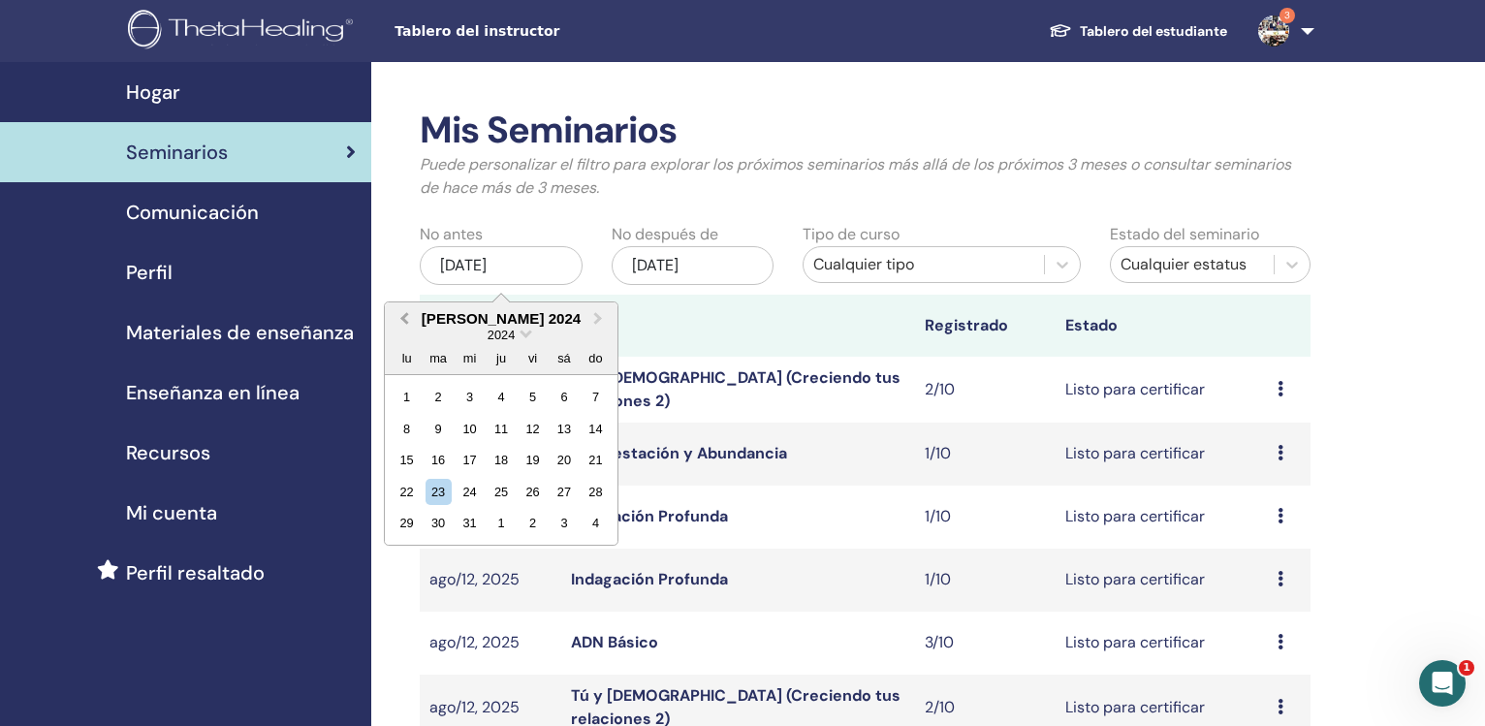
click at [404, 319] on span "Previous Month" at bounding box center [404, 318] width 0 height 20
click at [404, 320] on span "Previous Month" at bounding box center [404, 318] width 0 height 20
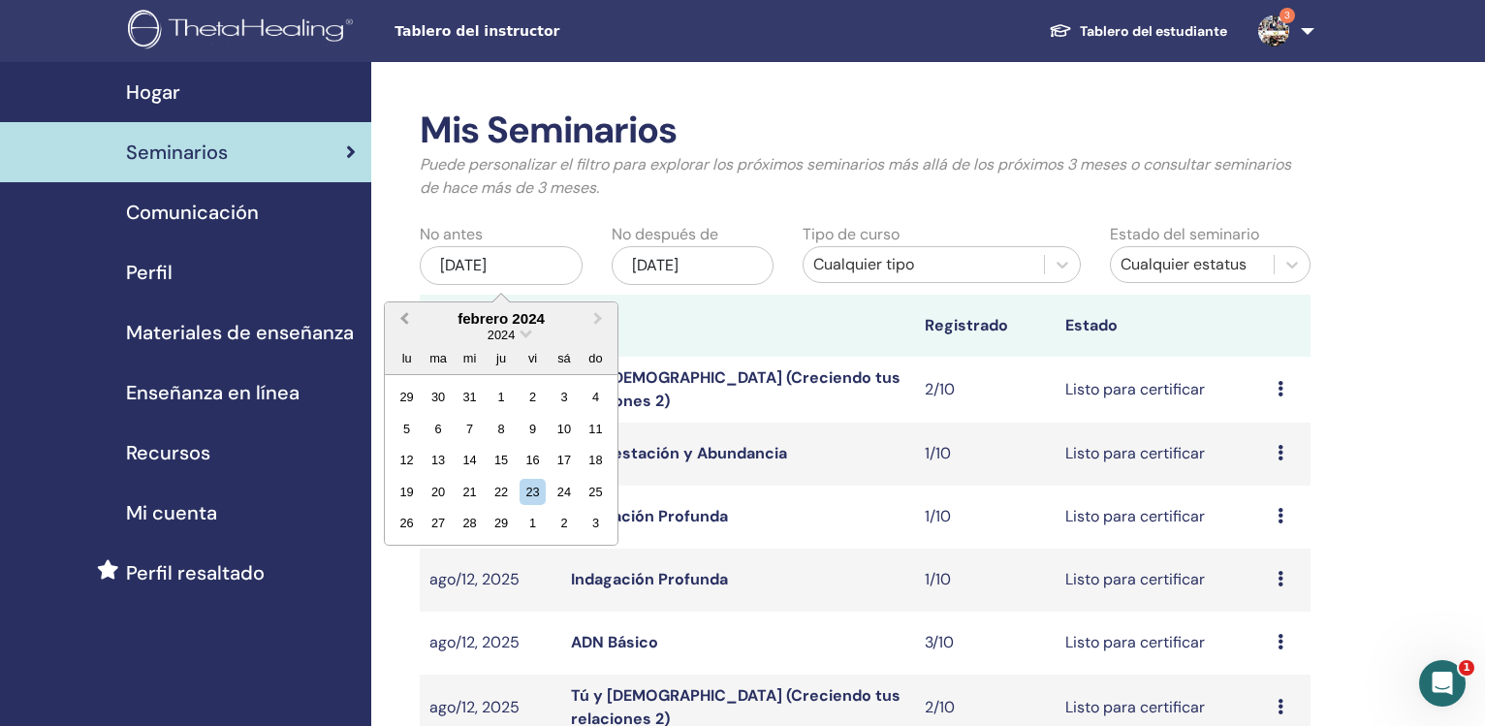
click at [404, 320] on span "Previous Month" at bounding box center [404, 318] width 0 height 20
click at [400, 320] on button "Previous Month" at bounding box center [402, 319] width 31 height 31
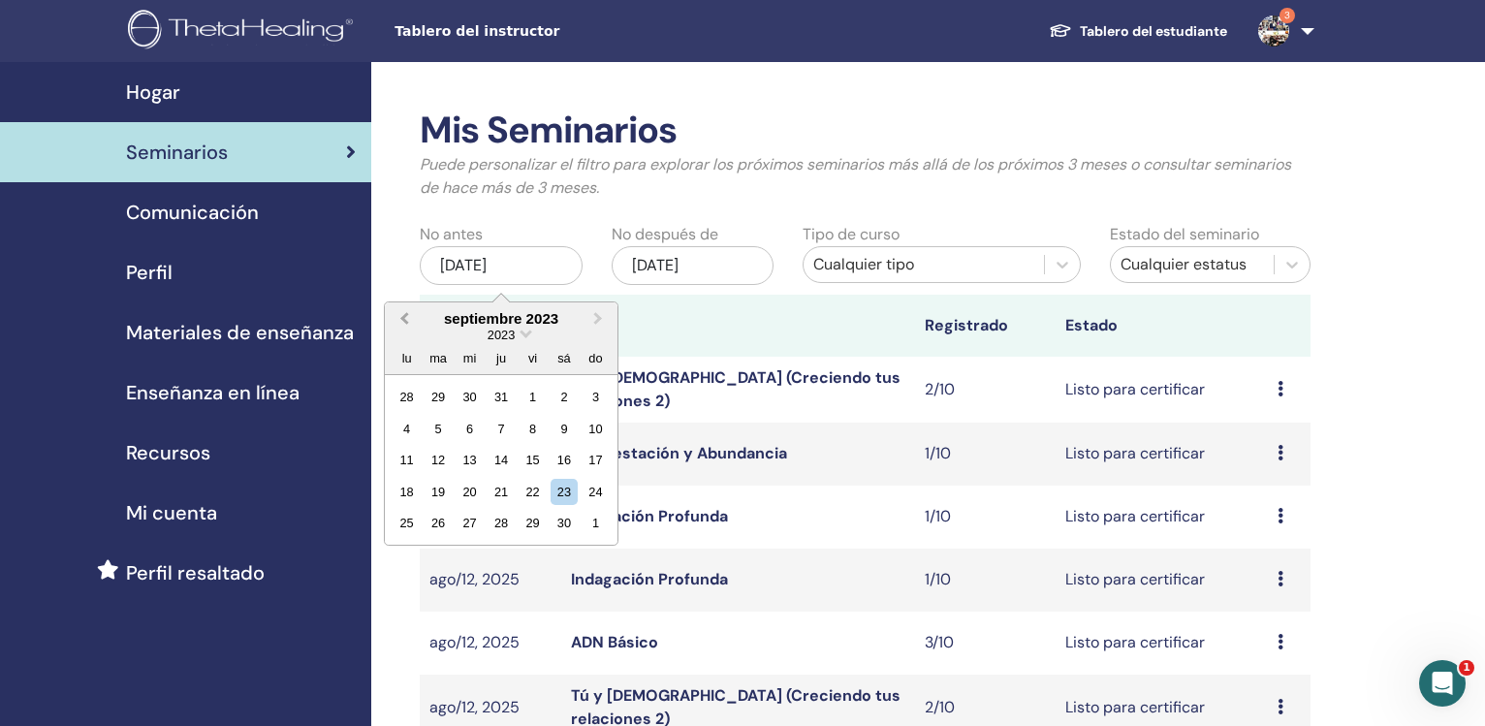
click at [400, 320] on button "Previous Month" at bounding box center [402, 319] width 31 height 31
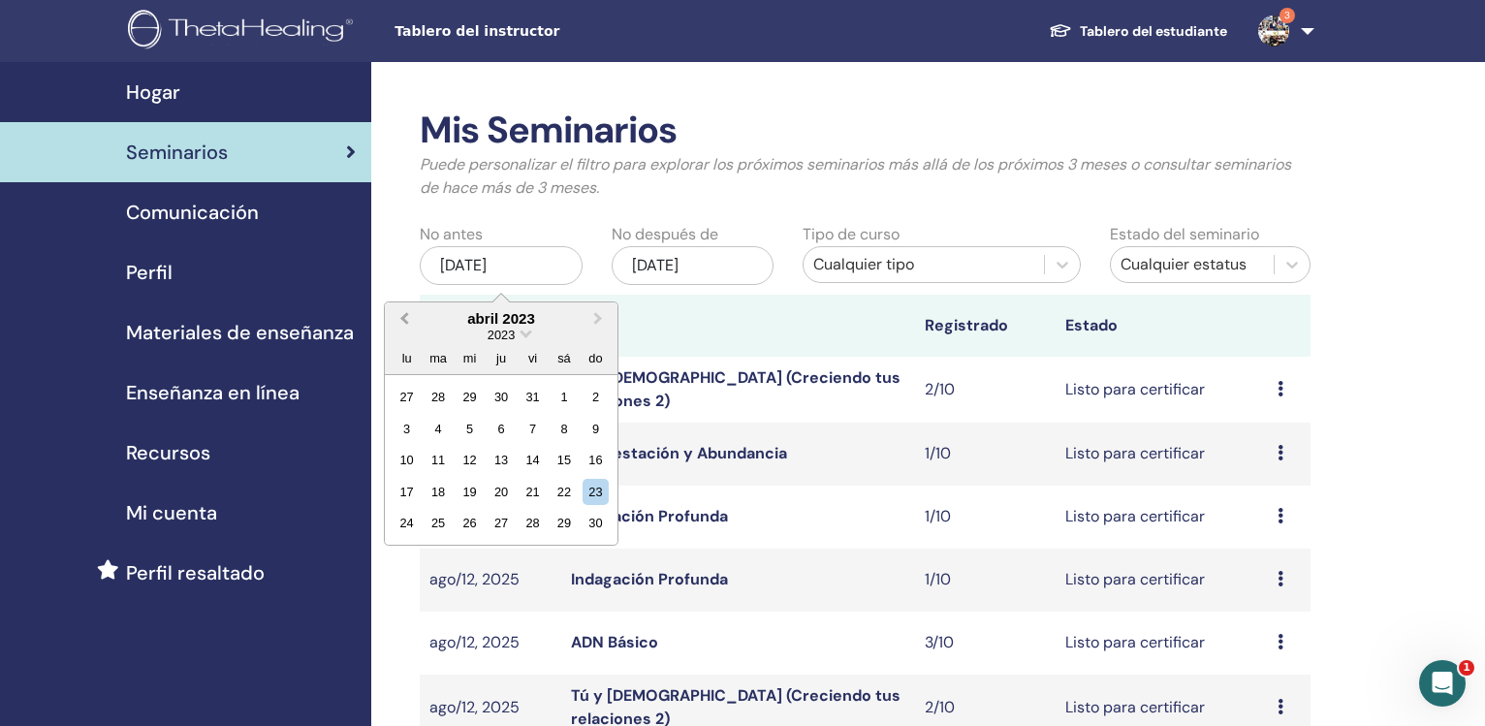
click at [400, 320] on button "Previous Month" at bounding box center [402, 319] width 31 height 31
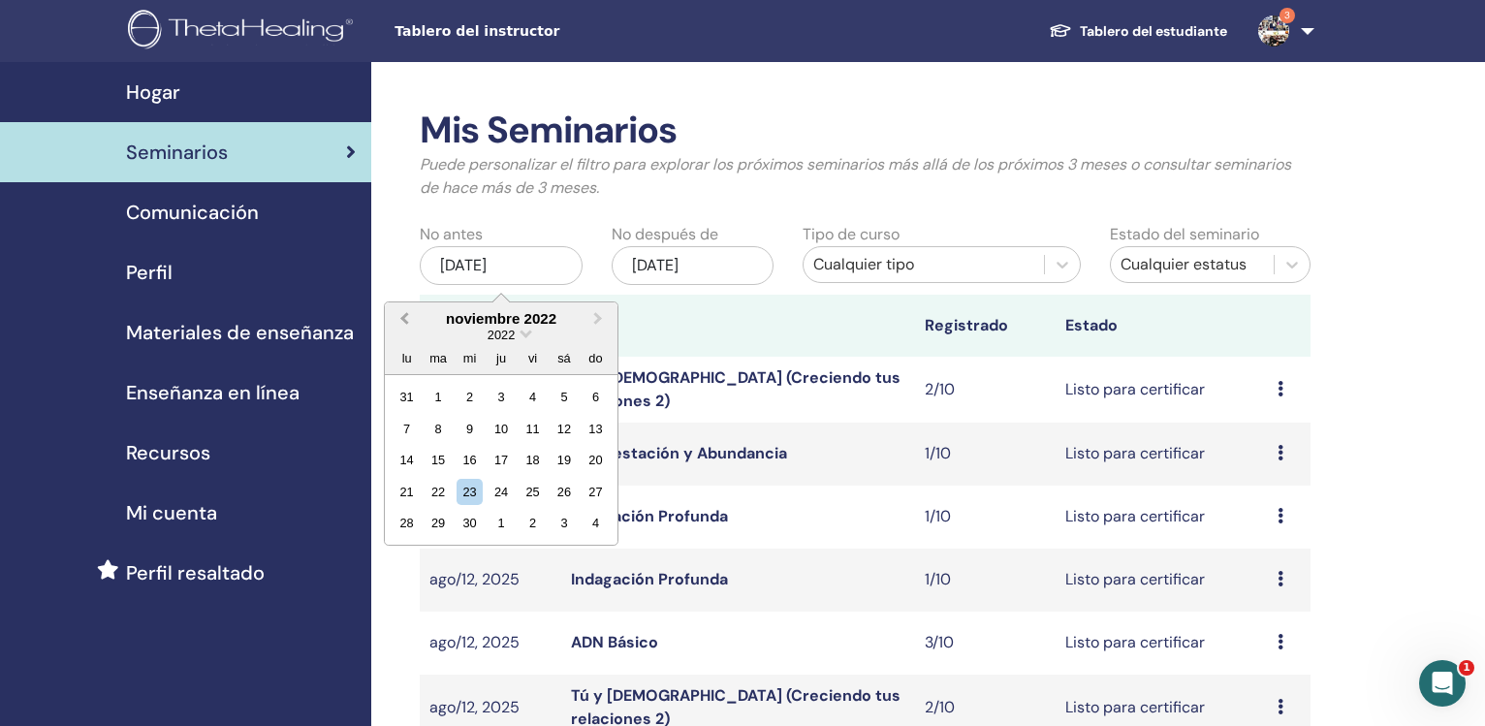
click at [400, 320] on button "Previous Month" at bounding box center [402, 319] width 31 height 31
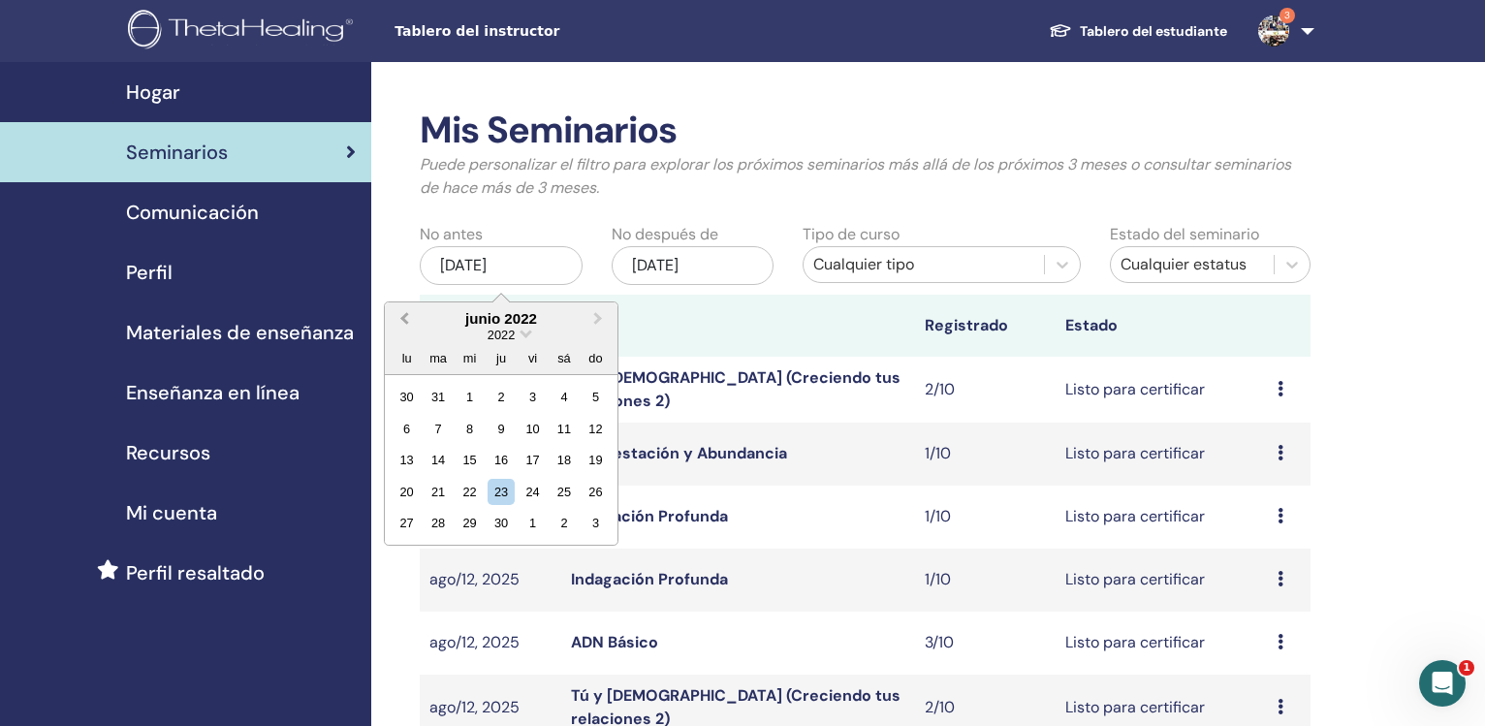
click at [400, 320] on button "Previous Month" at bounding box center [402, 319] width 31 height 31
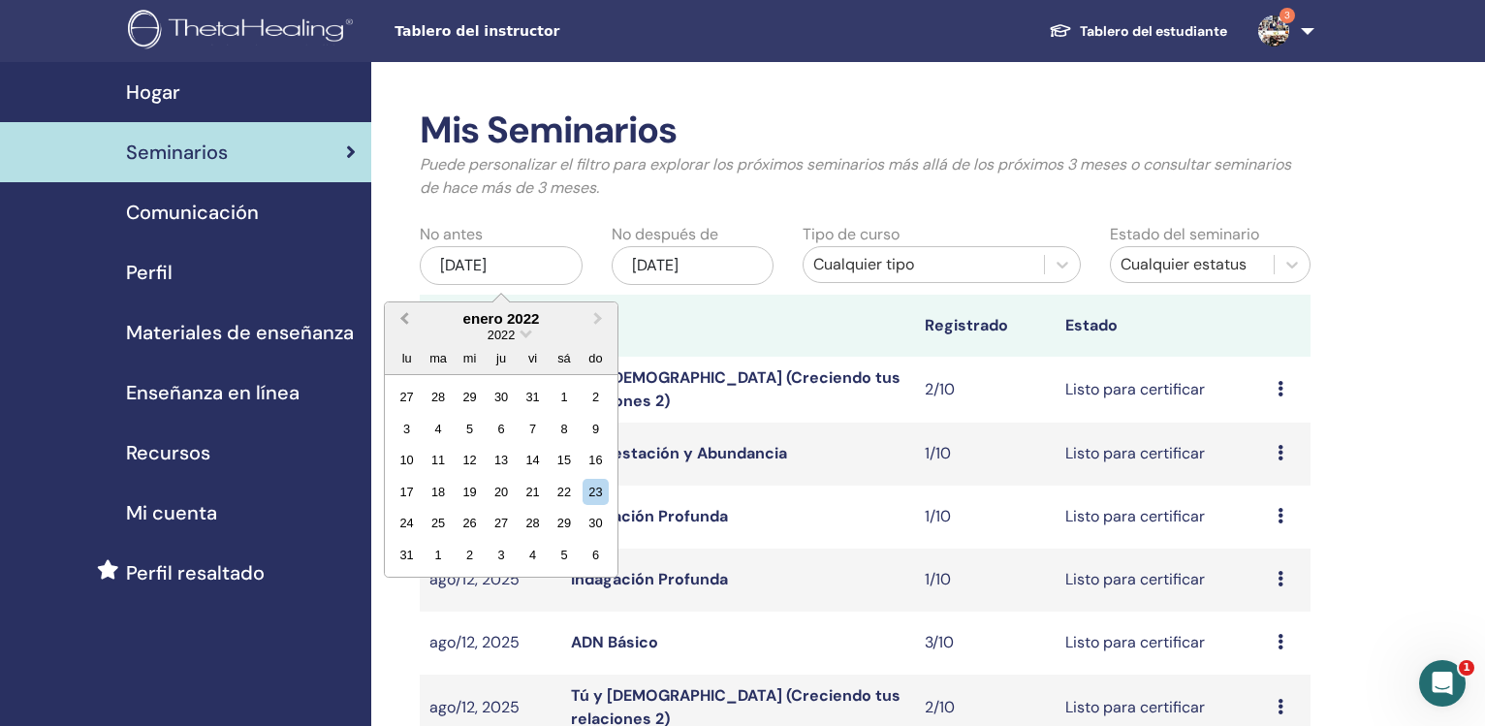
click at [400, 320] on button "Previous Month" at bounding box center [402, 319] width 31 height 31
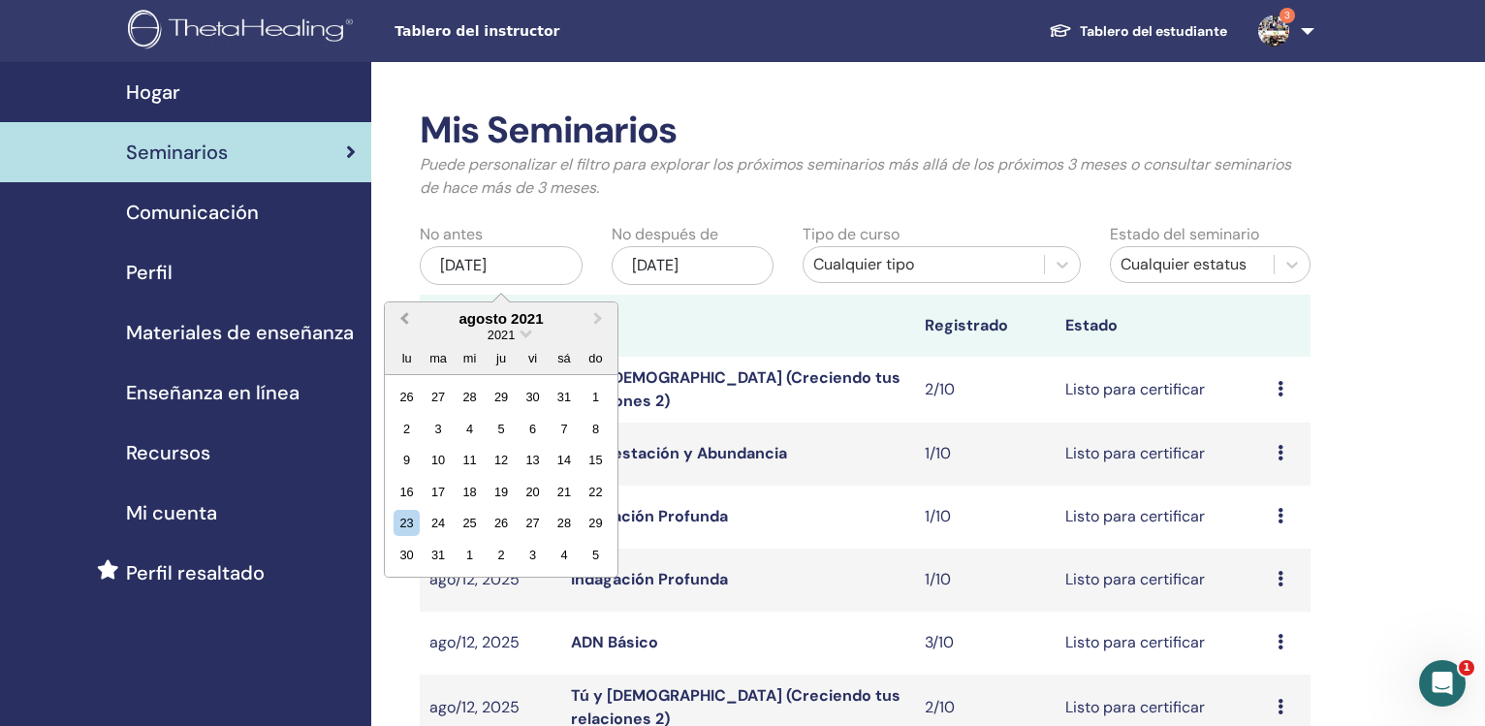
click at [400, 320] on button "Previous Month" at bounding box center [402, 319] width 31 height 31
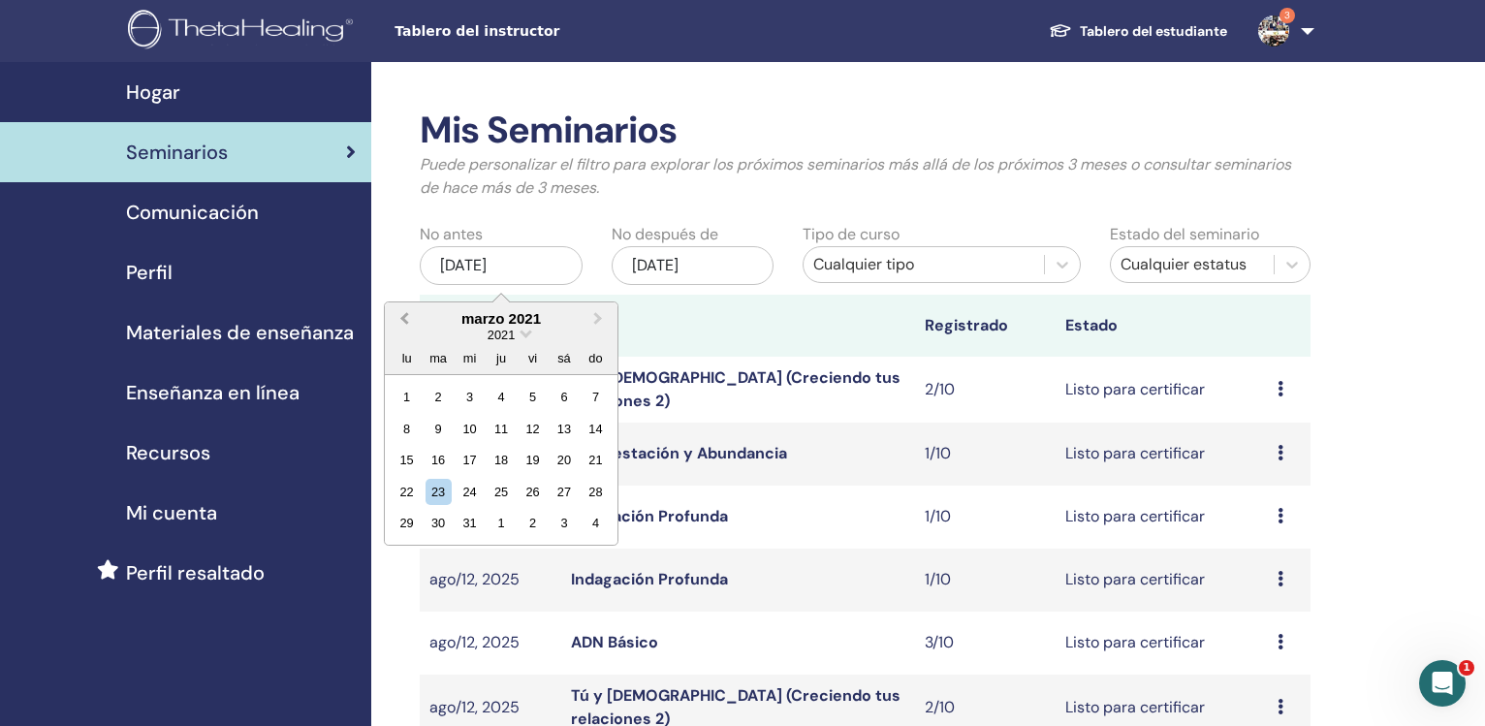
click at [400, 320] on button "Previous Month" at bounding box center [402, 319] width 31 height 31
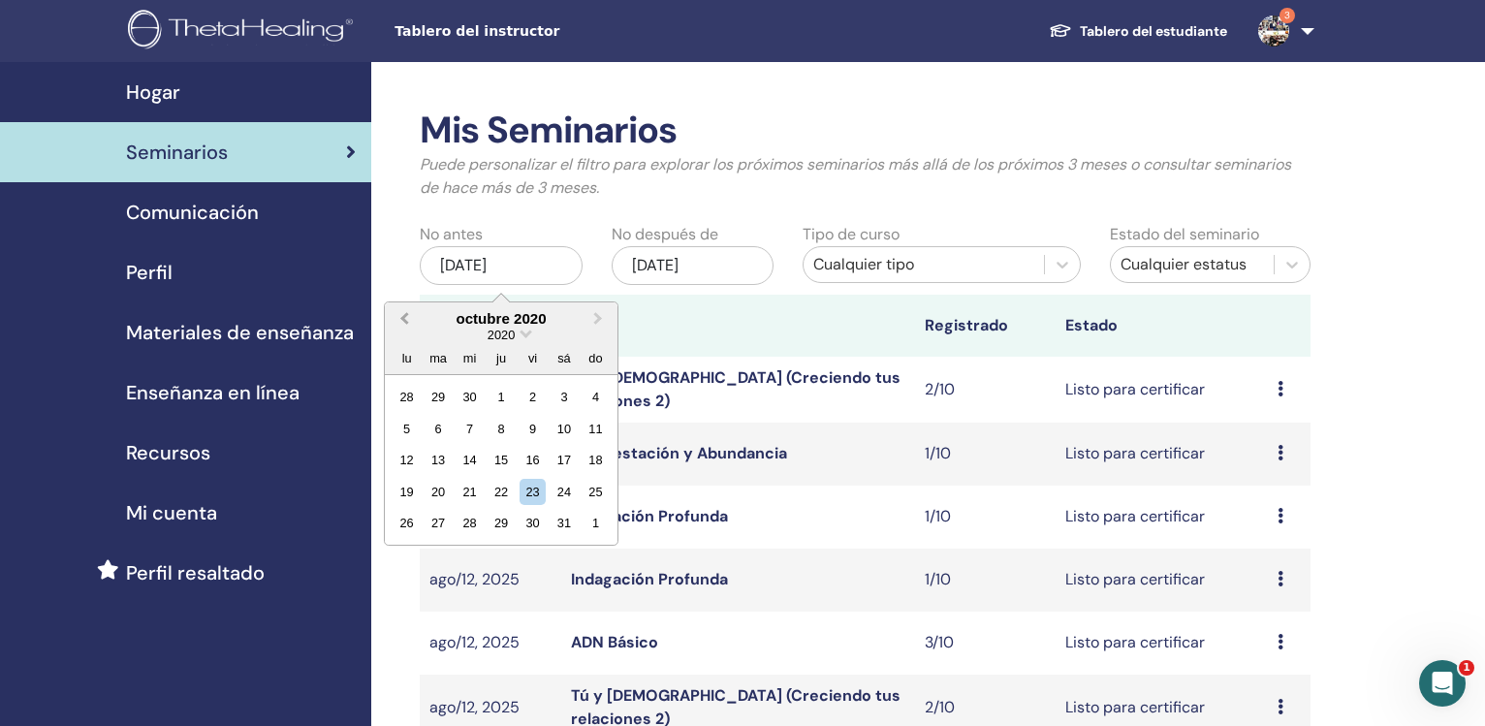
click at [400, 320] on button "Previous Month" at bounding box center [402, 319] width 31 height 31
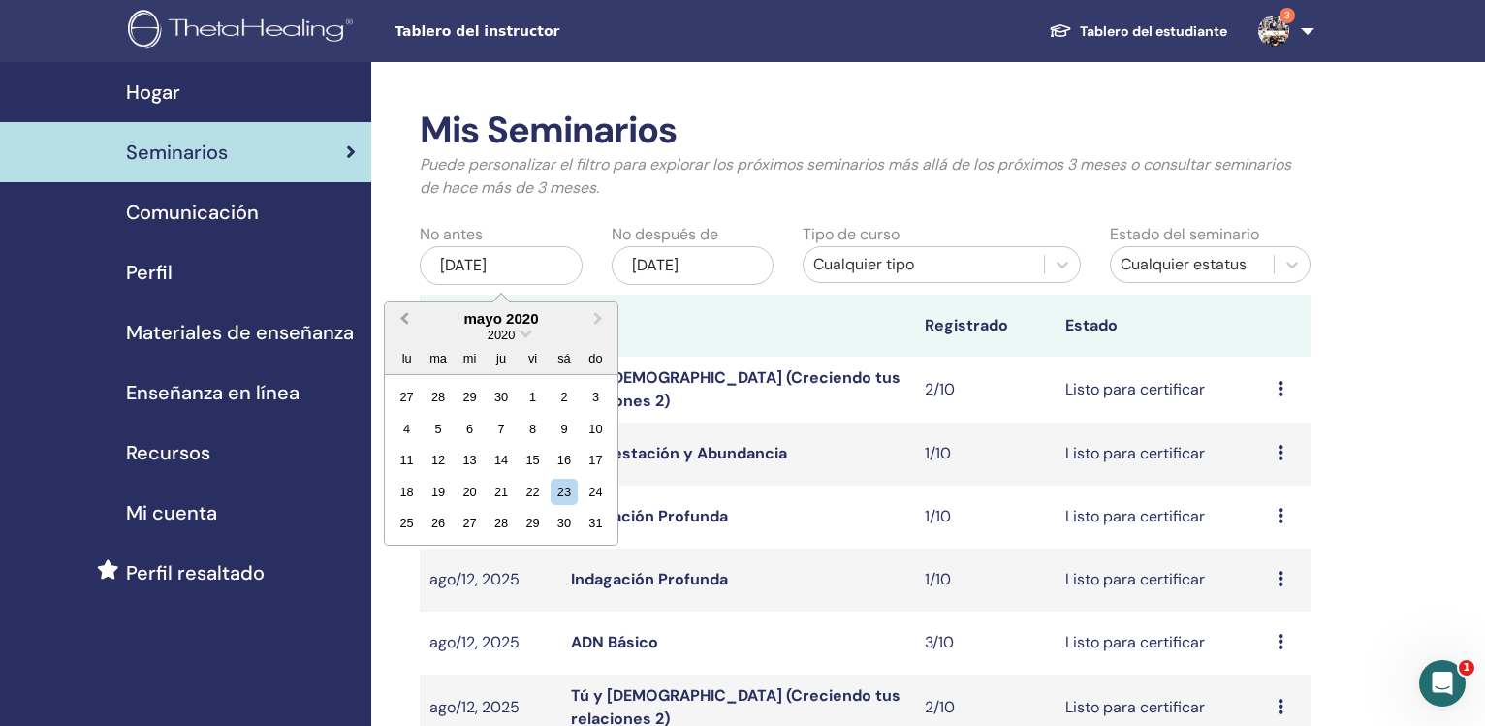
click at [400, 320] on button "Previous Month" at bounding box center [402, 319] width 31 height 31
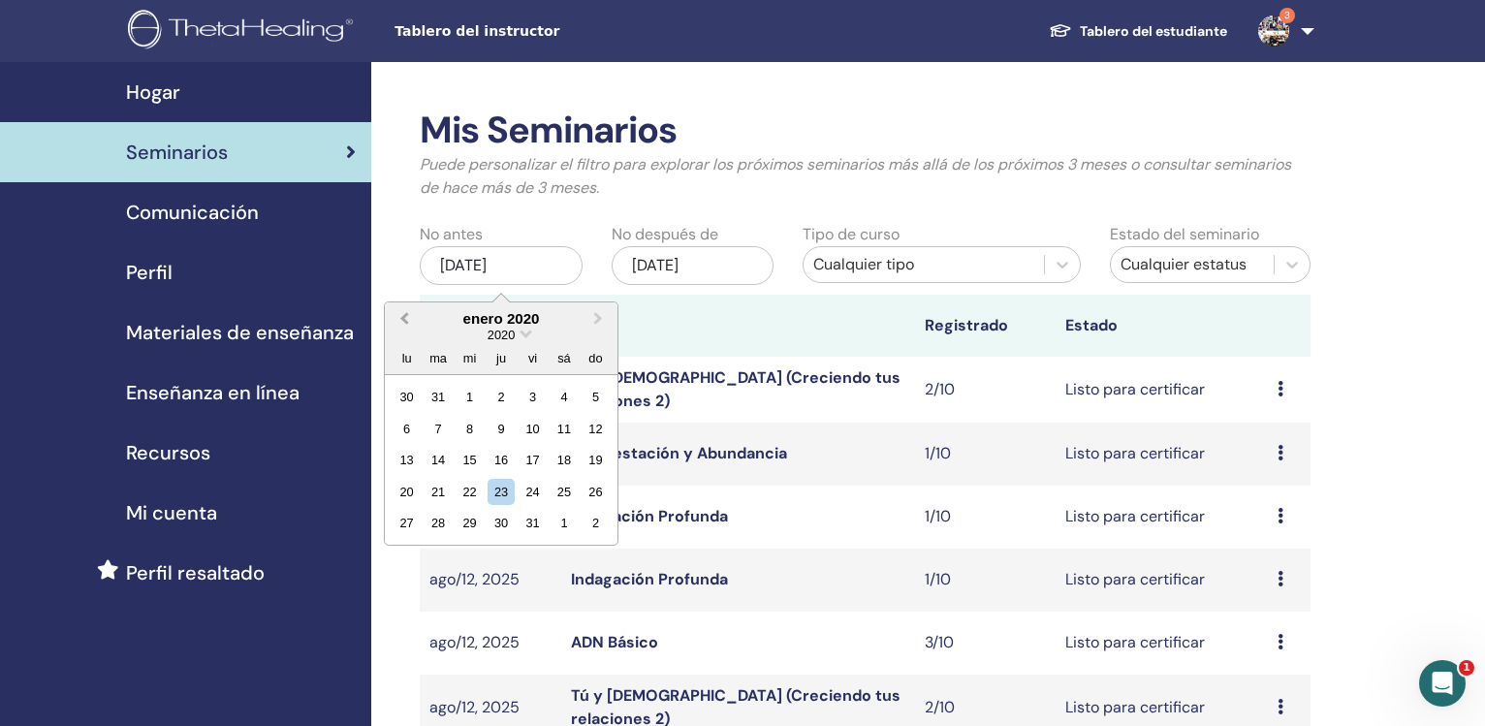
click at [400, 320] on button "Previous Month" at bounding box center [402, 319] width 31 height 31
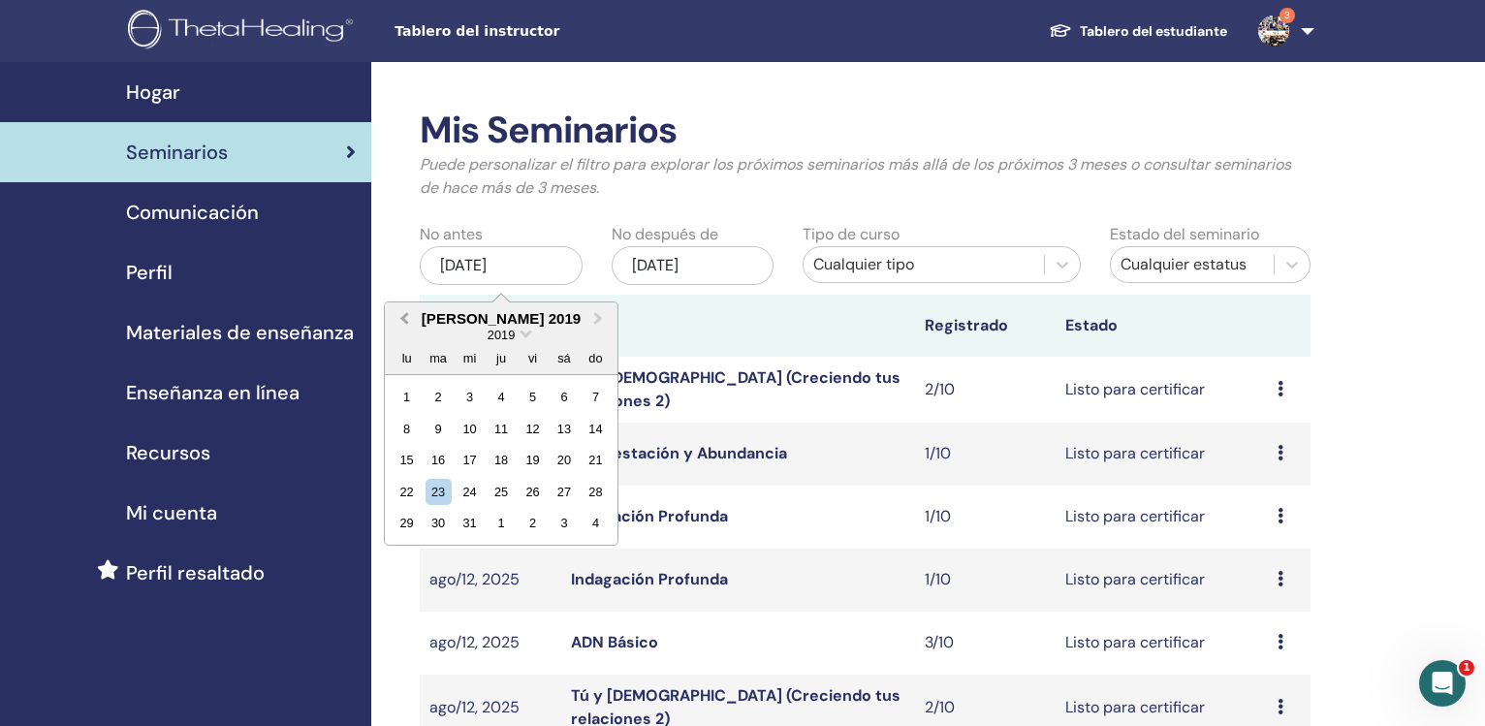
click at [400, 320] on button "Previous Month" at bounding box center [402, 319] width 31 height 31
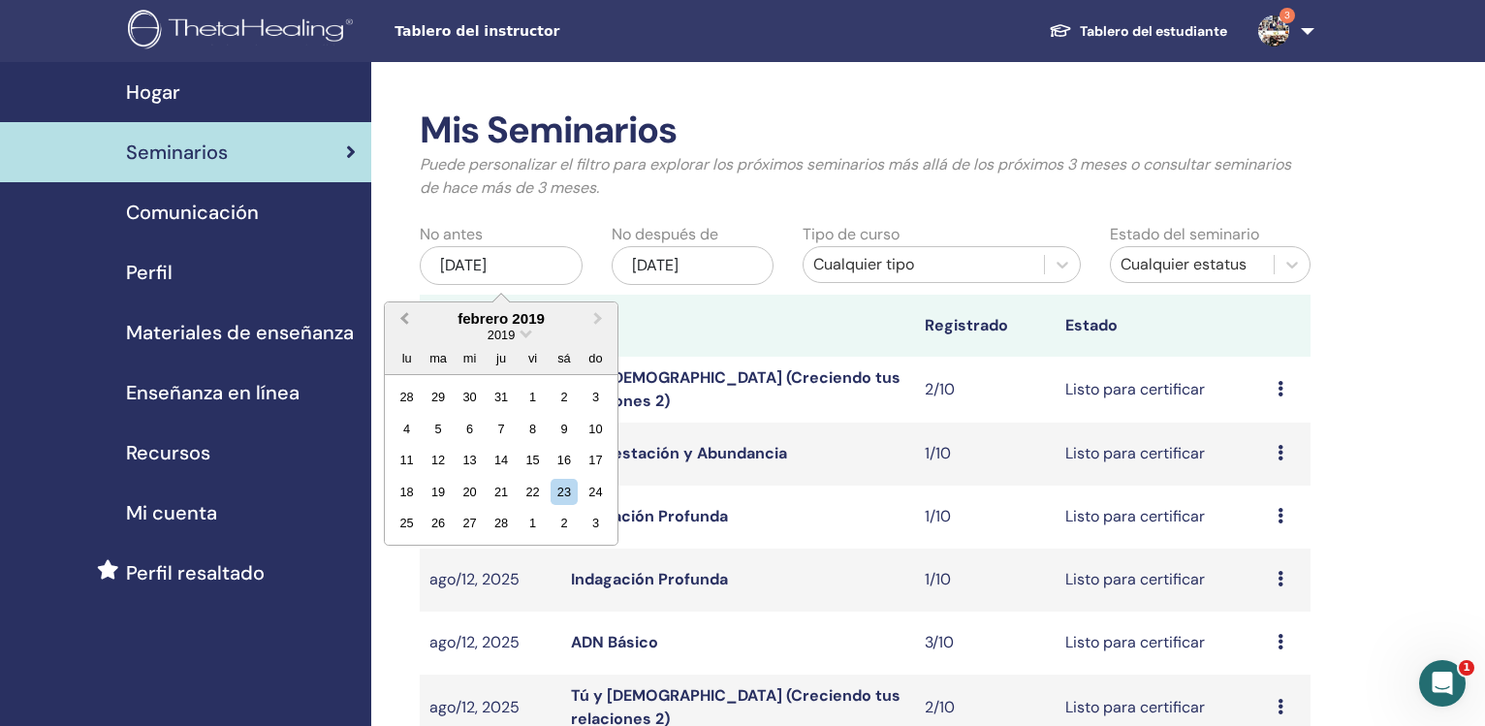
click at [400, 320] on button "Previous Month" at bounding box center [402, 319] width 31 height 31
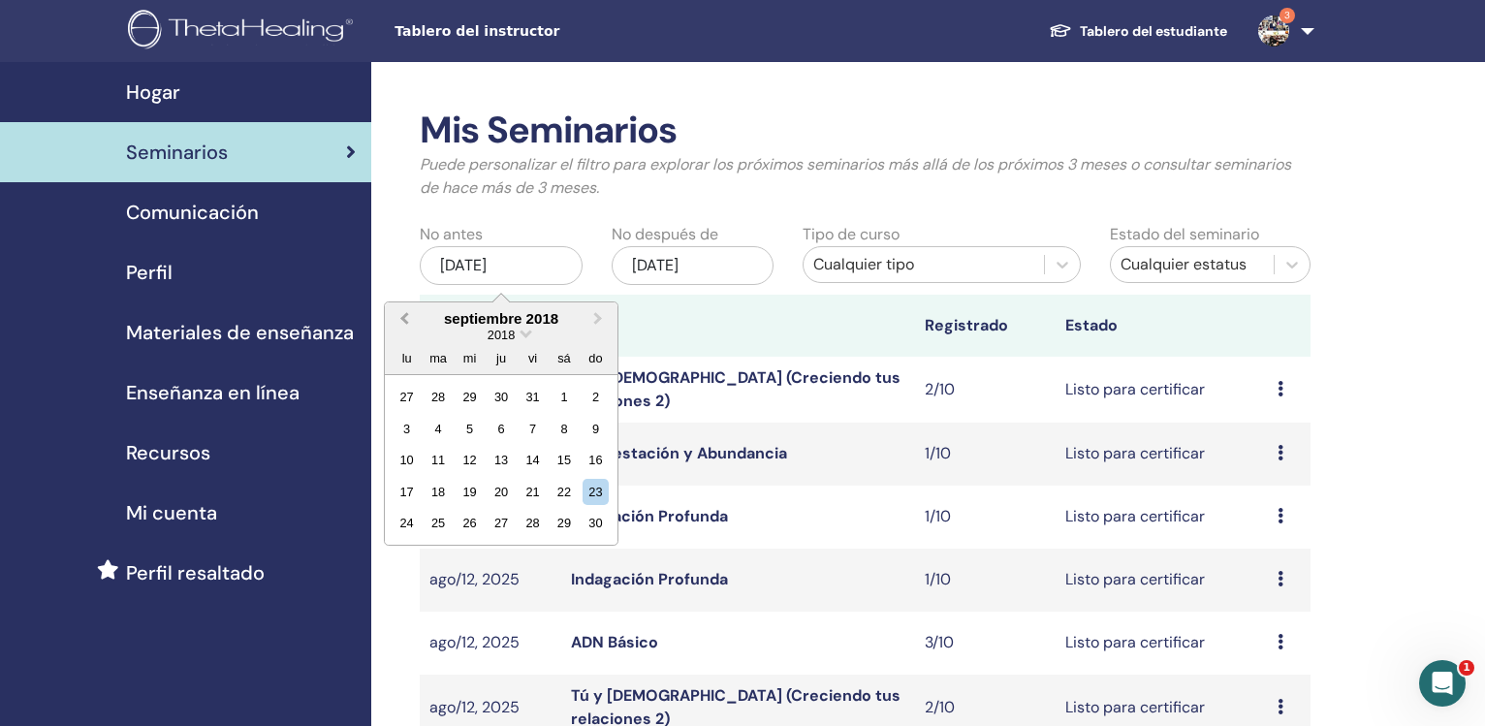
click at [400, 319] on button "Previous Month" at bounding box center [402, 319] width 31 height 31
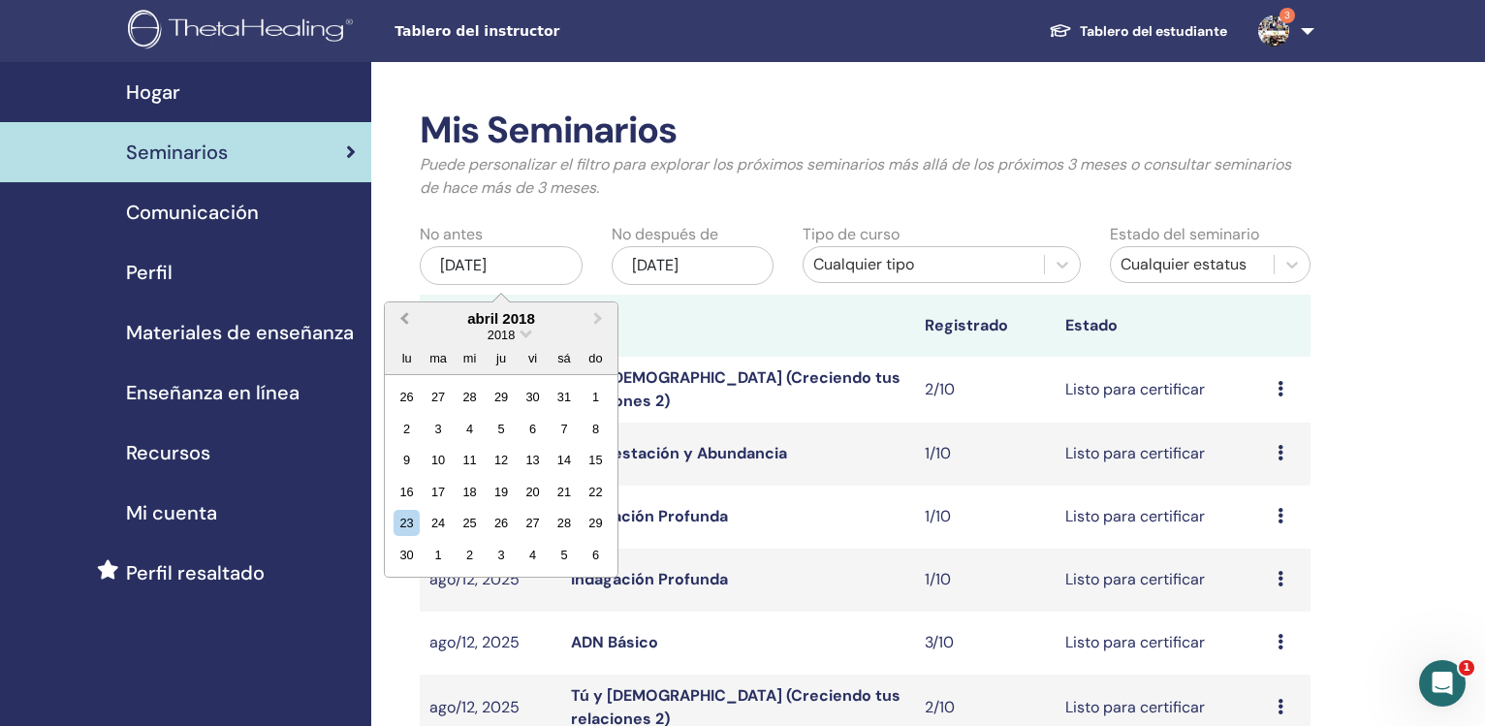
click at [404, 319] on span "Previous Month" at bounding box center [404, 318] width 0 height 20
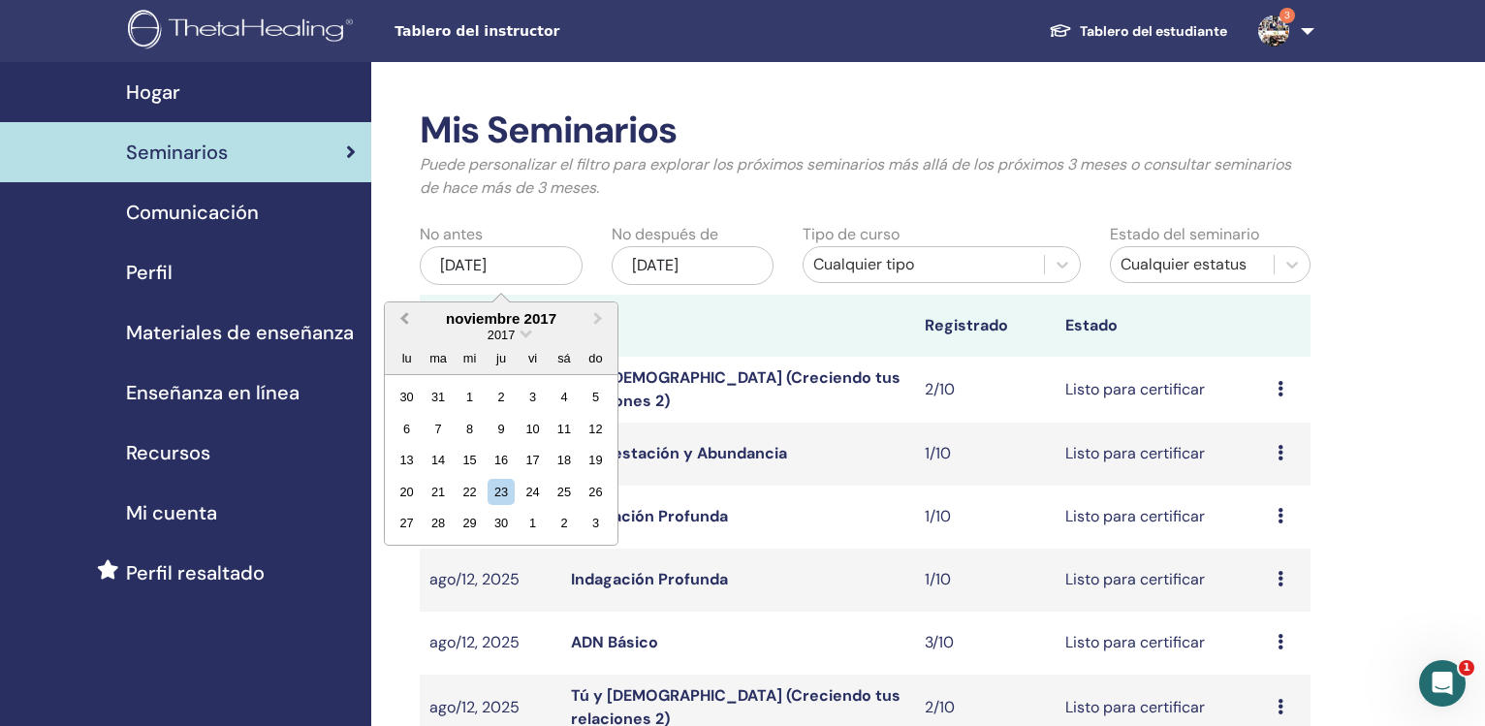
click at [404, 319] on span "Previous Month" at bounding box center [404, 318] width 0 height 20
click at [400, 319] on button "Previous Month" at bounding box center [402, 319] width 31 height 31
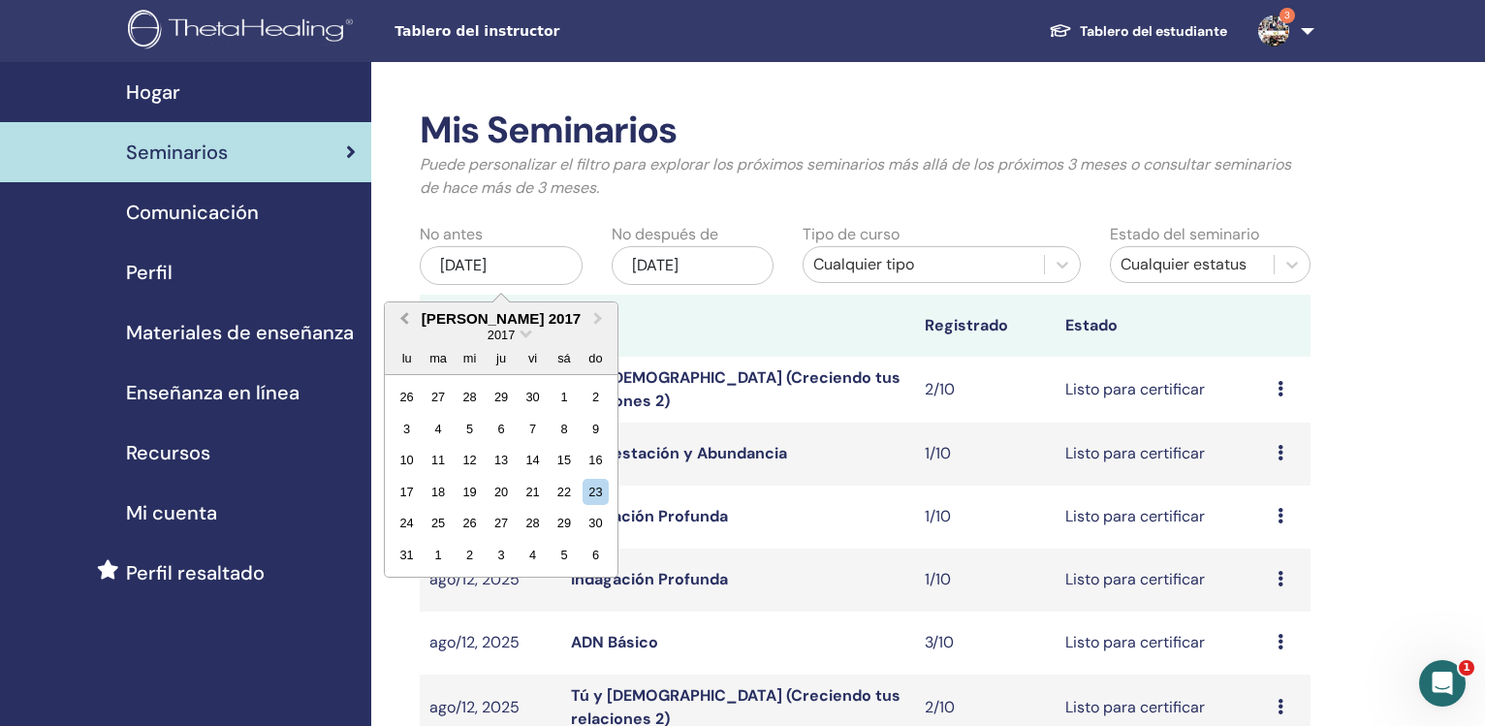
click at [400, 319] on button "Previous Month" at bounding box center [402, 319] width 31 height 31
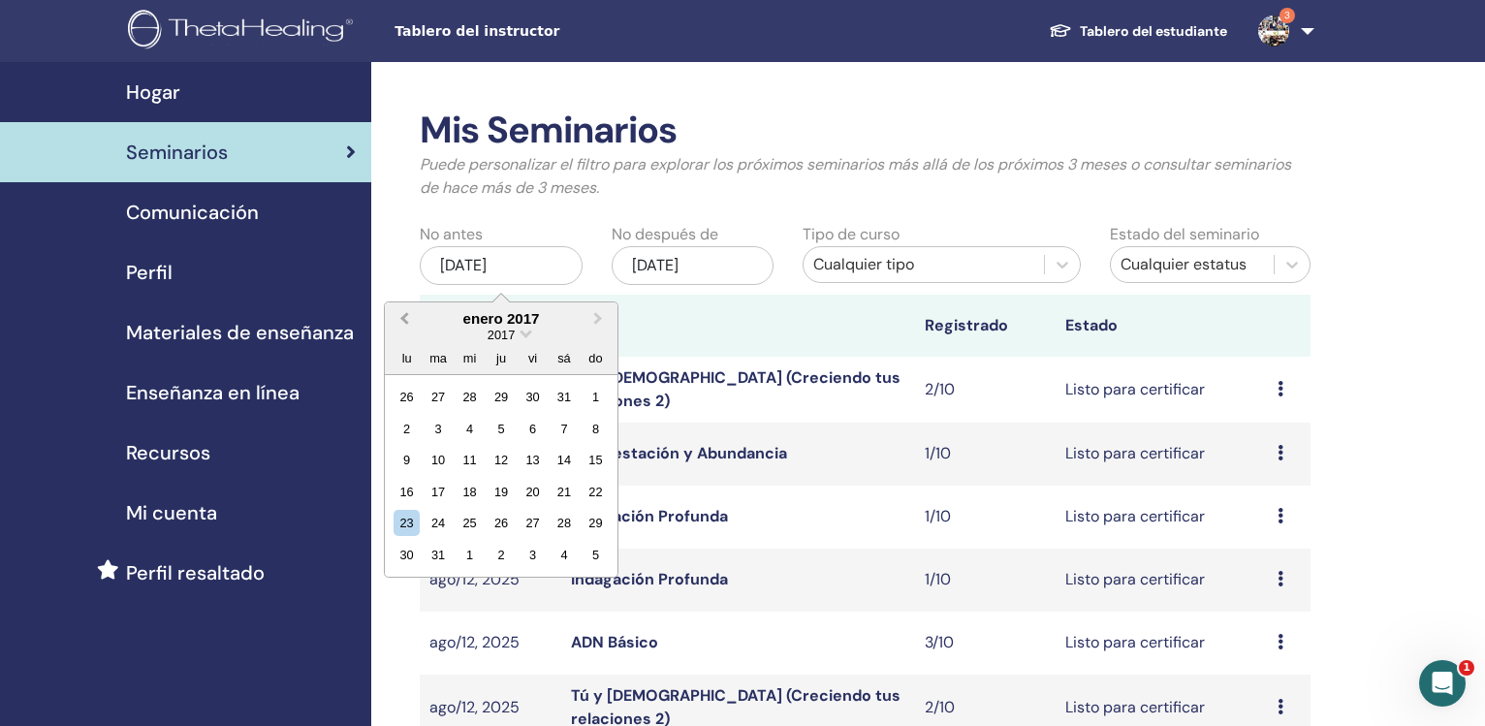
click at [400, 319] on button "Previous Month" at bounding box center [402, 319] width 31 height 31
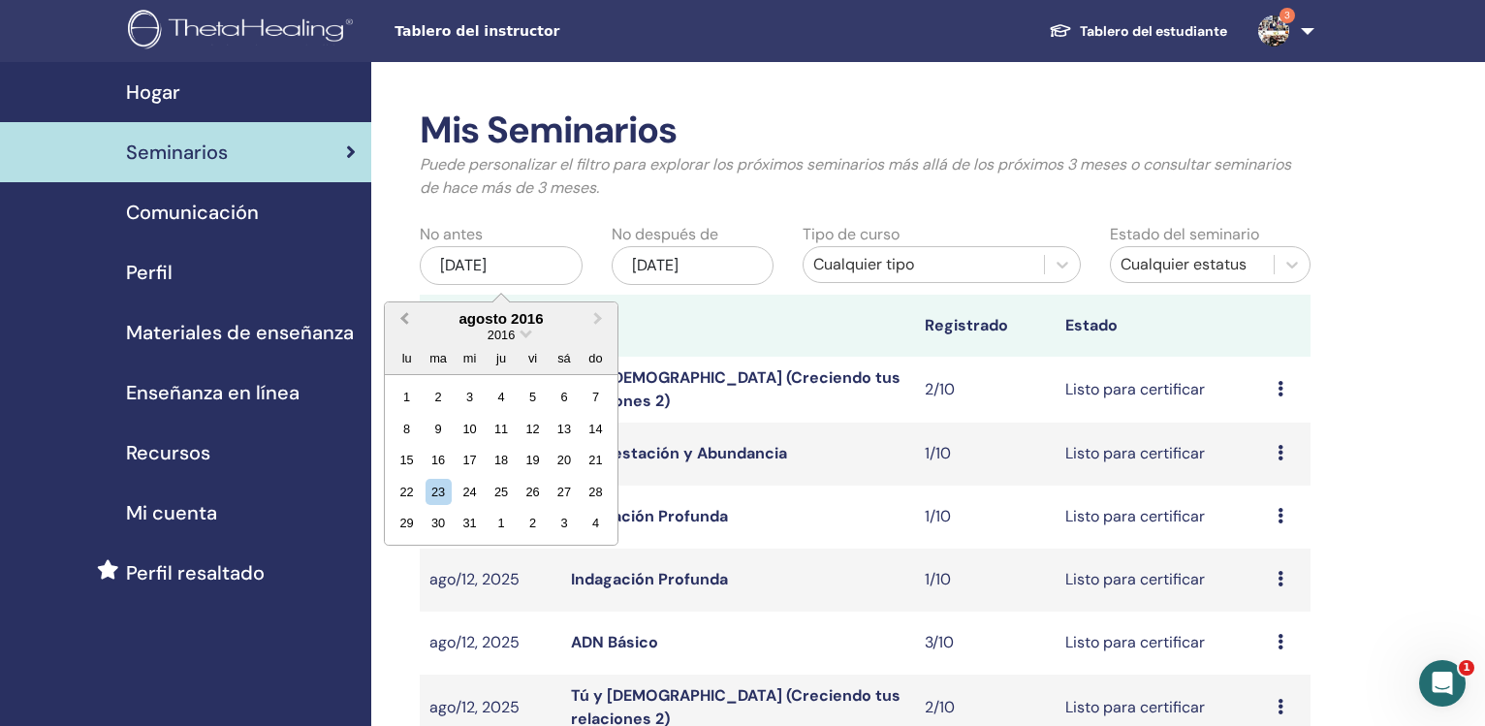
click at [400, 319] on button "Previous Month" at bounding box center [402, 319] width 31 height 31
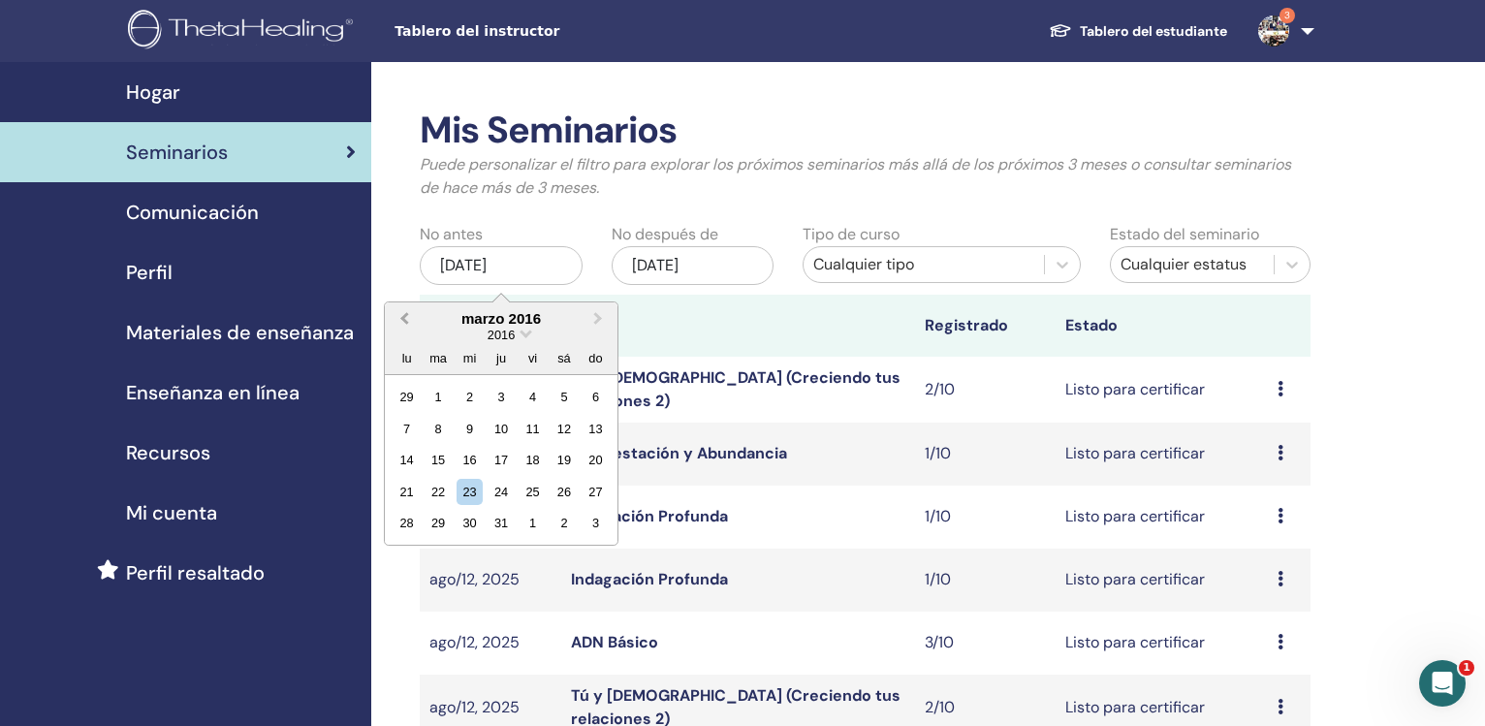
click at [400, 319] on button "Previous Month" at bounding box center [402, 319] width 31 height 31
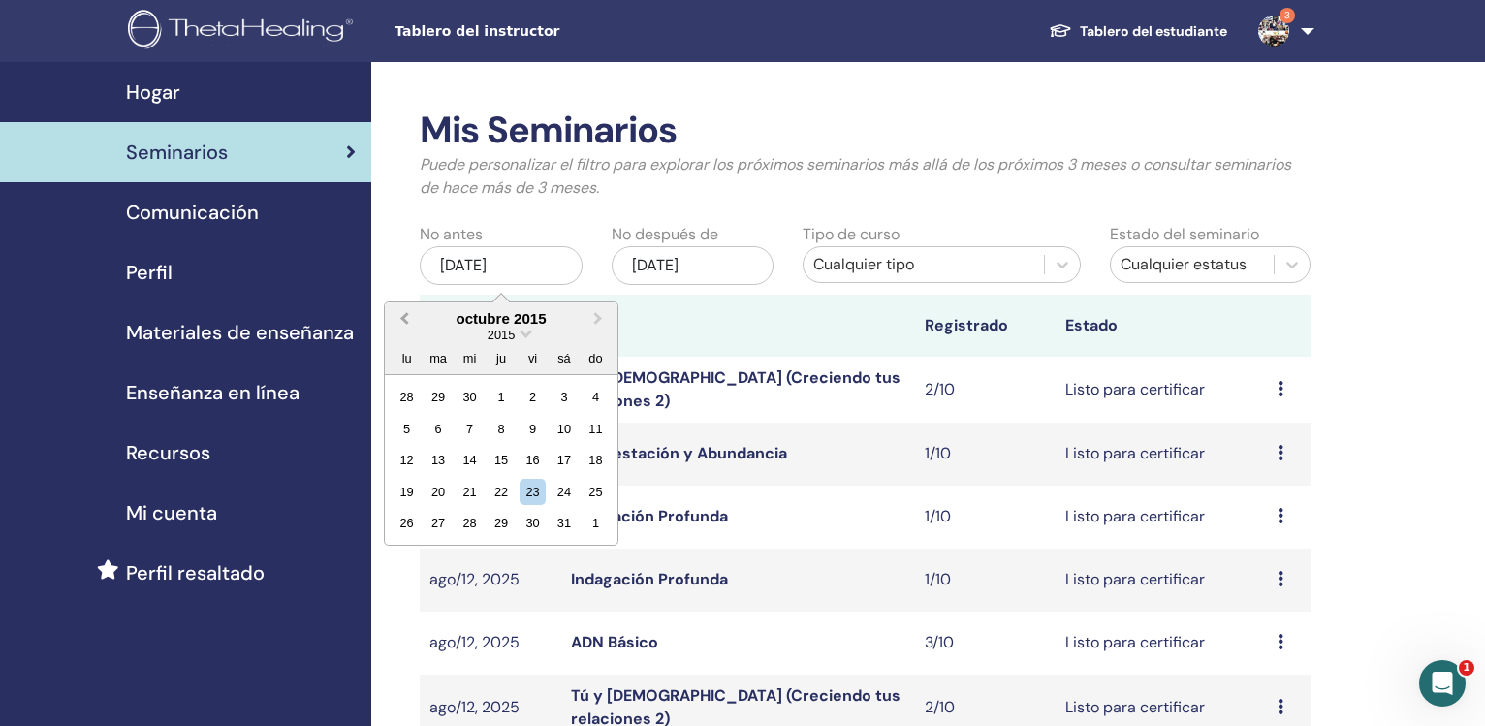
click at [400, 319] on button "Previous Month" at bounding box center [402, 319] width 31 height 31
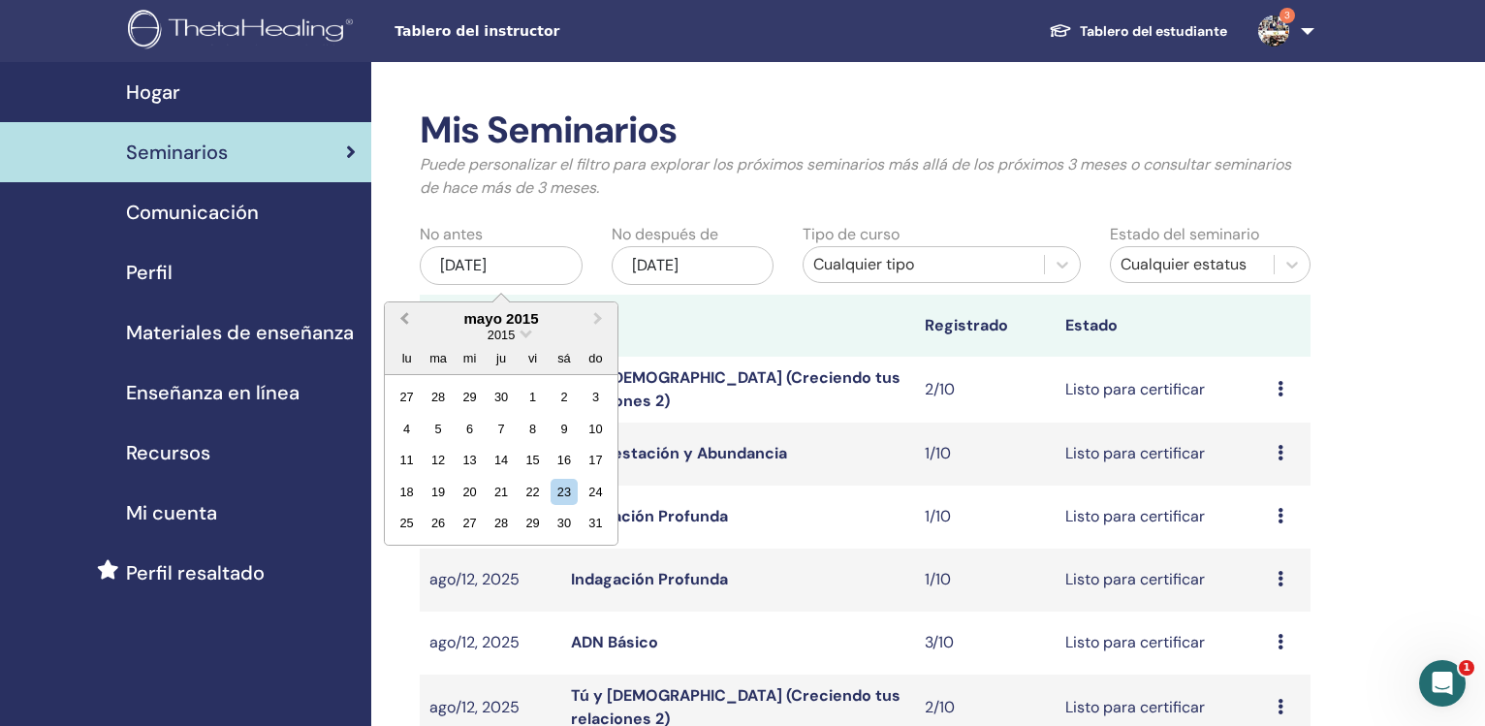
click at [400, 319] on button "Previous Month" at bounding box center [402, 319] width 31 height 31
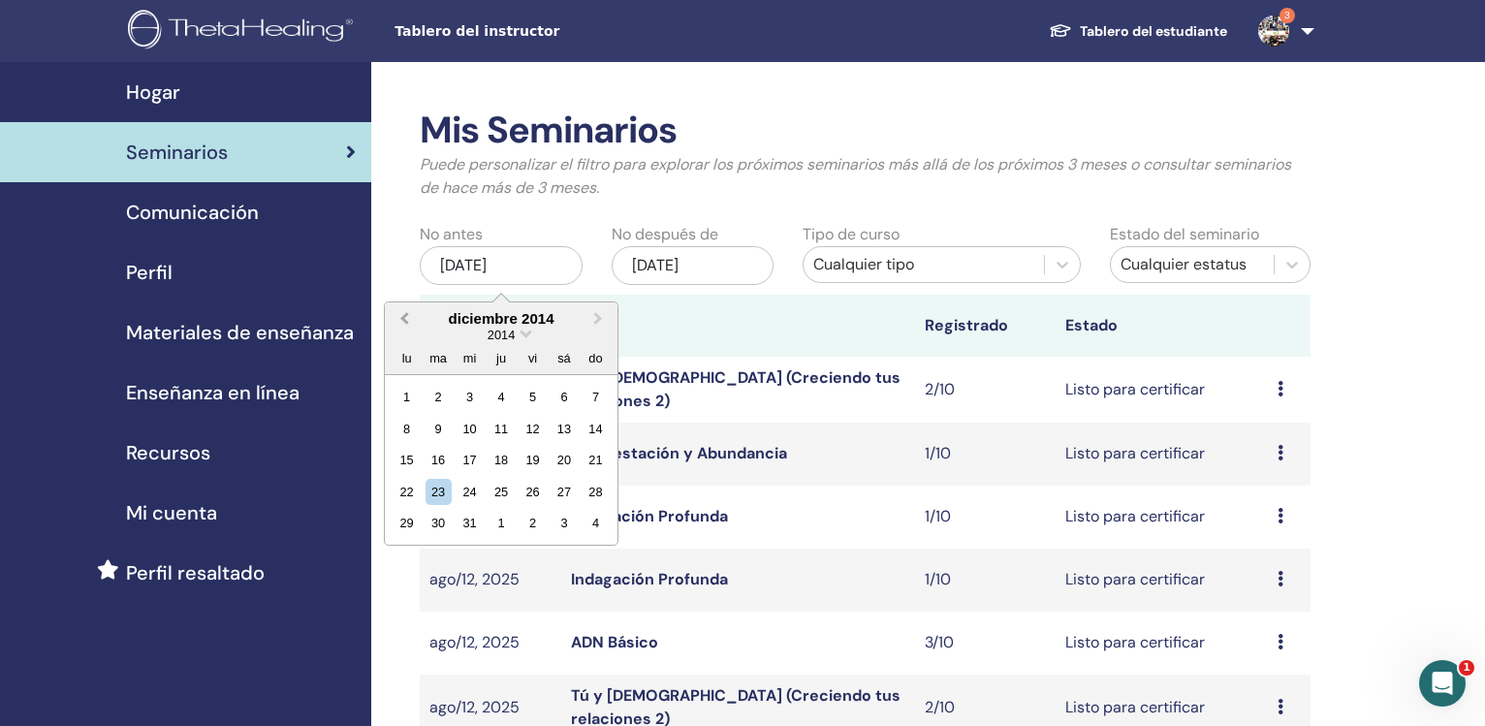
click at [400, 319] on button "Previous Month" at bounding box center [402, 319] width 31 height 31
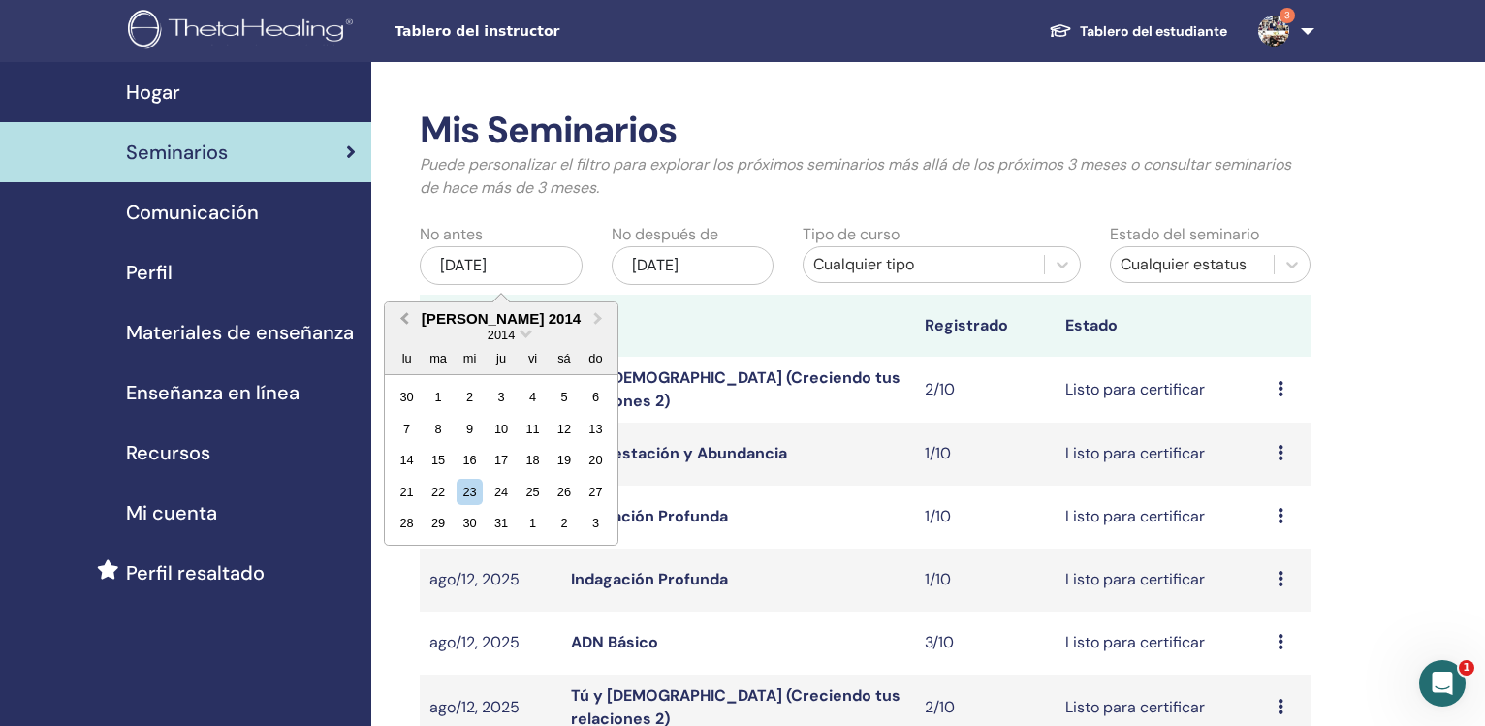
click at [400, 319] on button "Previous Month" at bounding box center [402, 319] width 31 height 31
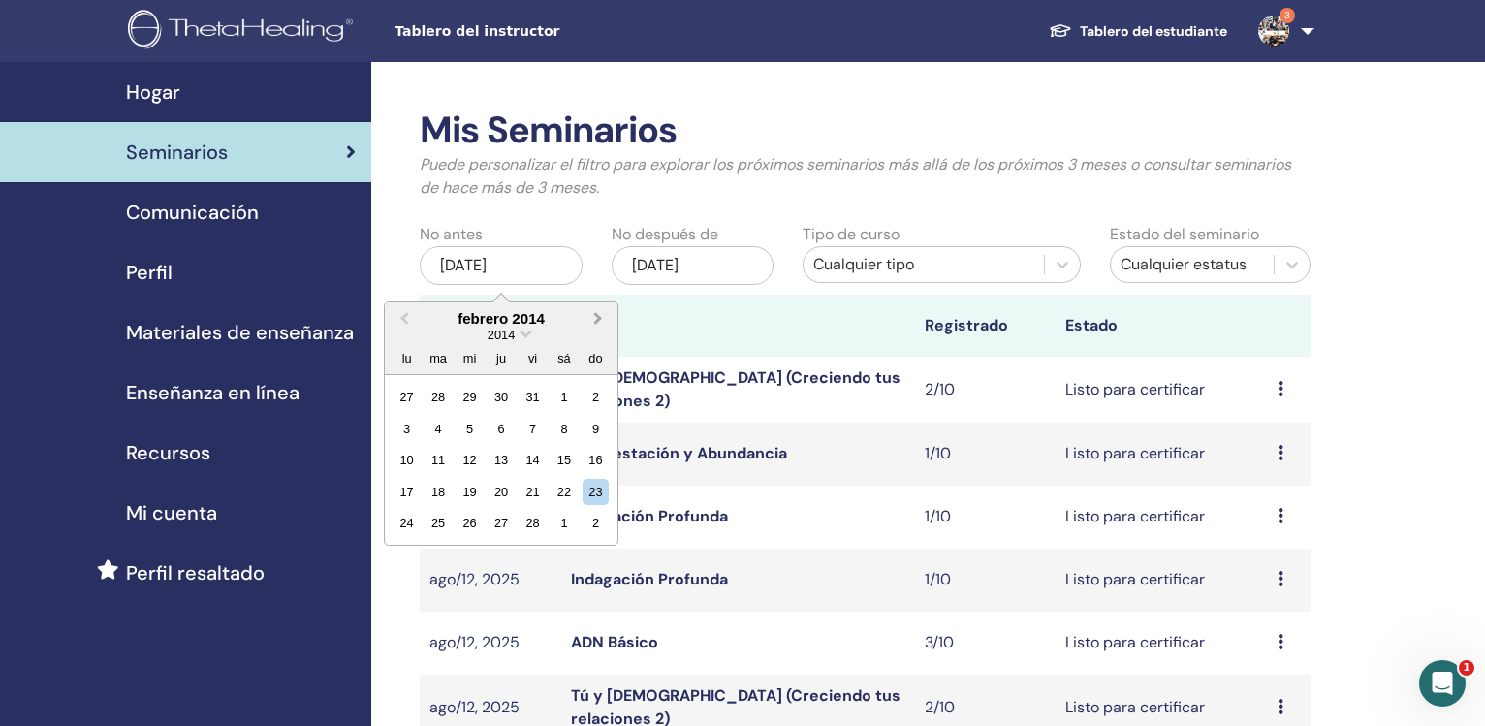
click at [598, 315] on span "Next Month" at bounding box center [598, 318] width 0 height 20
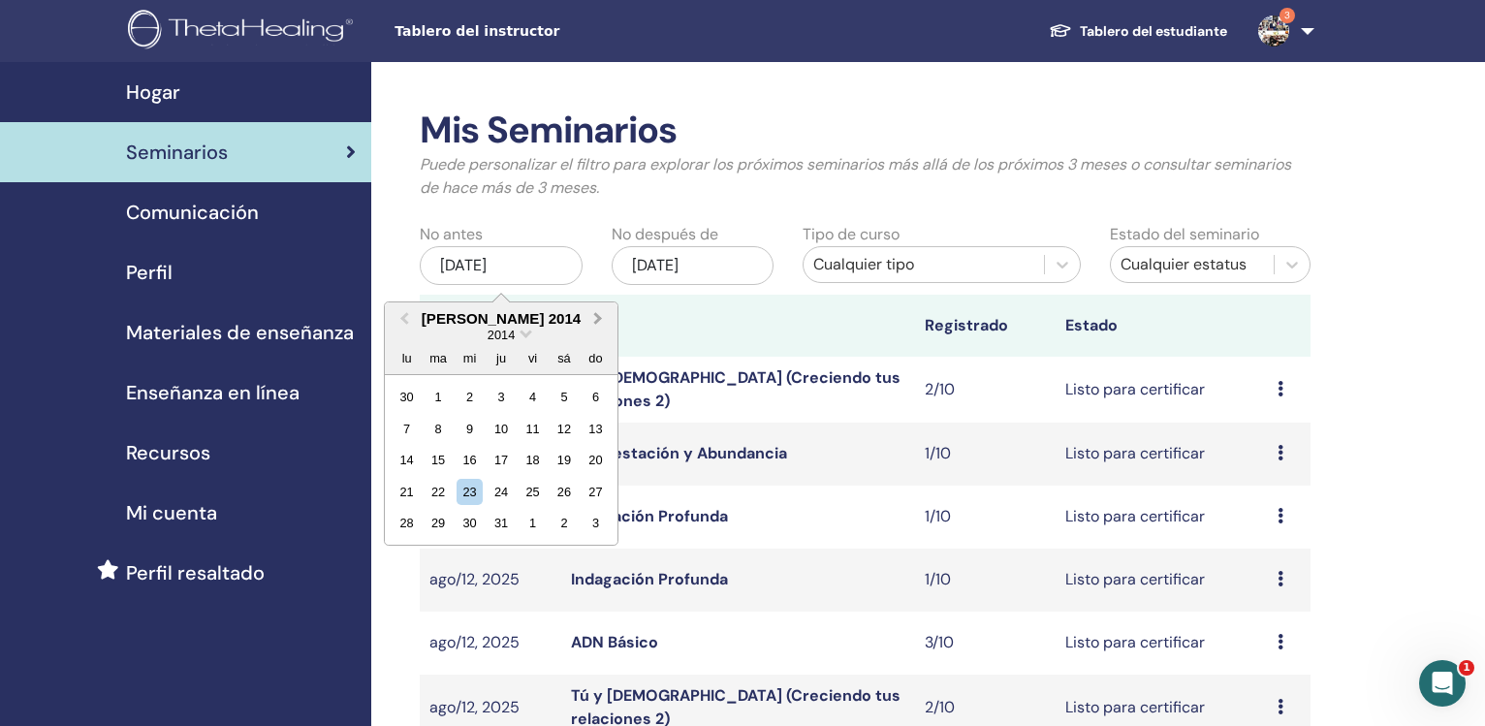
click at [598, 315] on span "Next Month" at bounding box center [598, 318] width 0 height 20
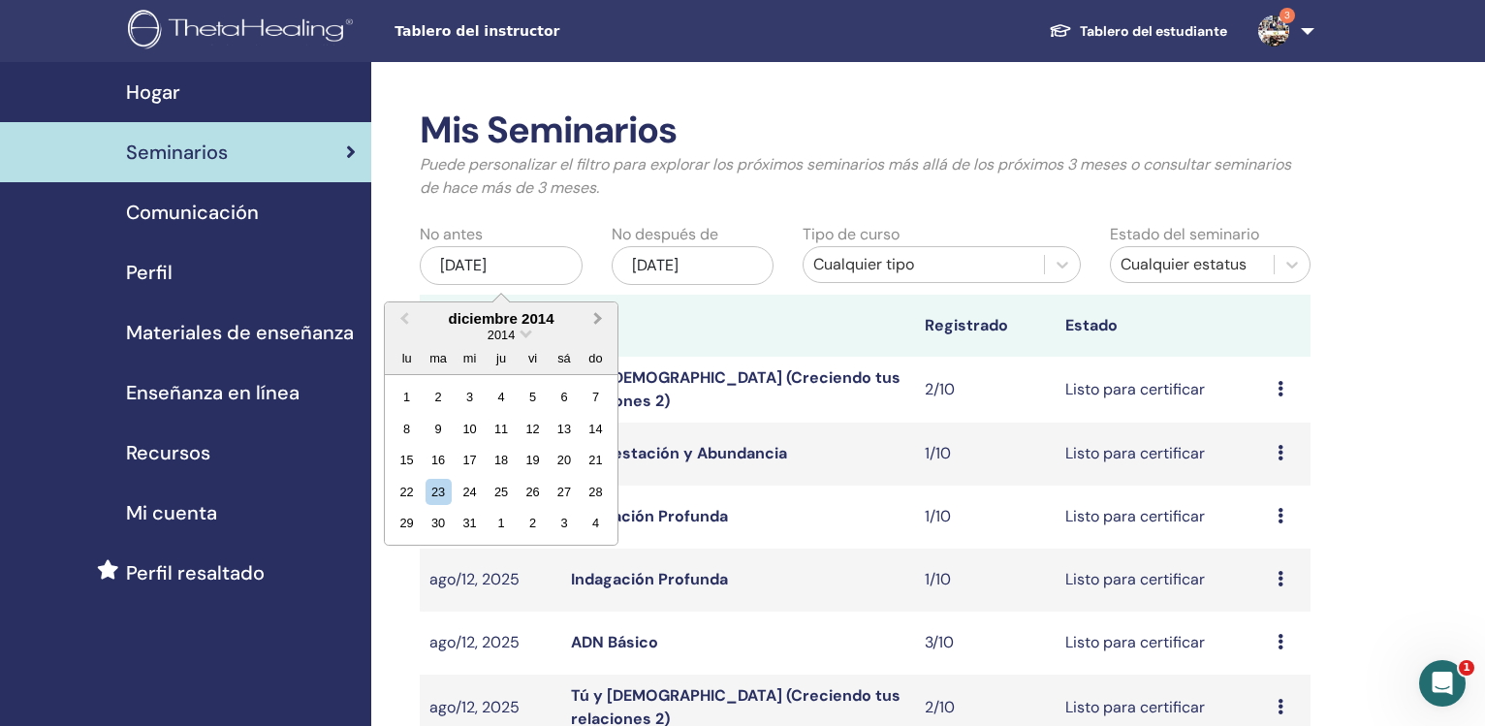
click at [598, 315] on span "Next Month" at bounding box center [598, 318] width 0 height 20
click at [492, 393] on div "1" at bounding box center [500, 397] width 26 height 26
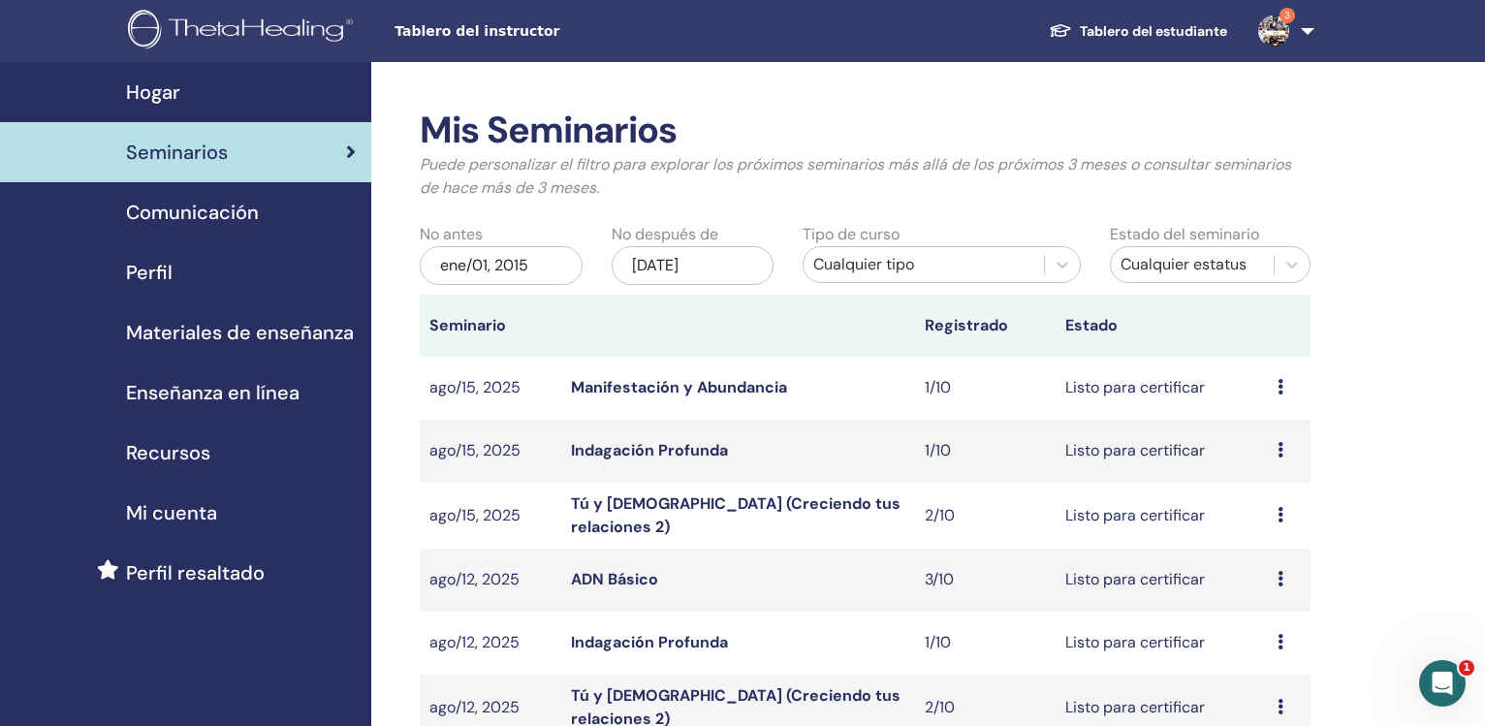
click at [642, 256] on div "nov/23, 2025" at bounding box center [693, 265] width 163 height 39
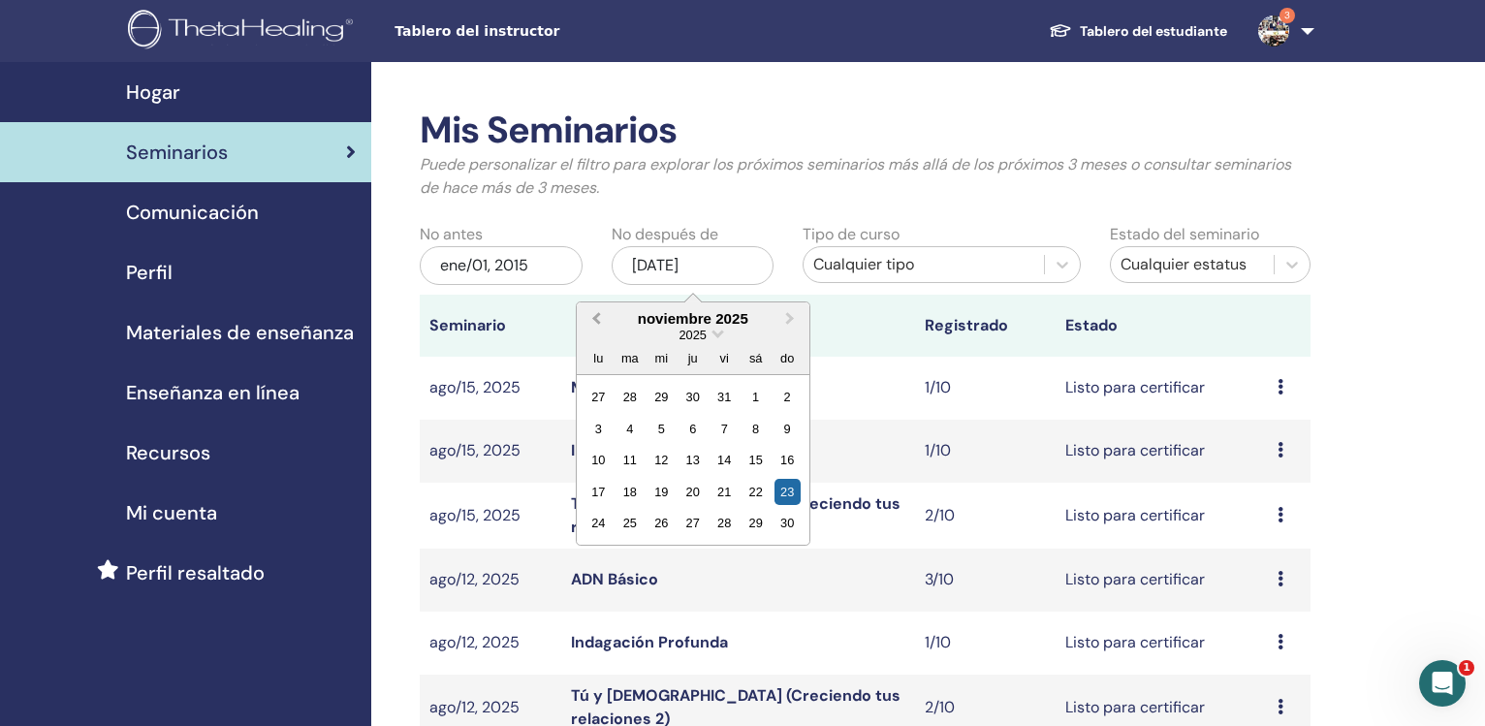
click at [603, 310] on button "Previous Month" at bounding box center [594, 319] width 31 height 31
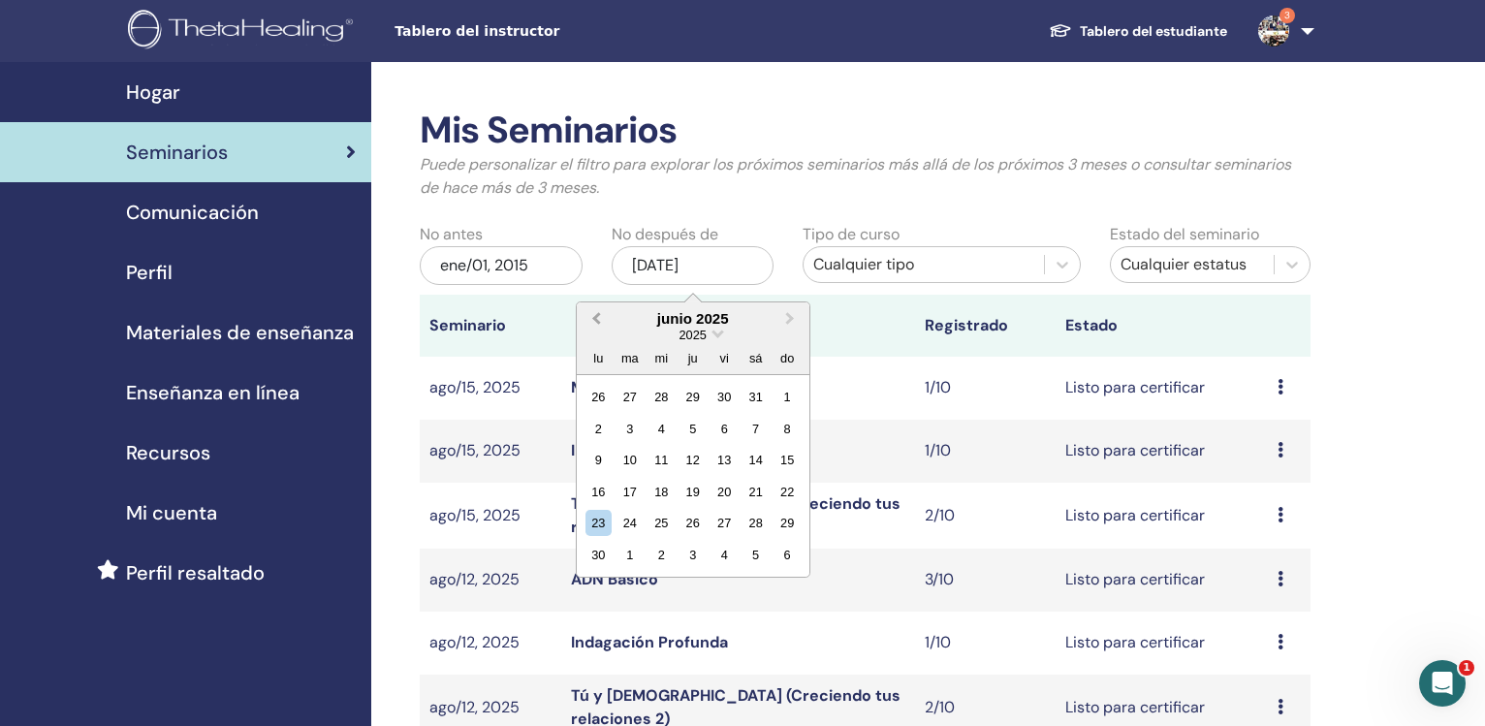
click at [604, 309] on button "Previous Month" at bounding box center [594, 319] width 31 height 31
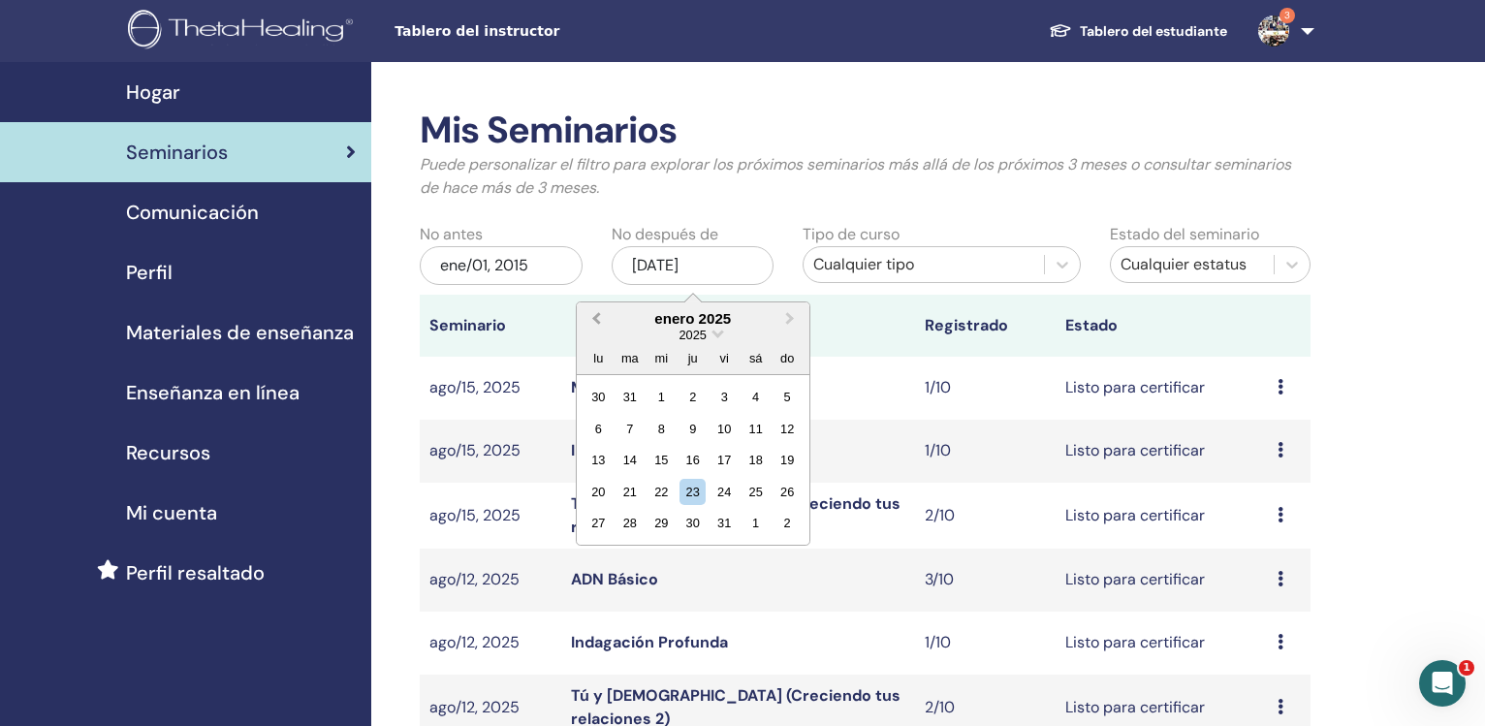
click at [604, 309] on button "Previous Month" at bounding box center [594, 319] width 31 height 31
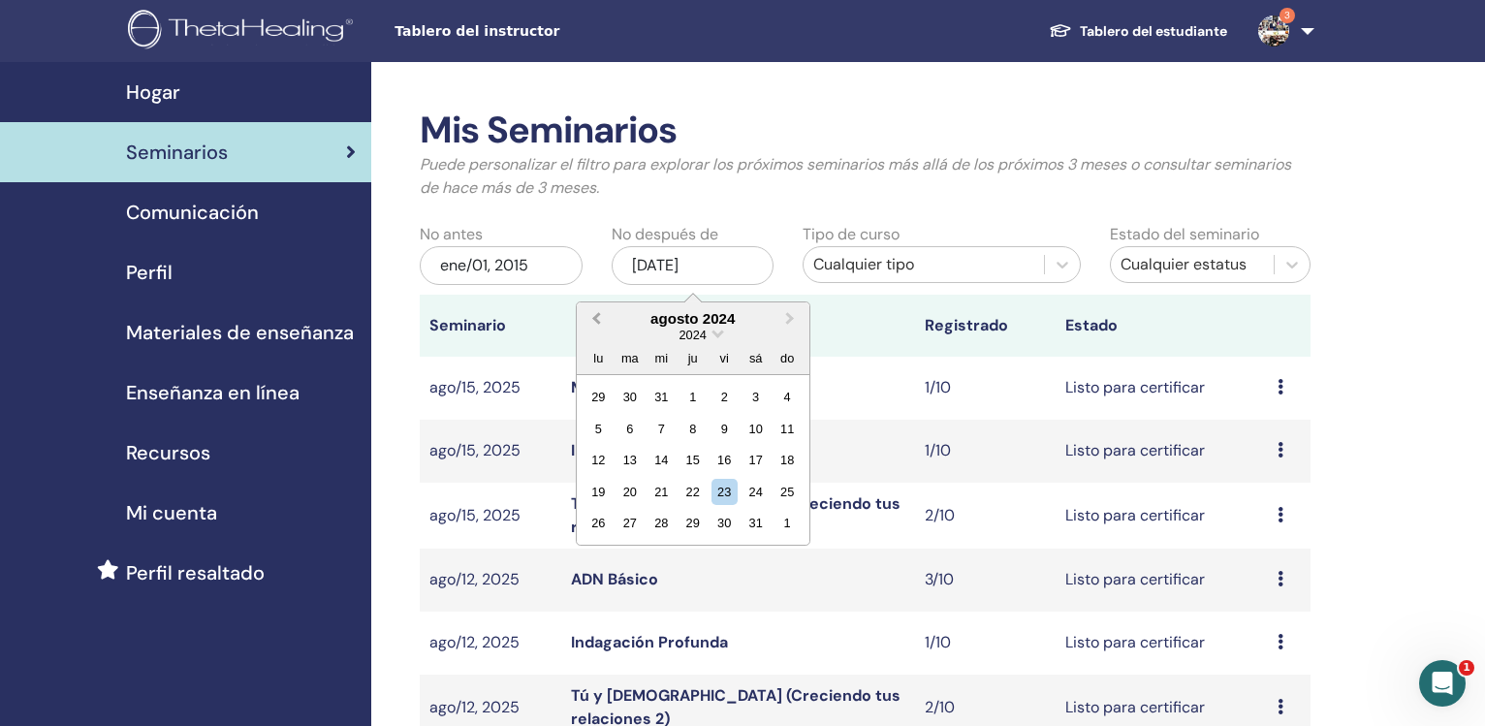
click at [604, 309] on button "Previous Month" at bounding box center [594, 319] width 31 height 31
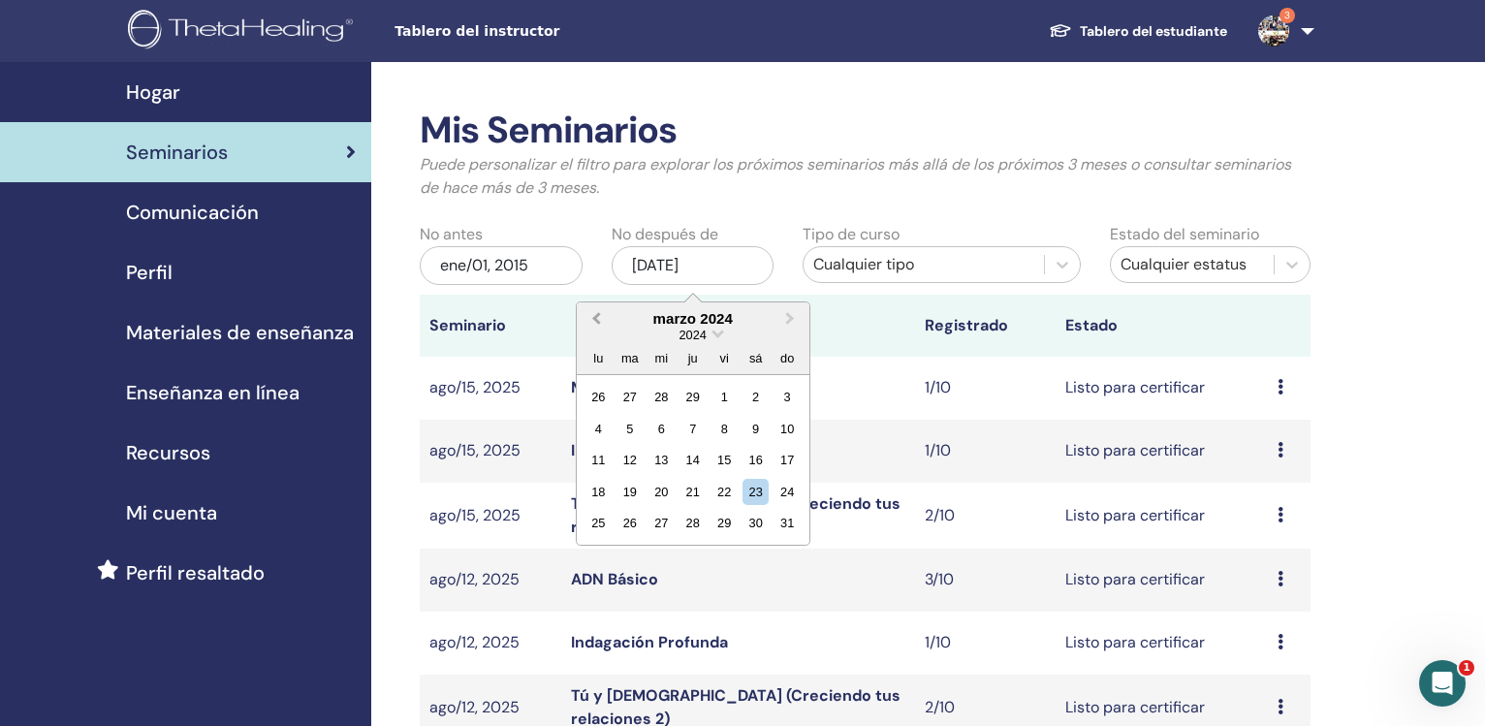
click at [604, 309] on button "Previous Month" at bounding box center [594, 319] width 31 height 31
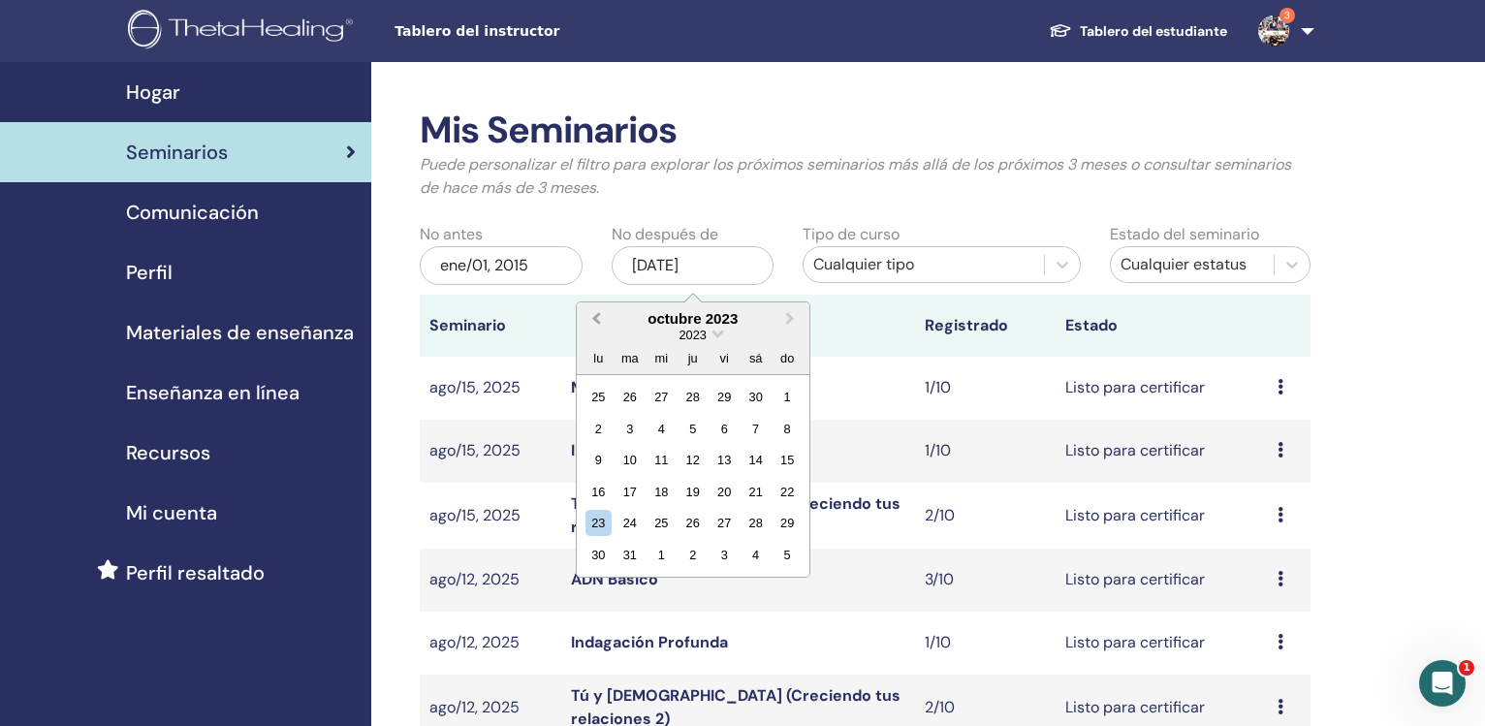
click at [604, 309] on button "Previous Month" at bounding box center [594, 319] width 31 height 31
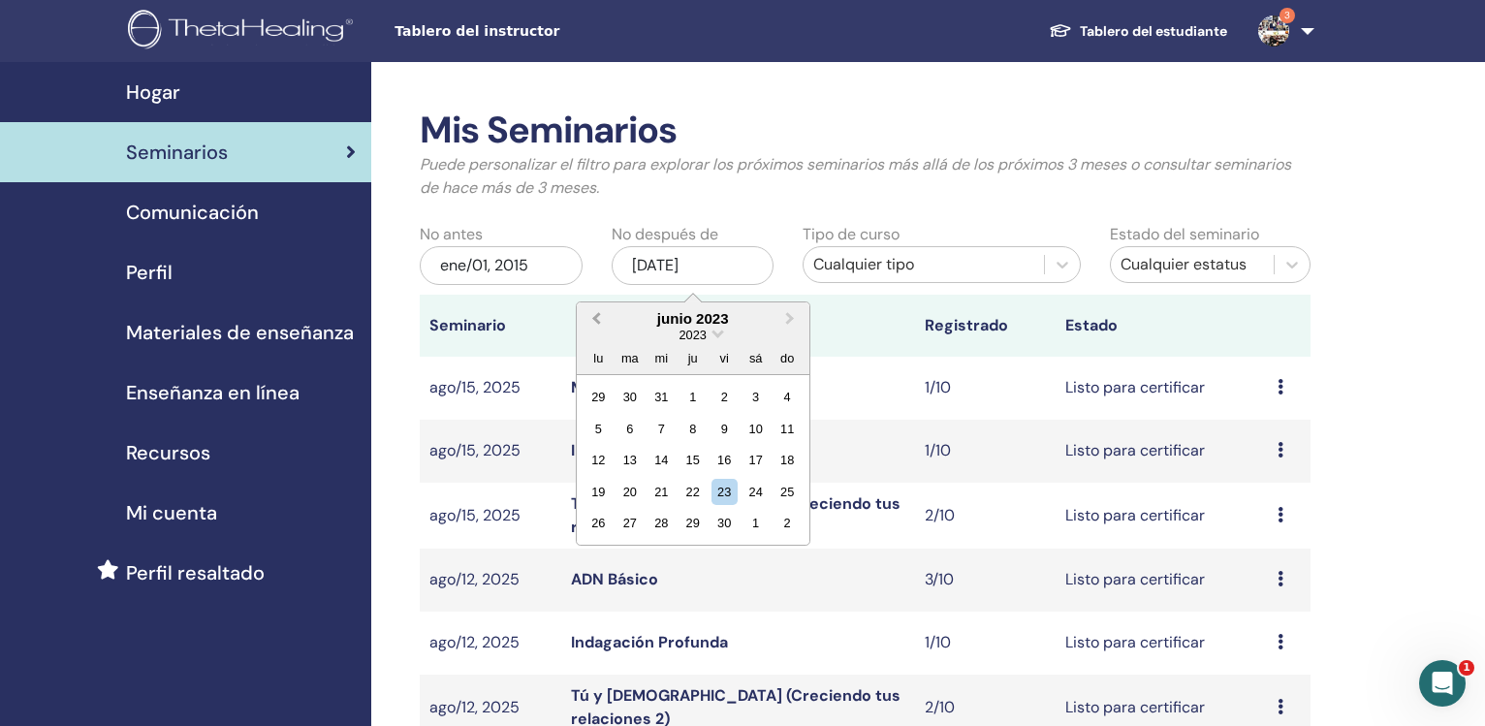
click at [604, 309] on button "Previous Month" at bounding box center [594, 319] width 31 height 31
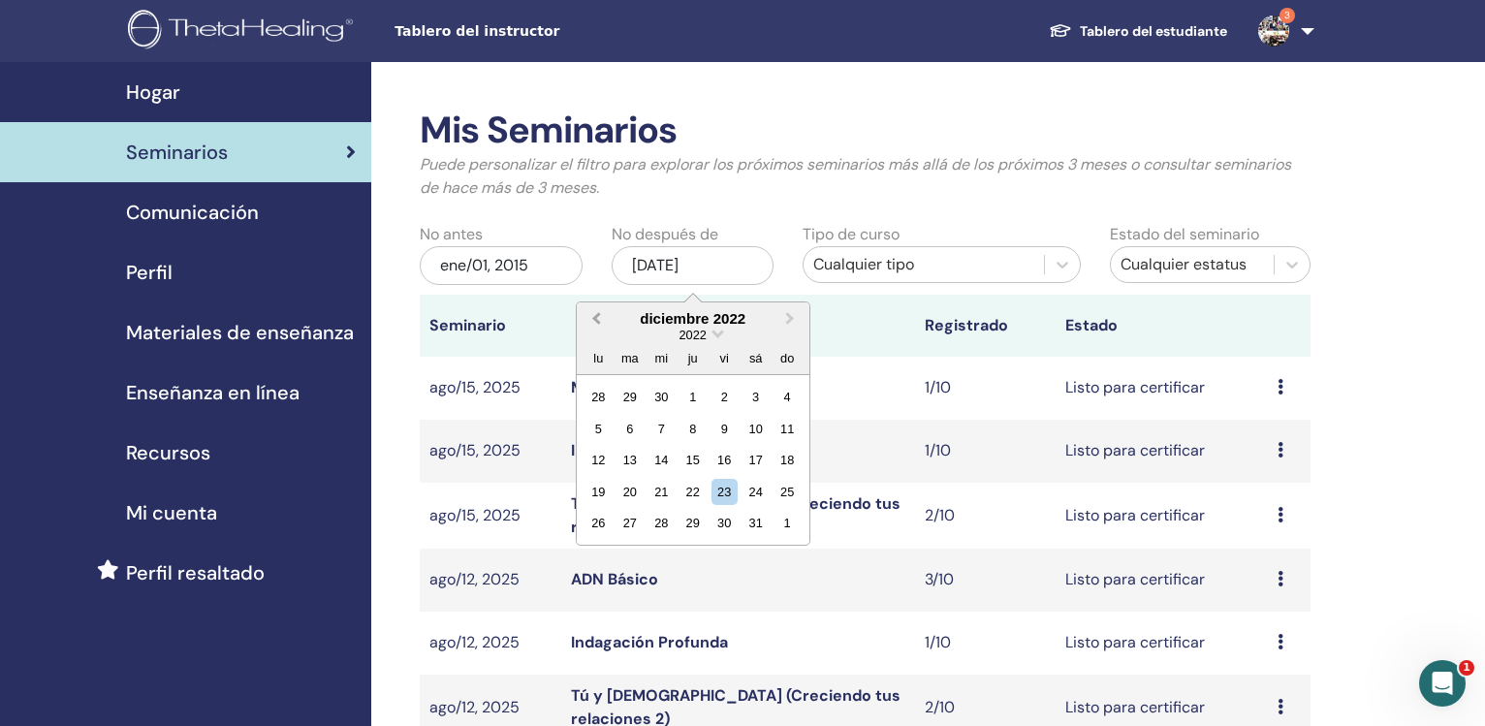
click at [604, 309] on button "Previous Month" at bounding box center [594, 319] width 31 height 31
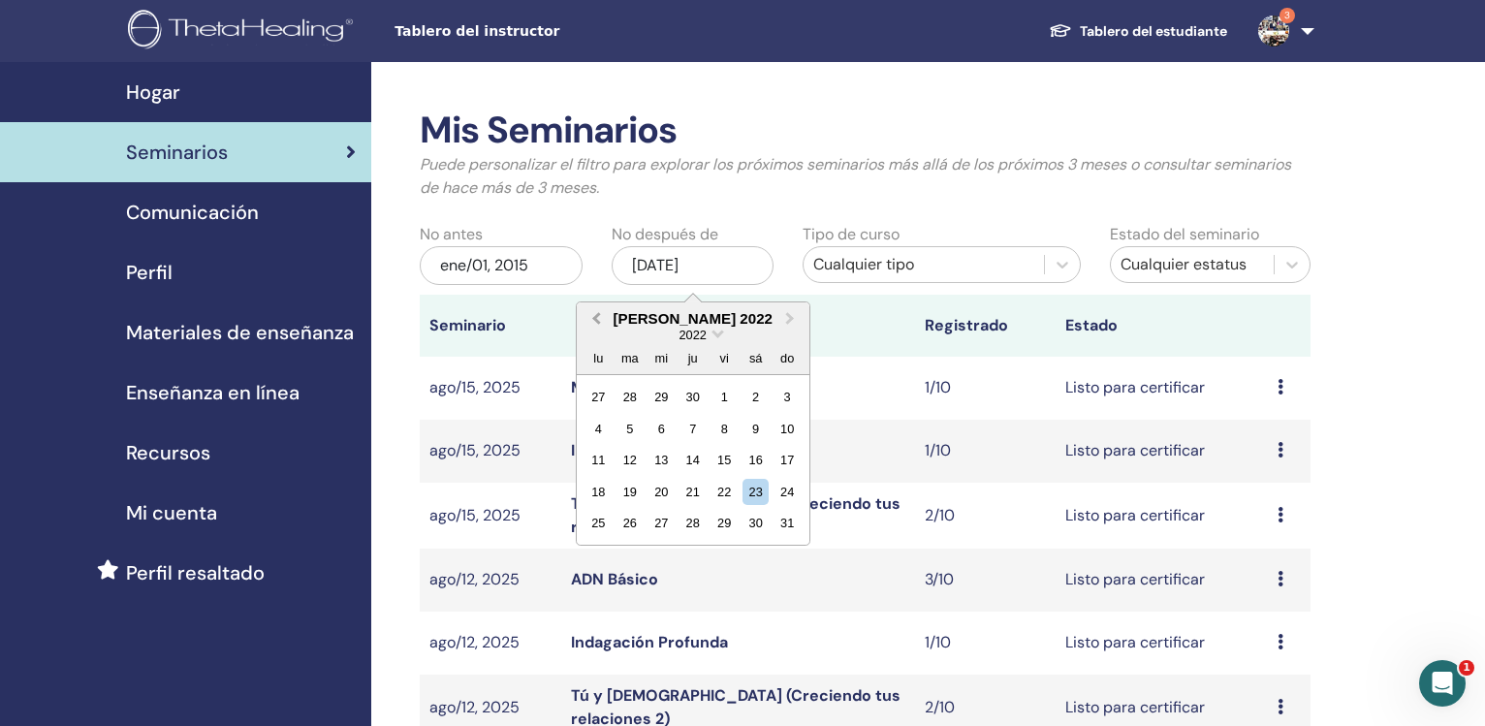
click at [604, 309] on button "Previous Month" at bounding box center [594, 319] width 31 height 31
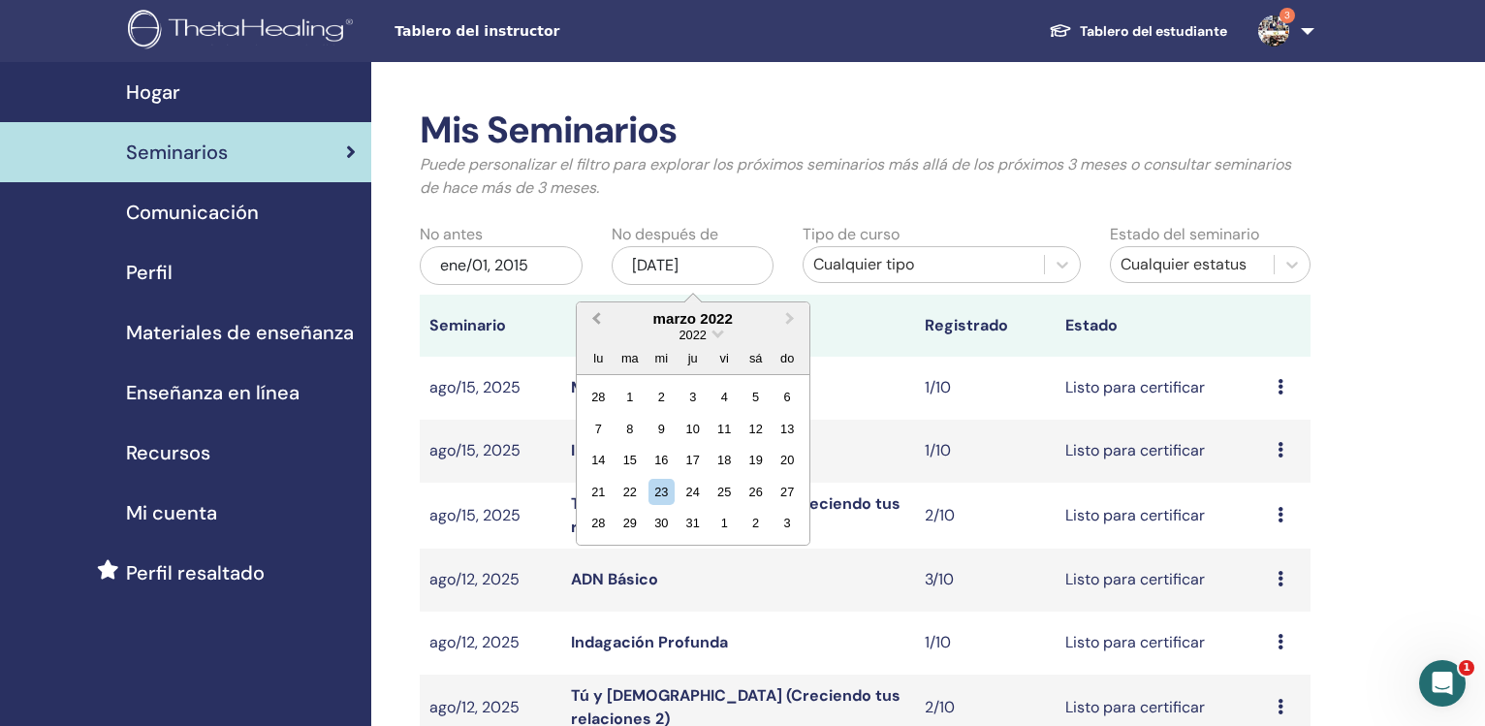
click at [604, 309] on button "Previous Month" at bounding box center [594, 319] width 31 height 31
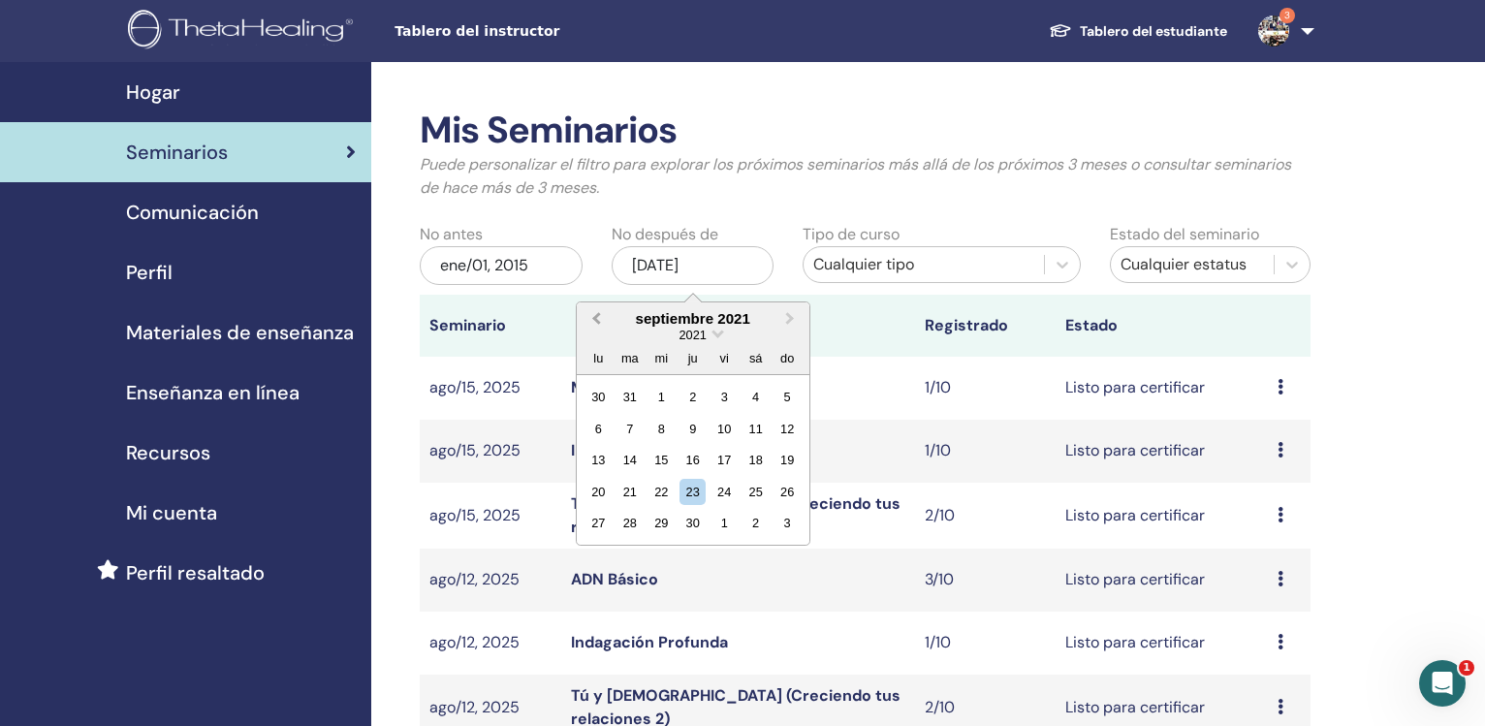
click at [604, 309] on button "Previous Month" at bounding box center [594, 319] width 31 height 31
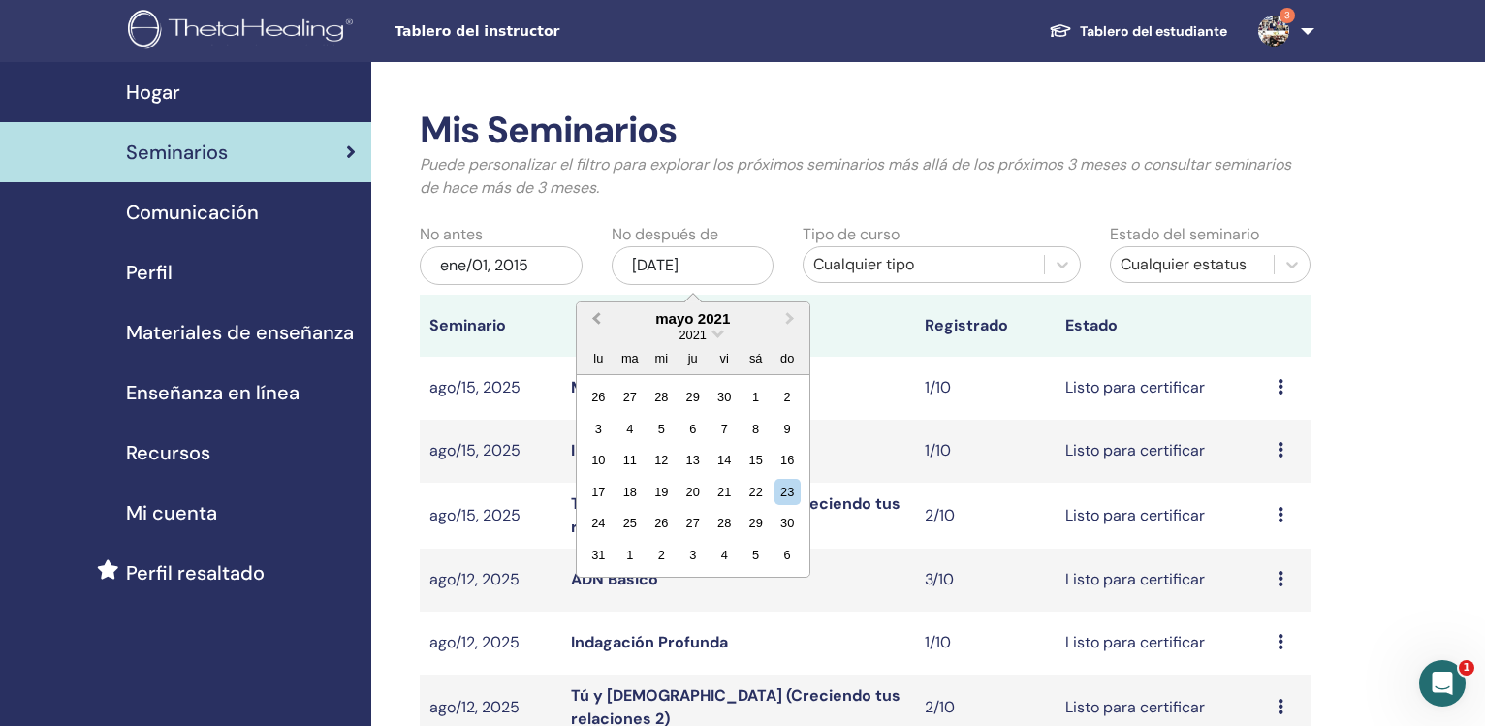
click at [604, 309] on button "Previous Month" at bounding box center [594, 319] width 31 height 31
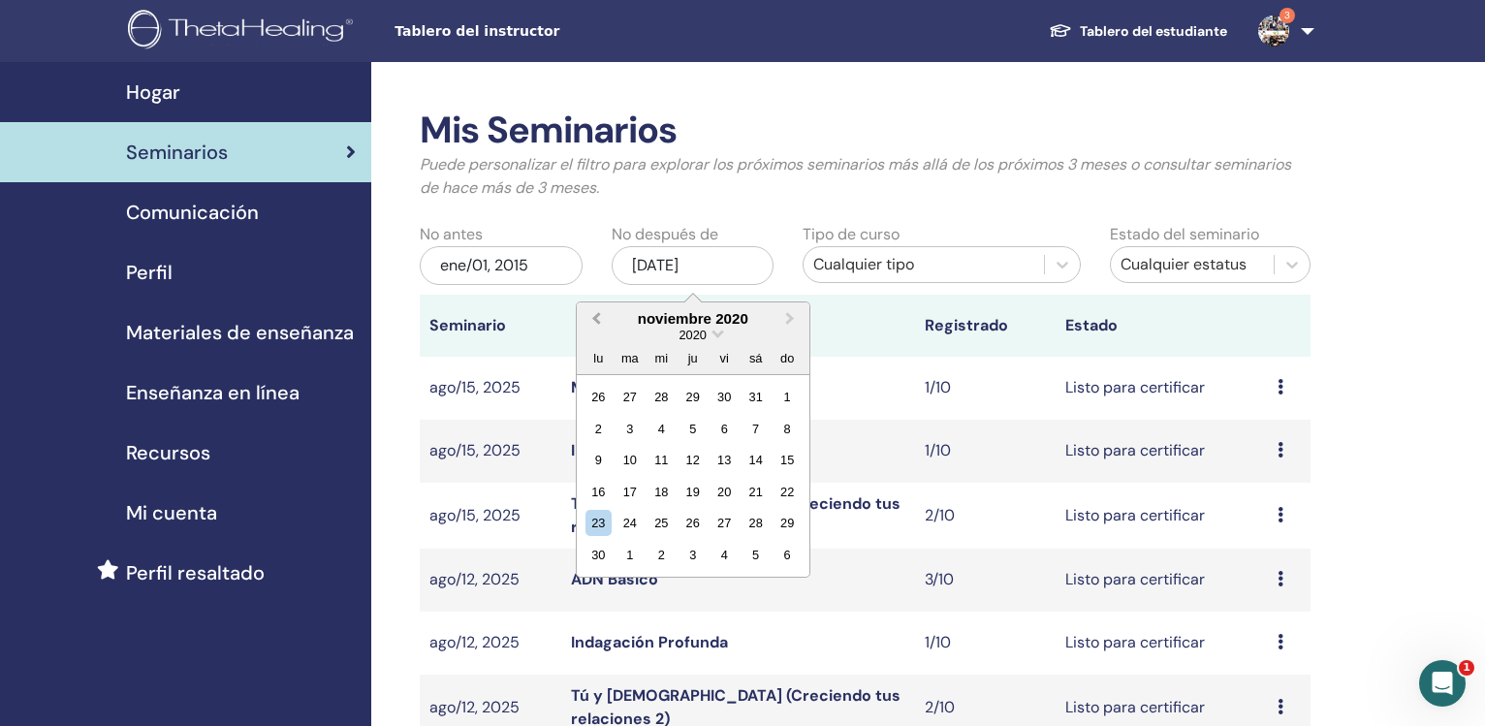
click at [604, 309] on button "Previous Month" at bounding box center [594, 319] width 31 height 31
click at [603, 310] on button "Previous Month" at bounding box center [594, 319] width 31 height 31
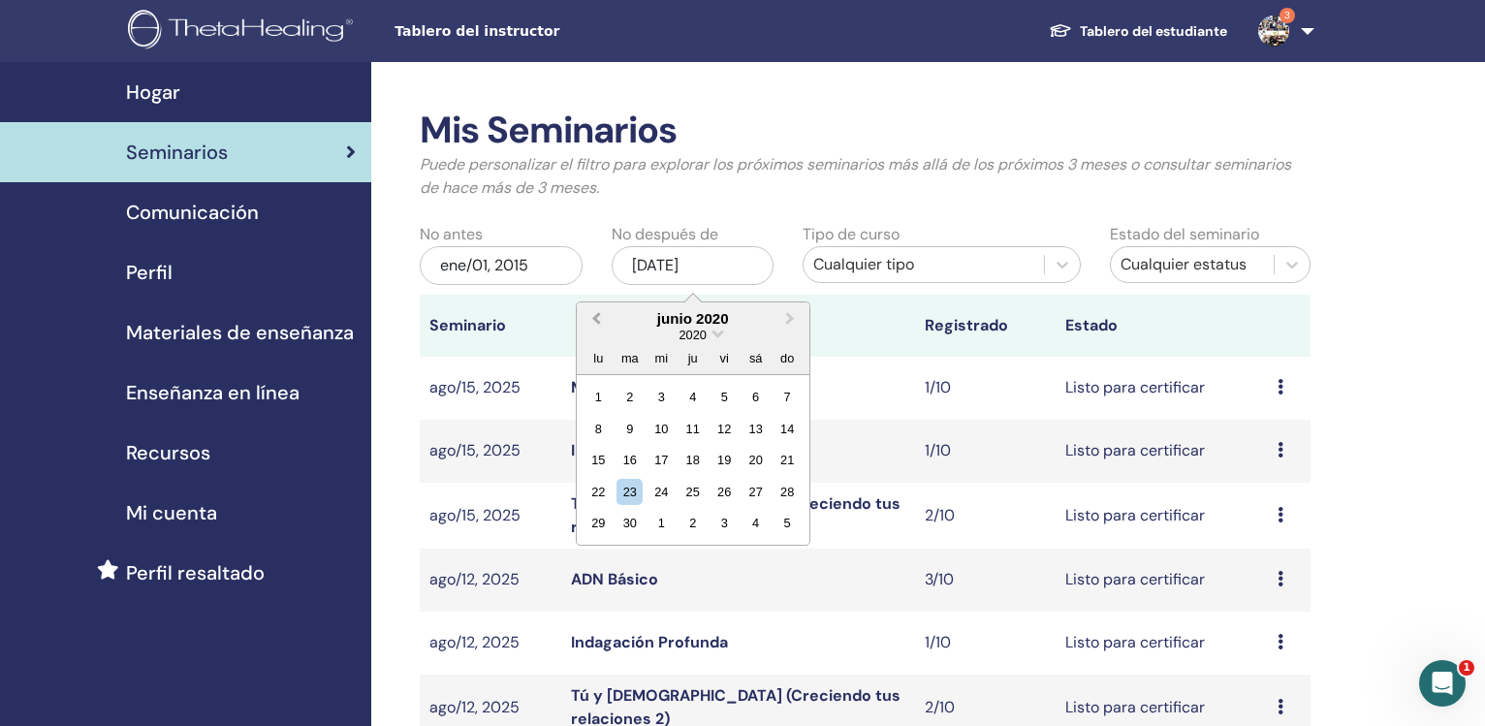
click at [603, 310] on button "Previous Month" at bounding box center [594, 319] width 31 height 31
click at [604, 310] on button "Previous Month" at bounding box center [594, 319] width 31 height 31
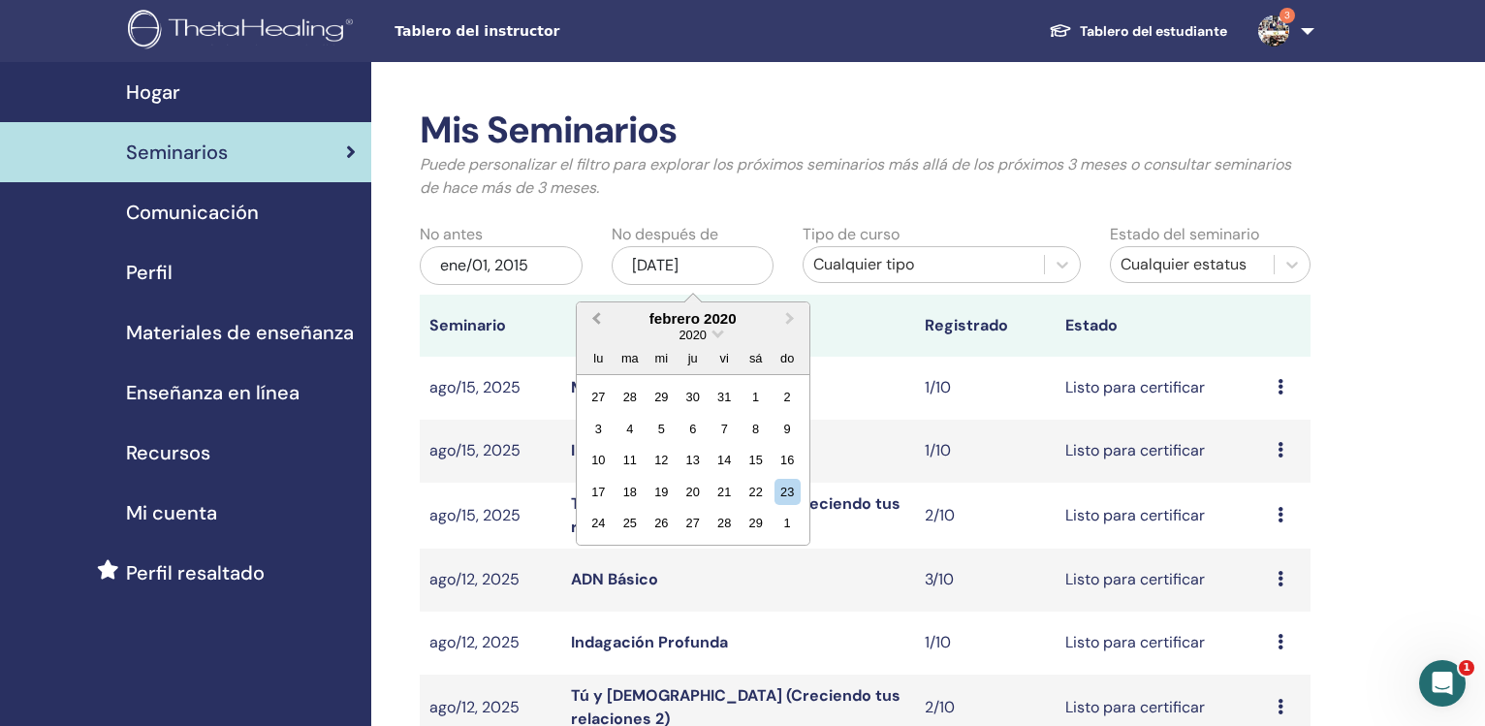
click at [604, 310] on button "Previous Month" at bounding box center [594, 319] width 31 height 31
click at [603, 310] on button "Previous Month" at bounding box center [594, 319] width 31 height 31
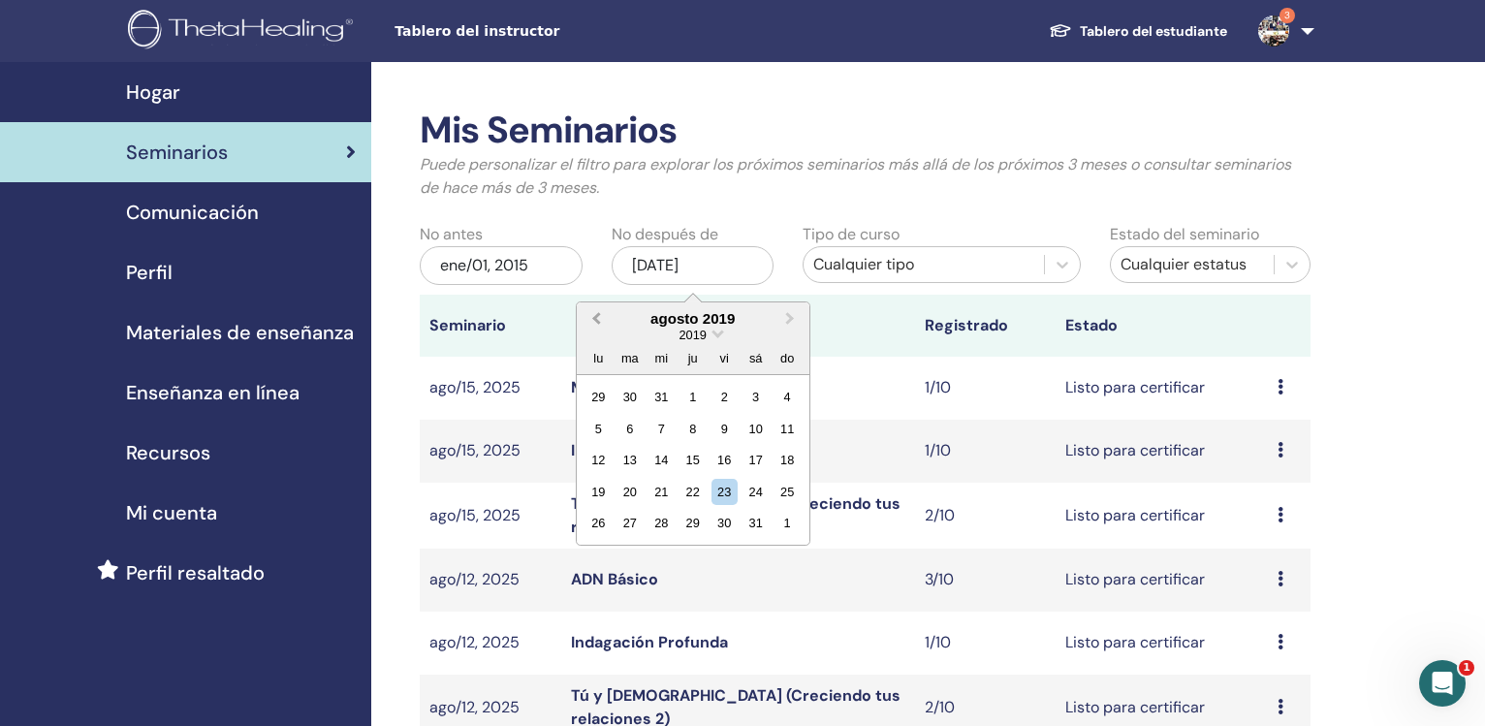
click at [603, 310] on button "Previous Month" at bounding box center [594, 319] width 31 height 31
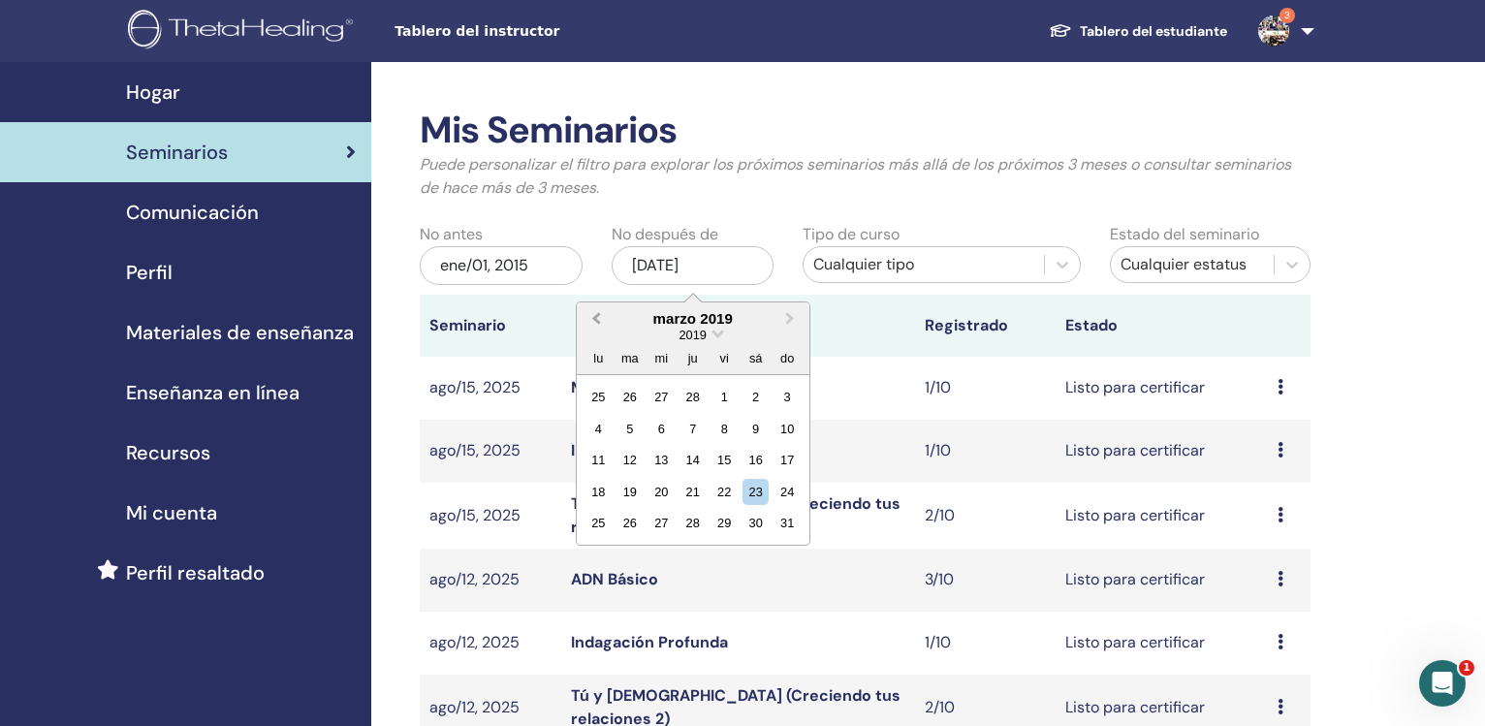
click at [603, 310] on button "Previous Month" at bounding box center [594, 319] width 31 height 31
click at [603, 309] on button "Previous Month" at bounding box center [594, 319] width 31 height 31
click at [603, 310] on button "Previous Month" at bounding box center [594, 319] width 31 height 31
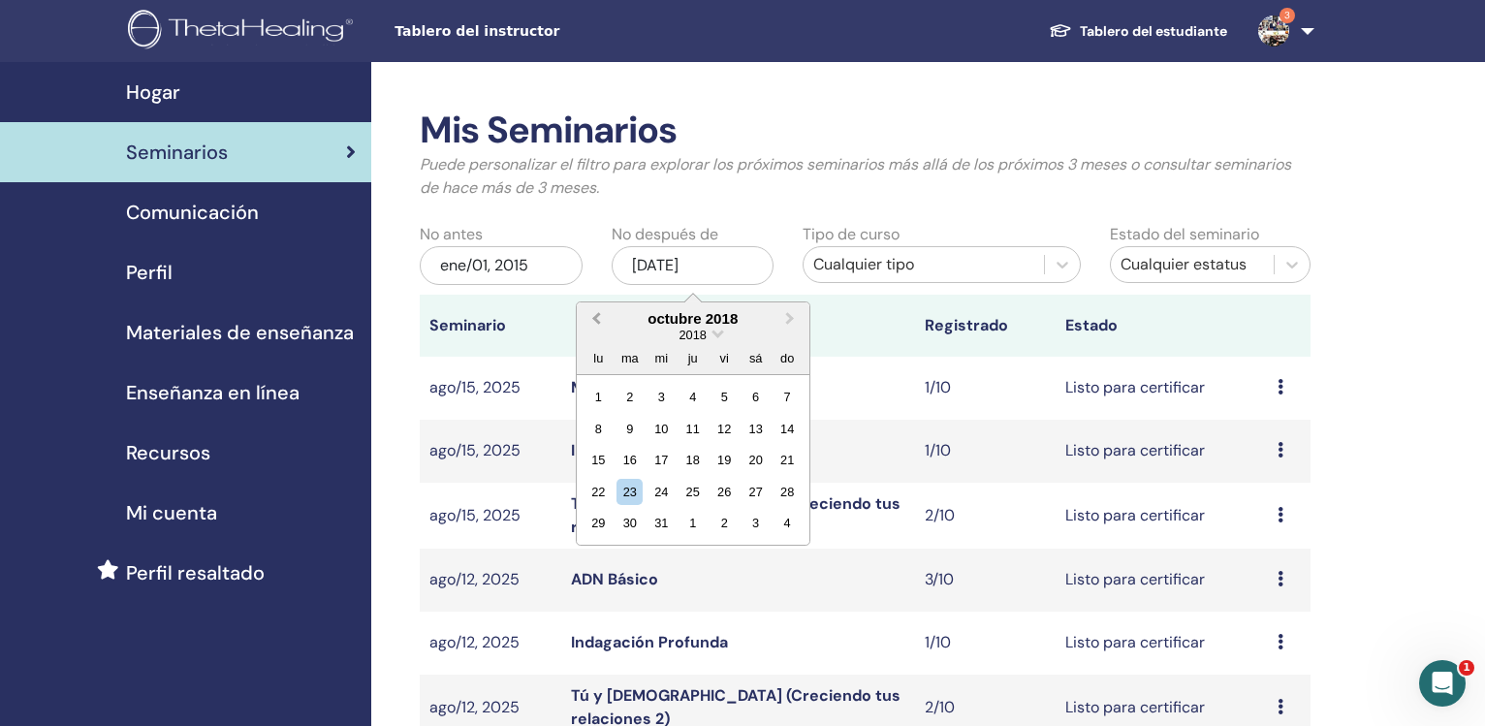
click at [603, 310] on button "Previous Month" at bounding box center [594, 319] width 31 height 31
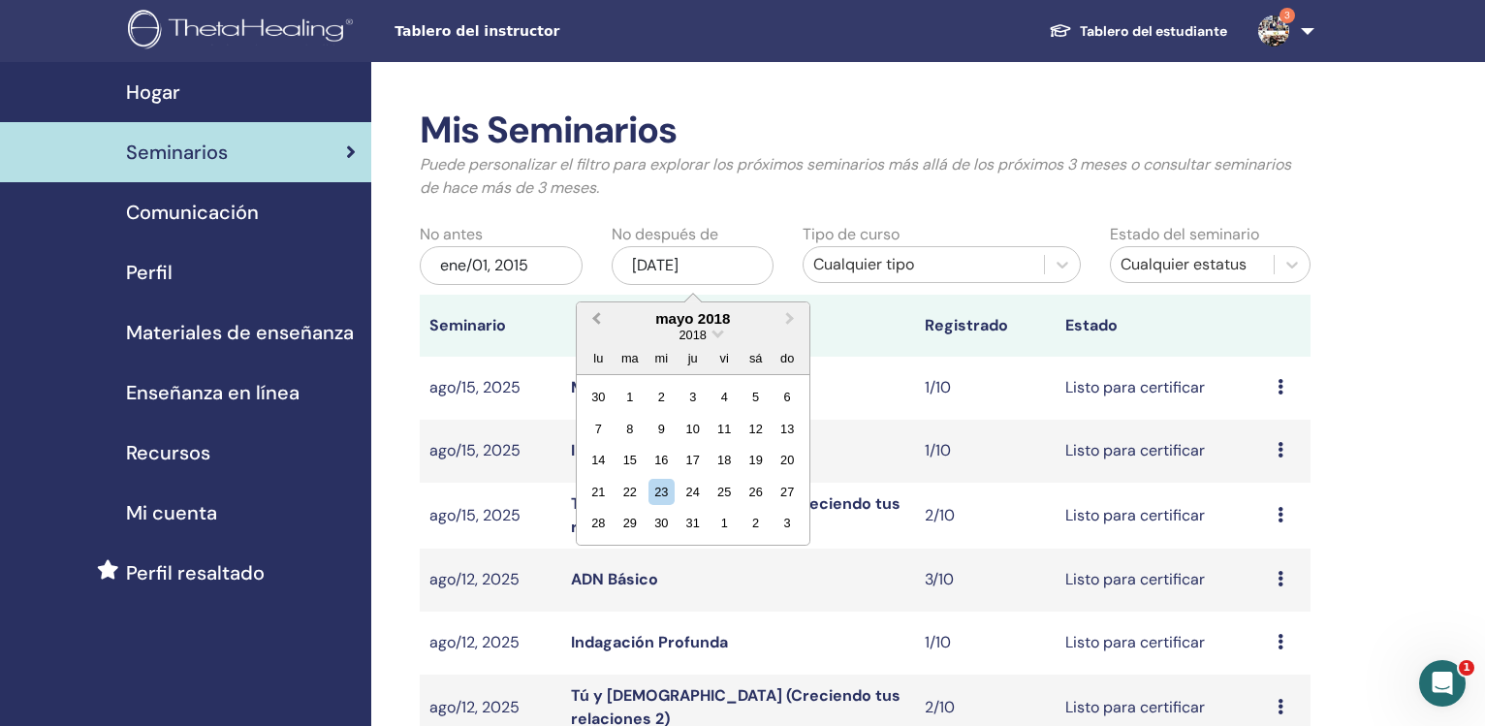
click at [603, 310] on button "Previous Month" at bounding box center [594, 319] width 31 height 31
click at [603, 309] on button "Previous Month" at bounding box center [594, 319] width 31 height 31
click at [603, 310] on button "Previous Month" at bounding box center [594, 319] width 31 height 31
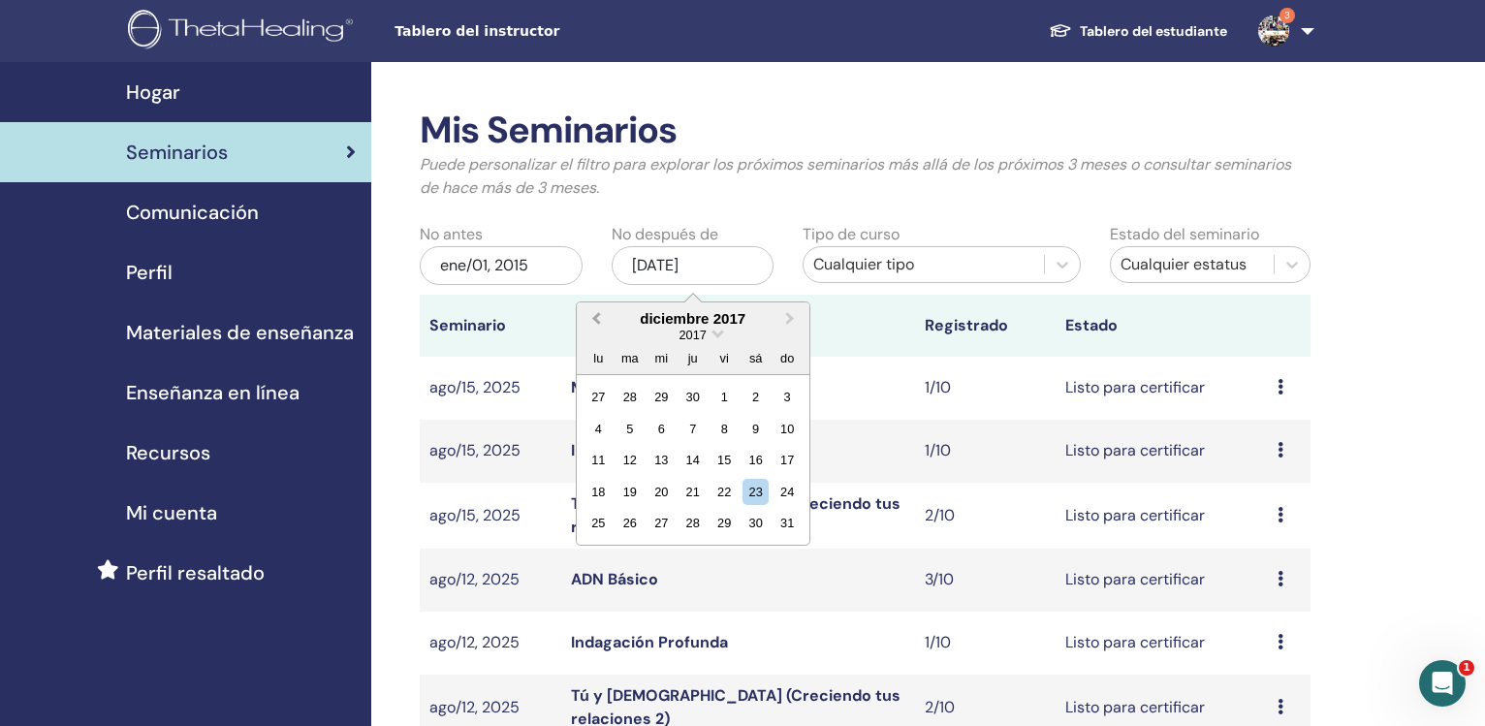
click at [603, 310] on button "Previous Month" at bounding box center [594, 319] width 31 height 31
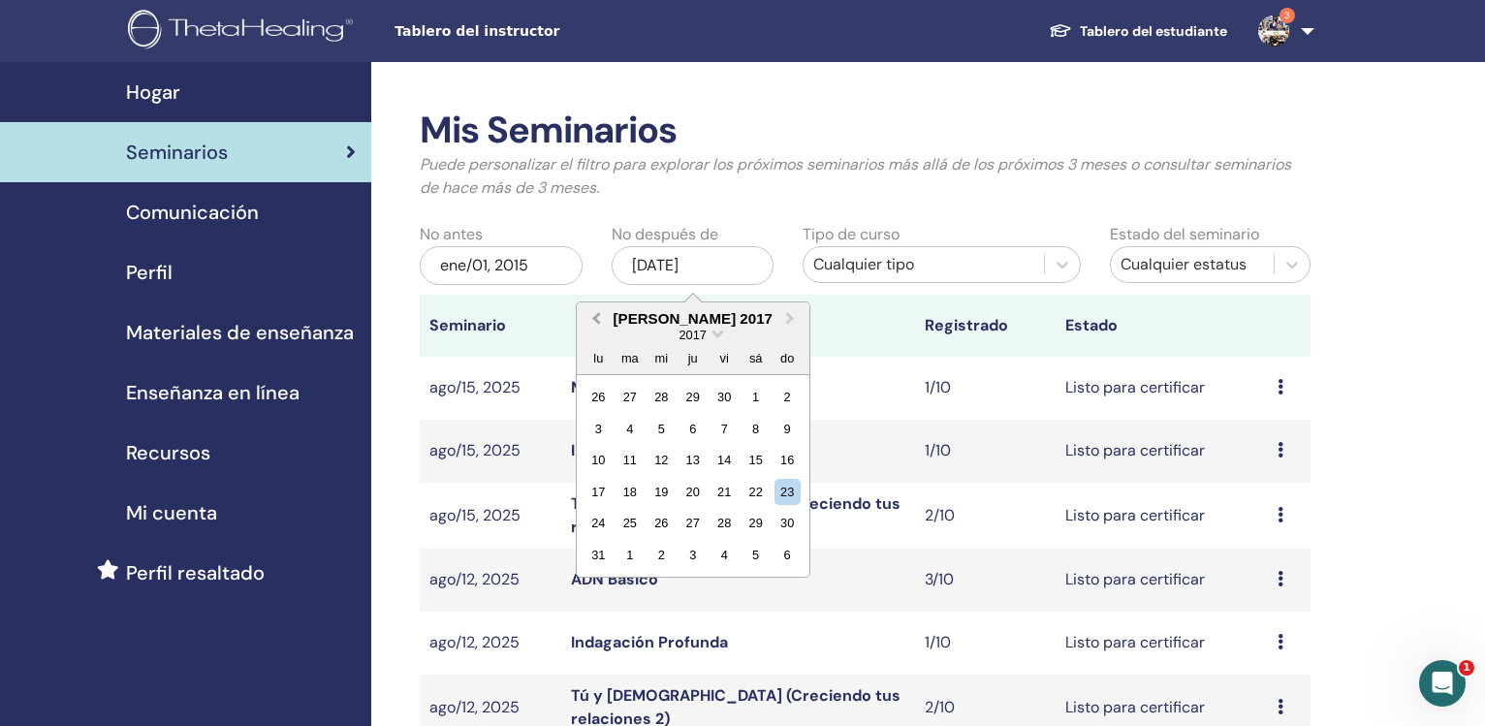
click at [603, 310] on button "Previous Month" at bounding box center [594, 319] width 31 height 31
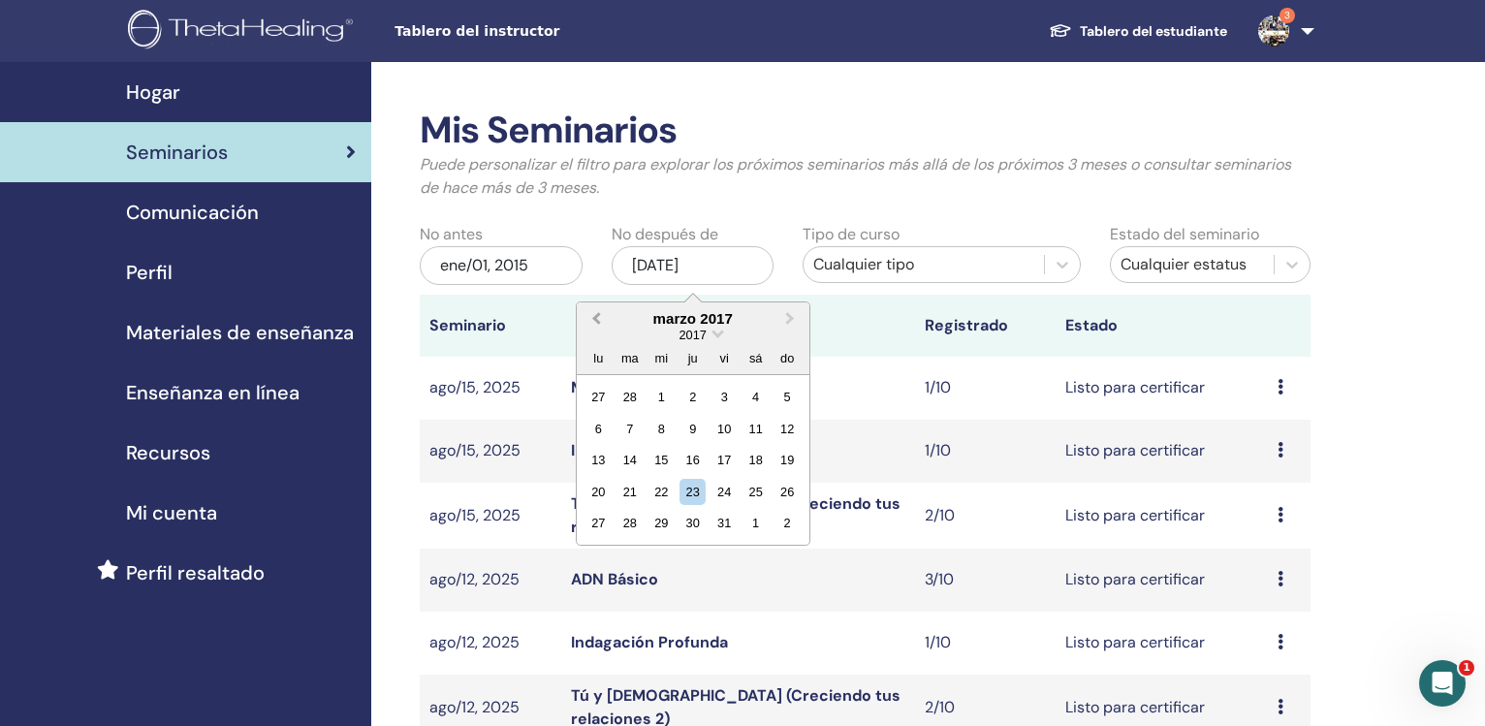
click at [603, 310] on button "Previous Month" at bounding box center [594, 319] width 31 height 31
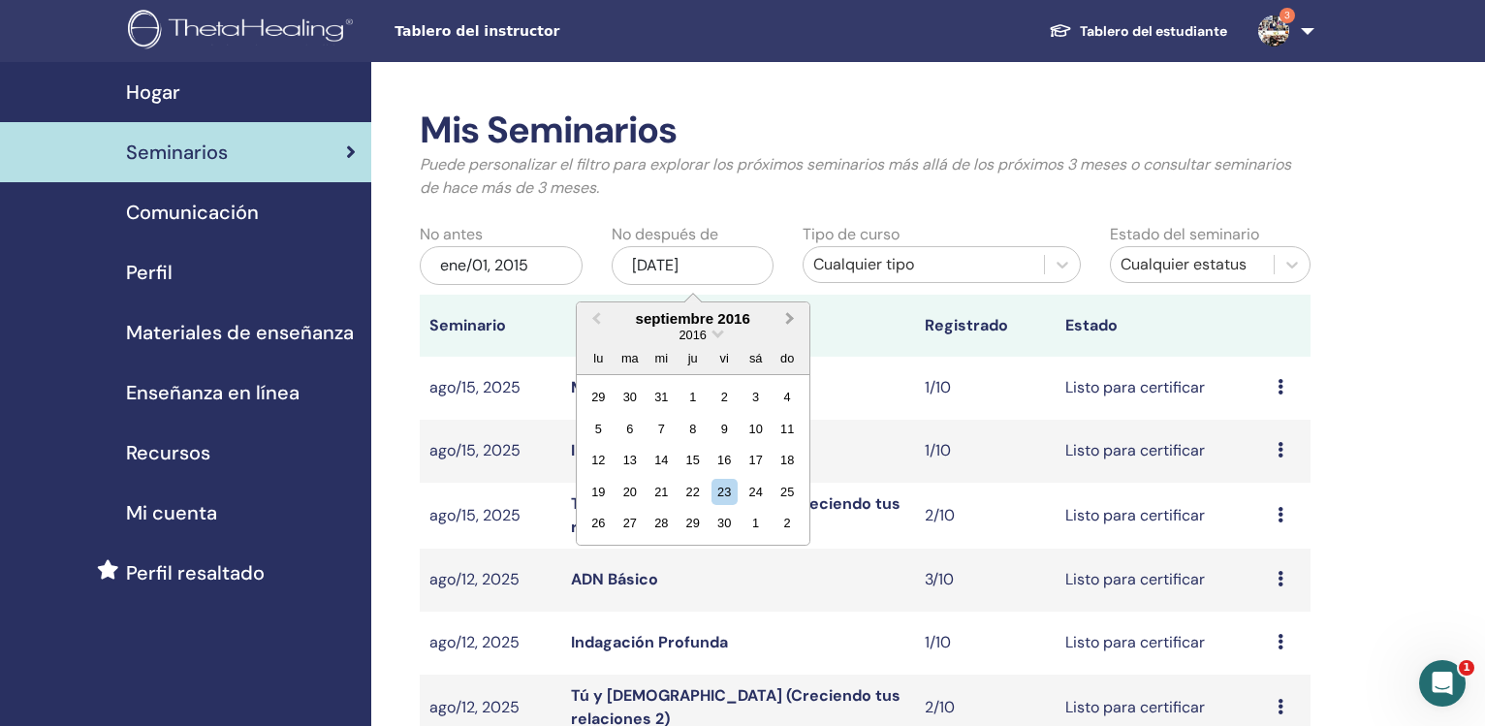
click at [792, 313] on button "Next Month" at bounding box center [791, 319] width 31 height 31
click at [750, 529] on div "31" at bounding box center [755, 523] width 26 height 26
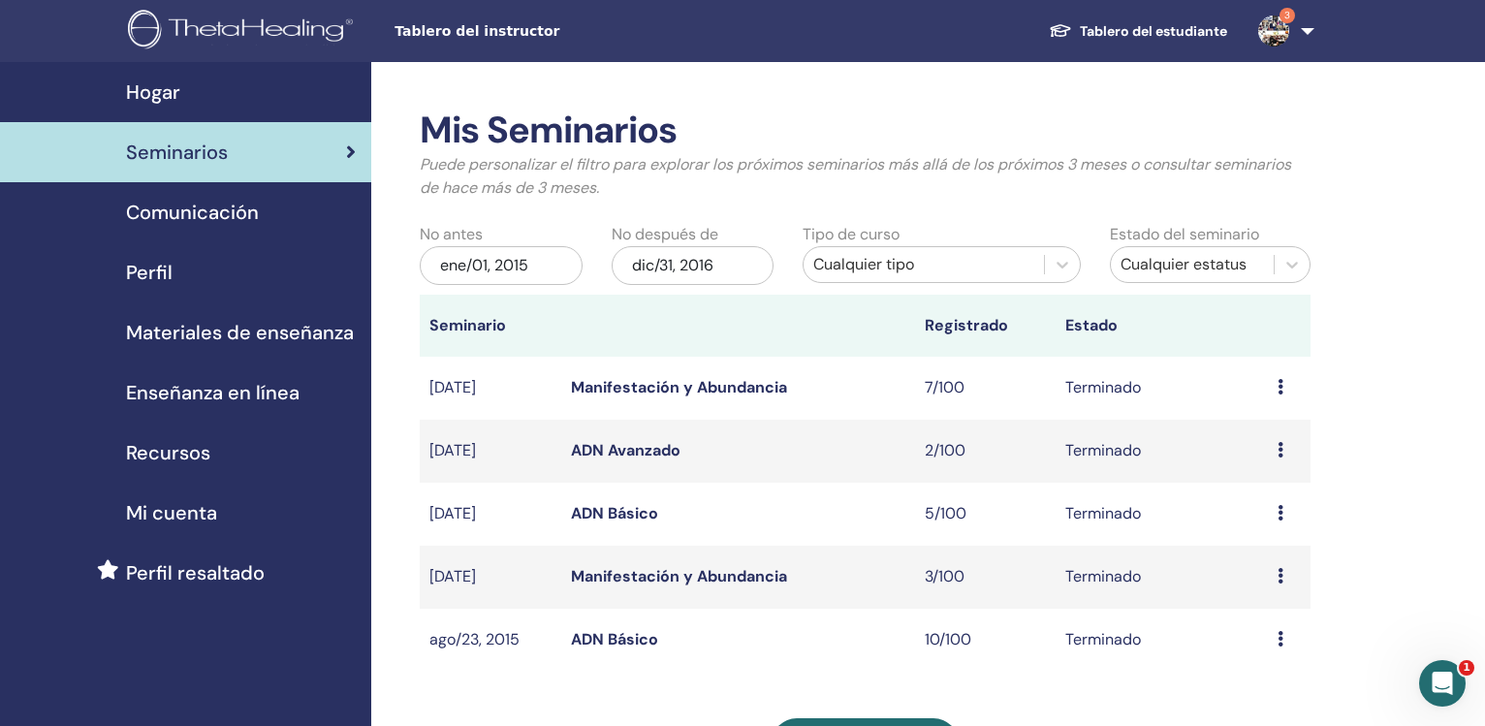
click at [665, 387] on link "Manifestación y Abundancia" at bounding box center [679, 387] width 216 height 20
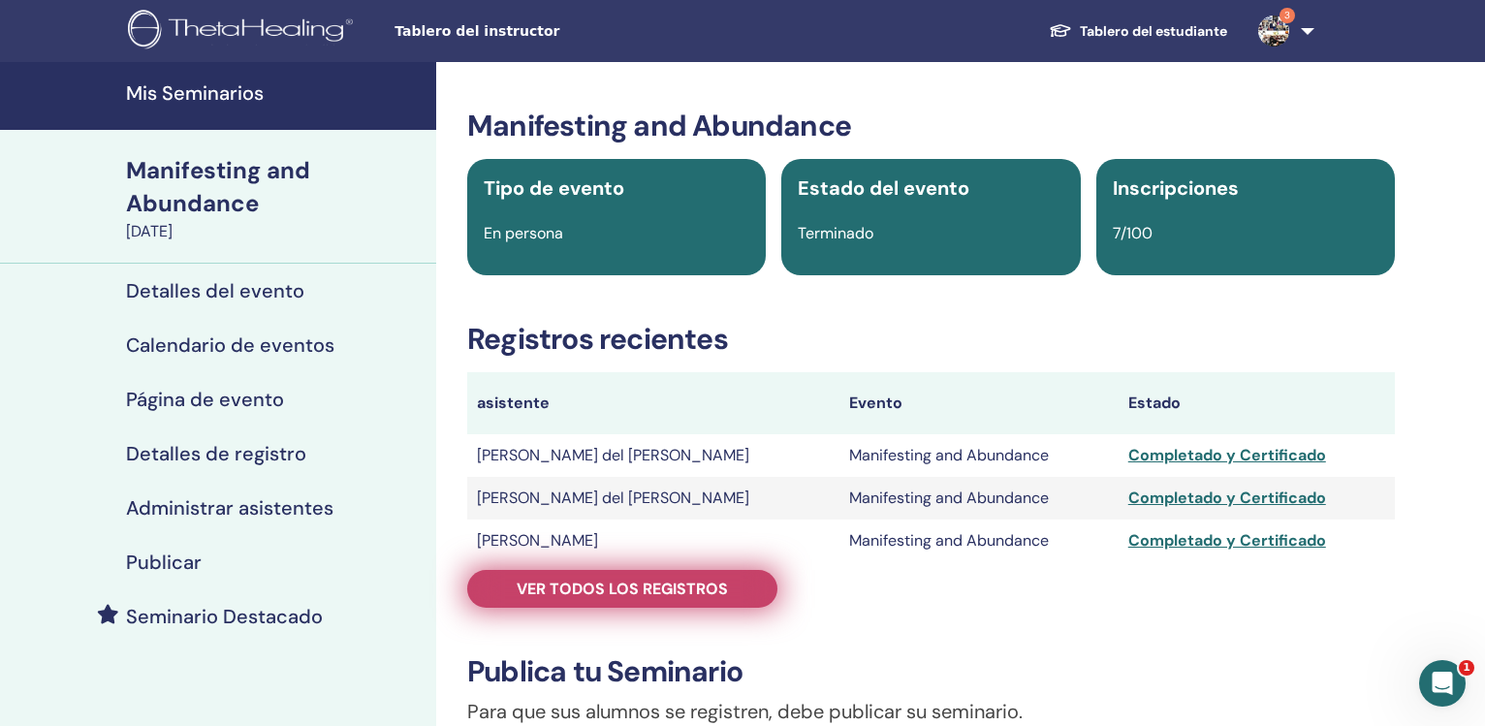
click at [700, 590] on span "Ver todos los registros" at bounding box center [622, 589] width 211 height 20
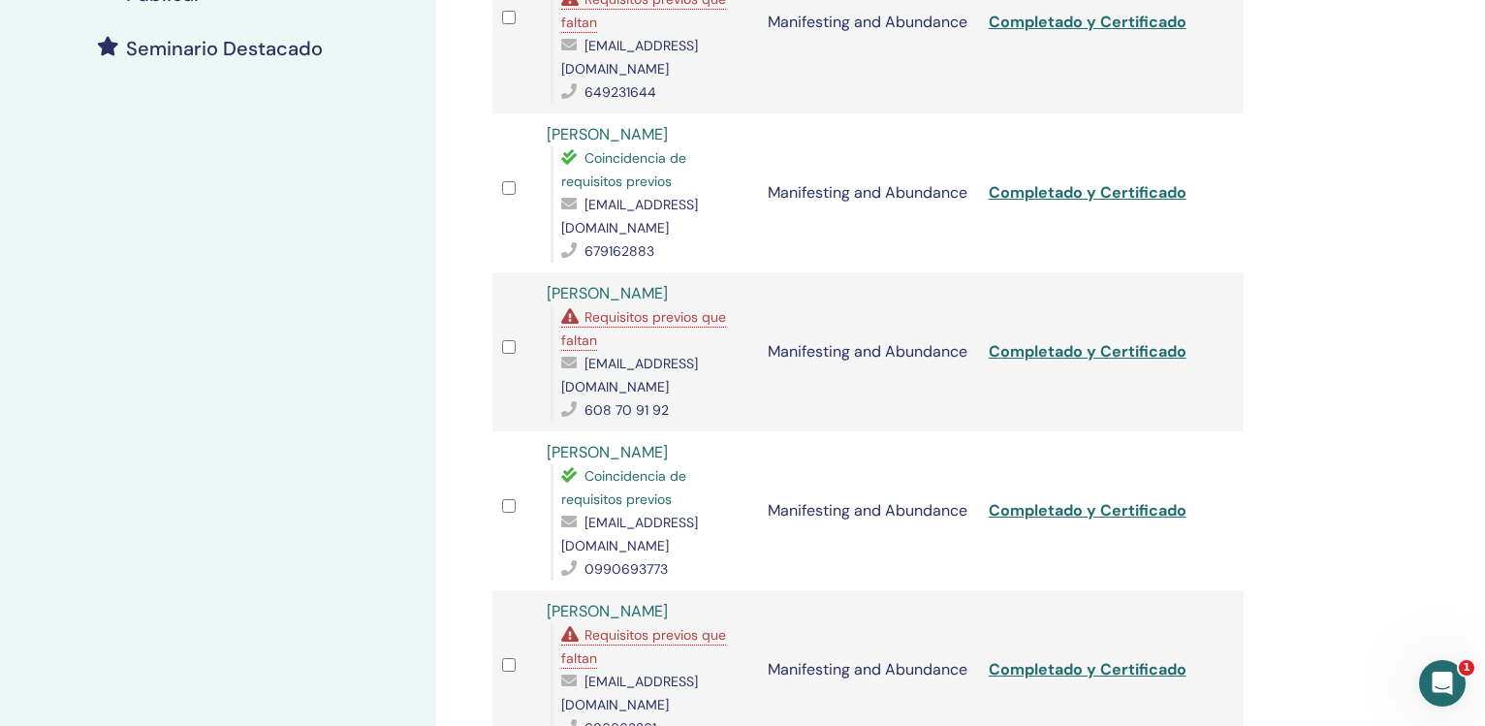
scroll to position [577, 0]
